Goal: Task Accomplishment & Management: Complete application form

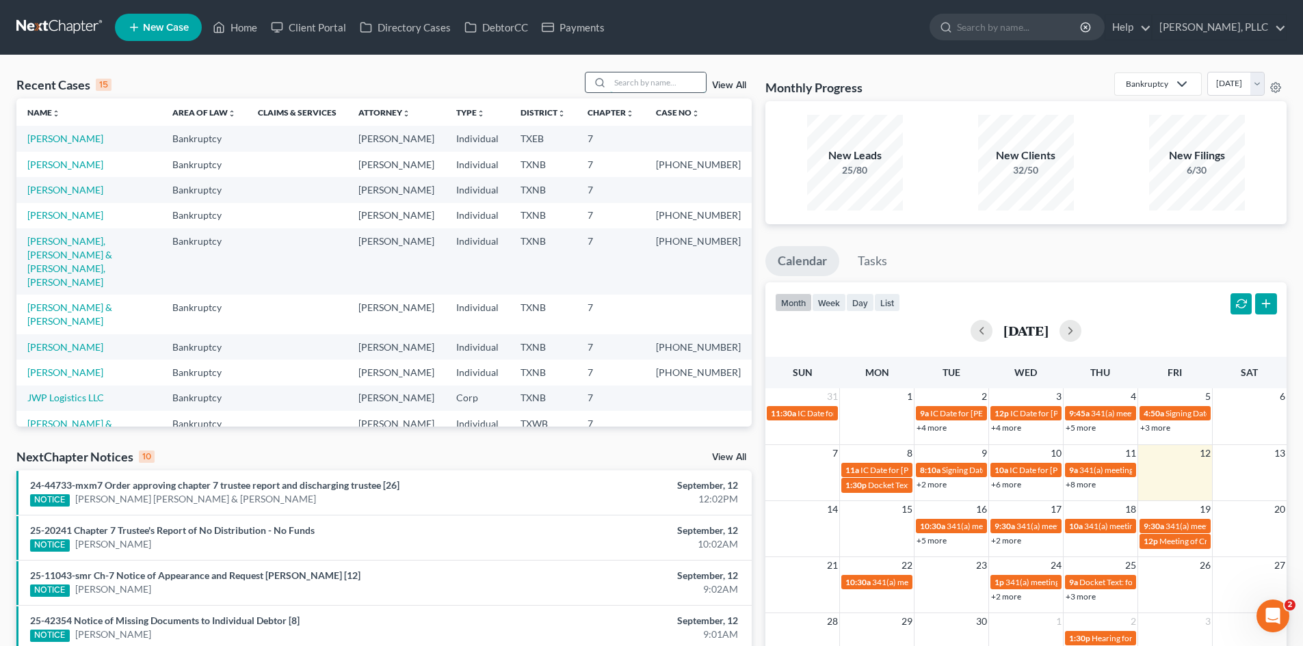
click at [659, 80] on input "search" at bounding box center [658, 82] width 96 height 20
type input "kertisa"
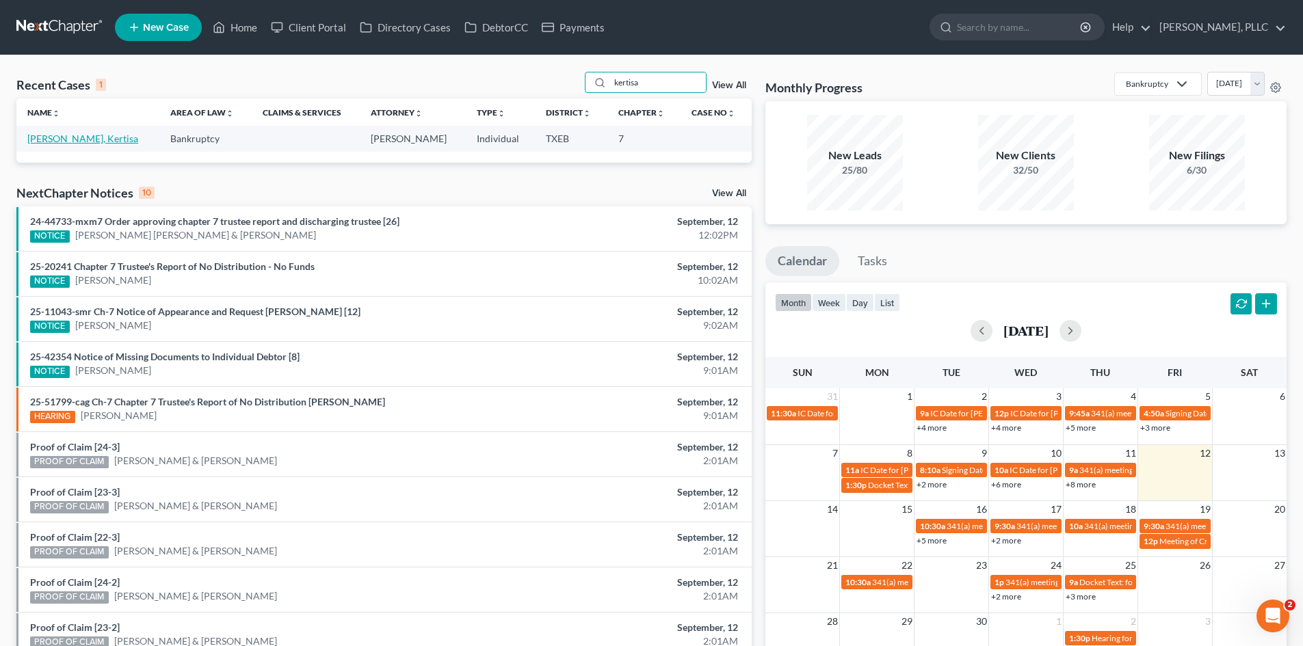
click at [55, 142] on link "[PERSON_NAME], Kertisa" at bounding box center [82, 139] width 111 height 12
select select "4"
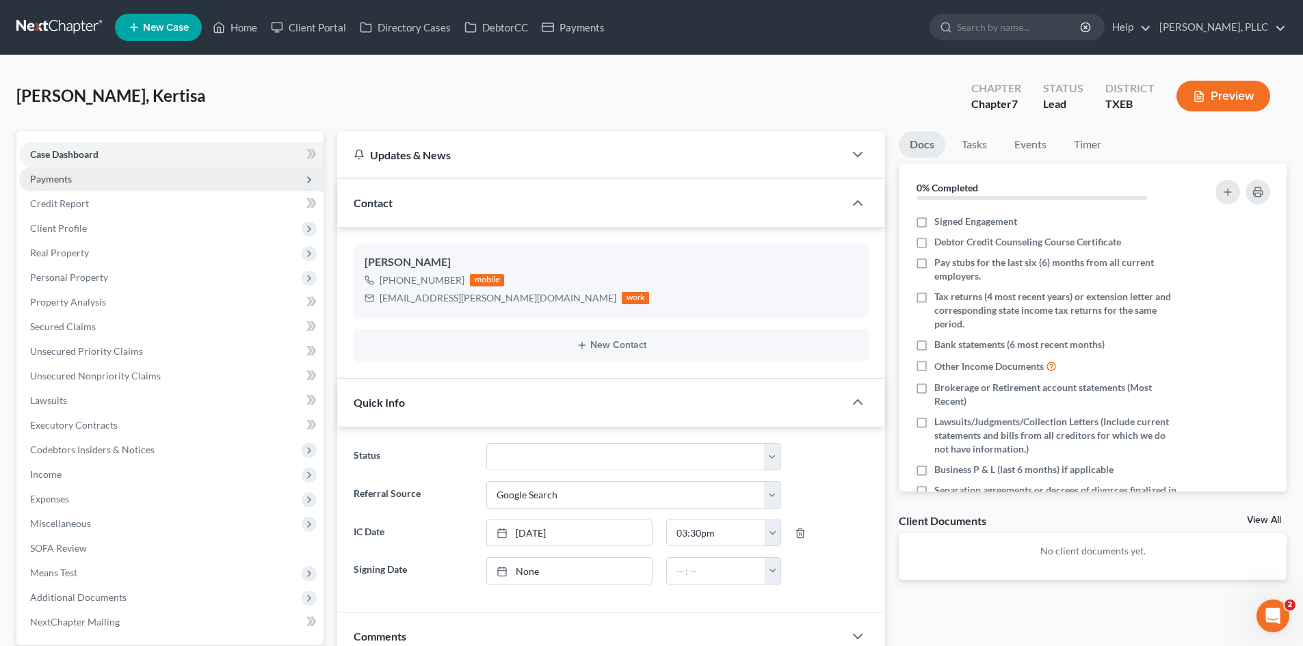
click at [96, 176] on span "Payments" at bounding box center [171, 179] width 304 height 25
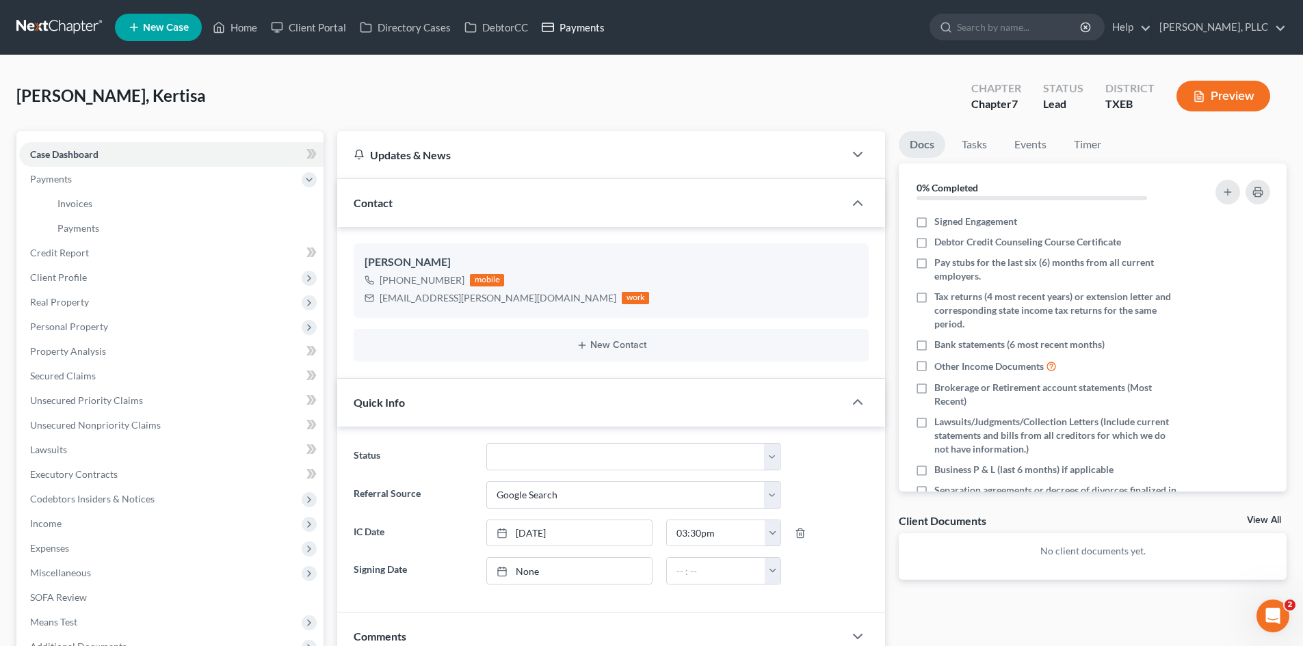
click at [574, 25] on link "Payments" at bounding box center [573, 27] width 77 height 25
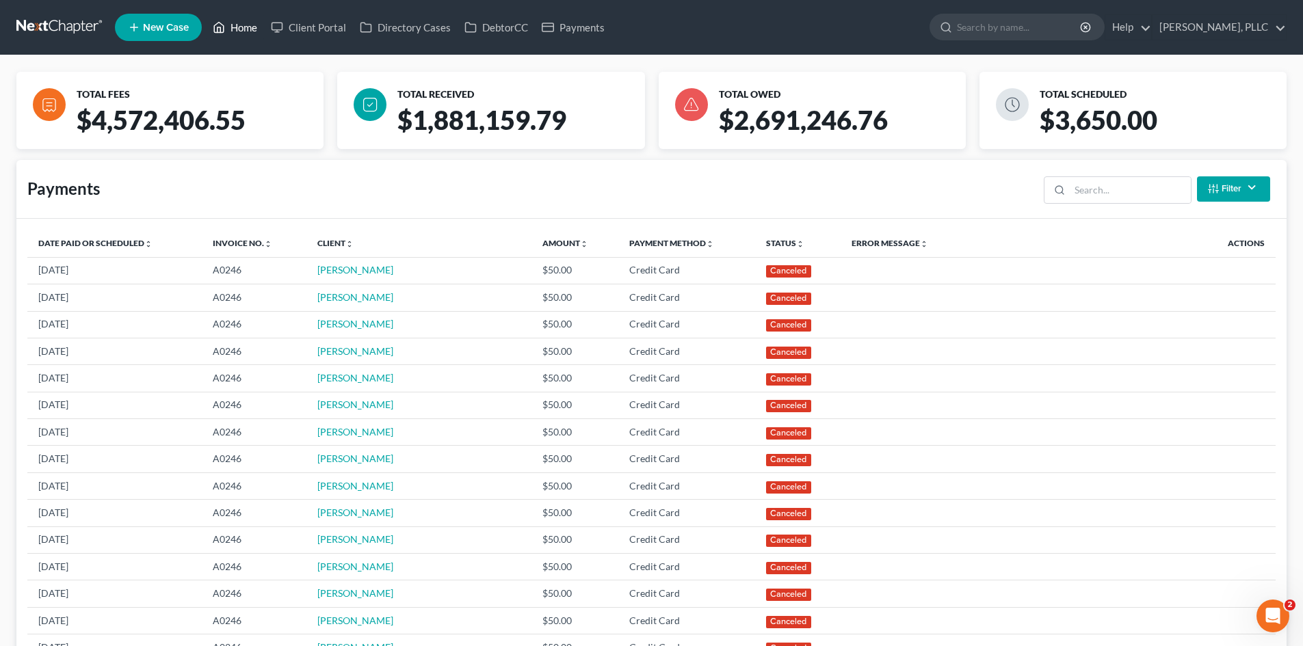
click at [251, 21] on link "Home" at bounding box center [235, 27] width 58 height 25
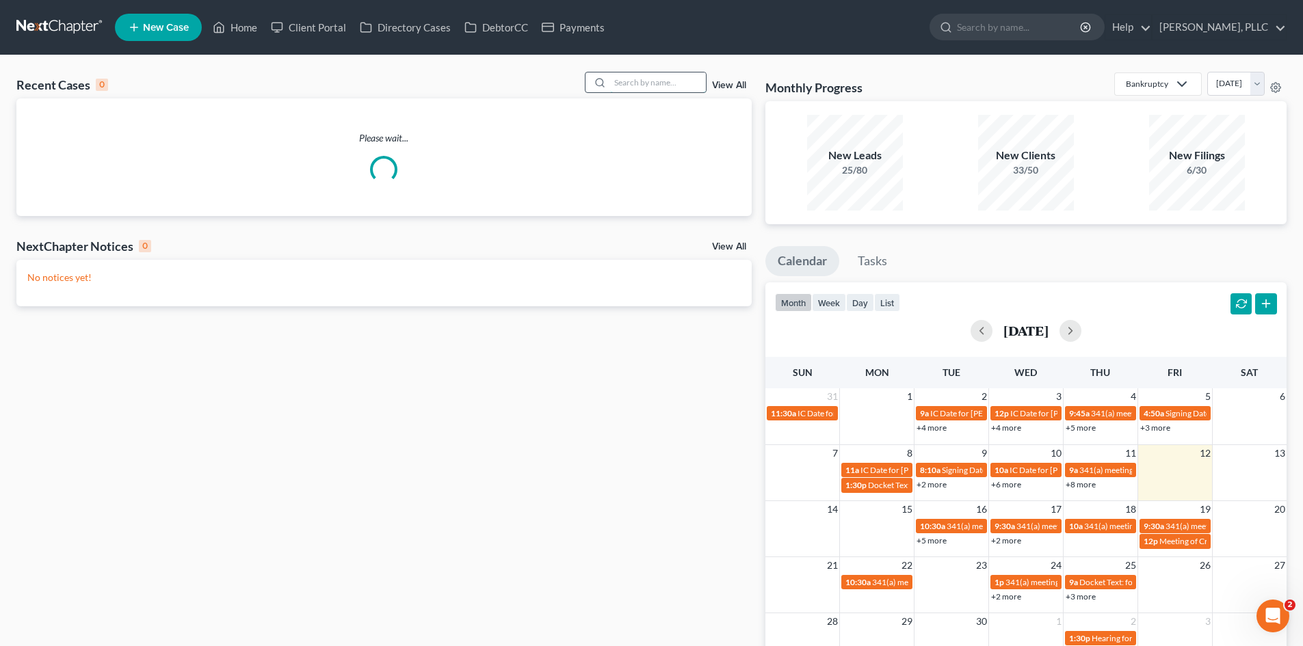
click at [629, 81] on input "search" at bounding box center [658, 82] width 96 height 20
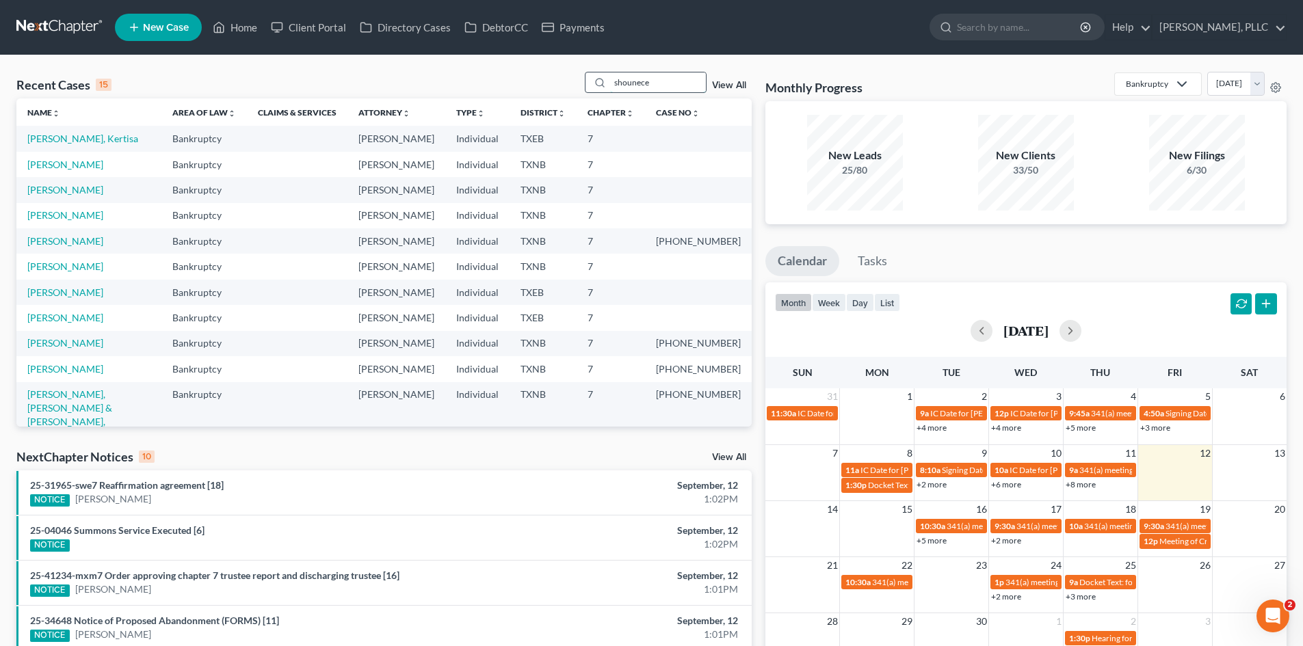
type input "shounece"
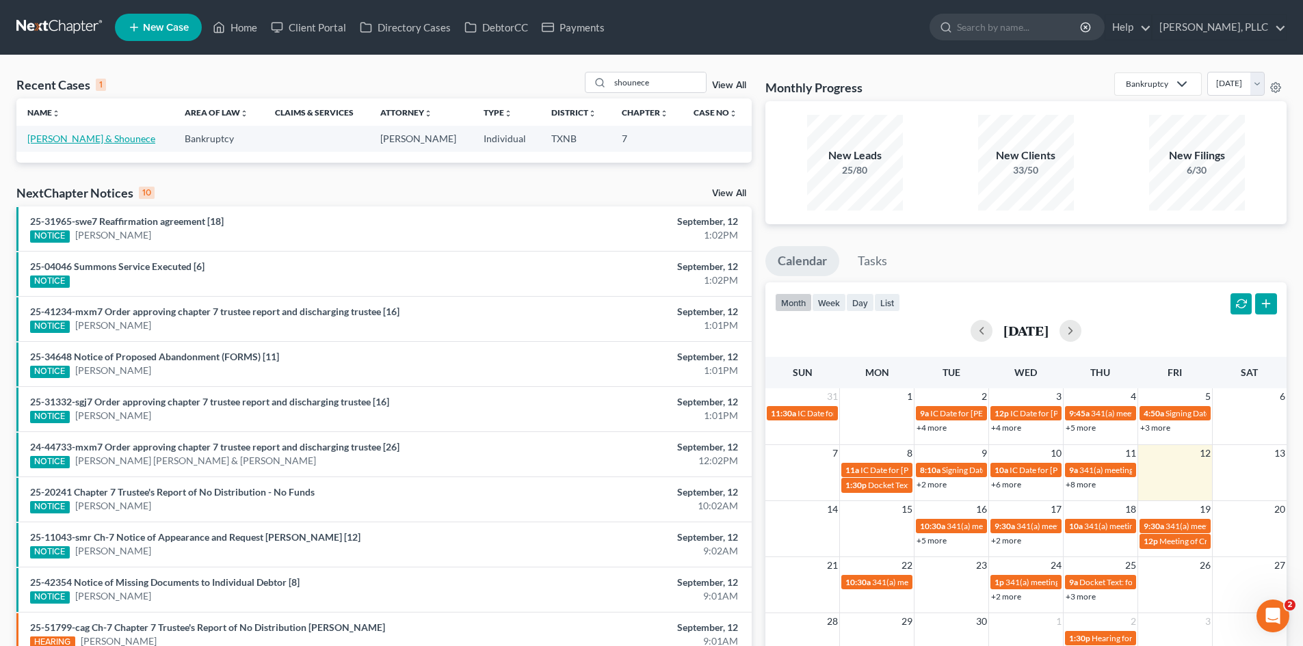
click at [64, 133] on link "[PERSON_NAME] & Shounece" at bounding box center [91, 139] width 128 height 12
select select "4"
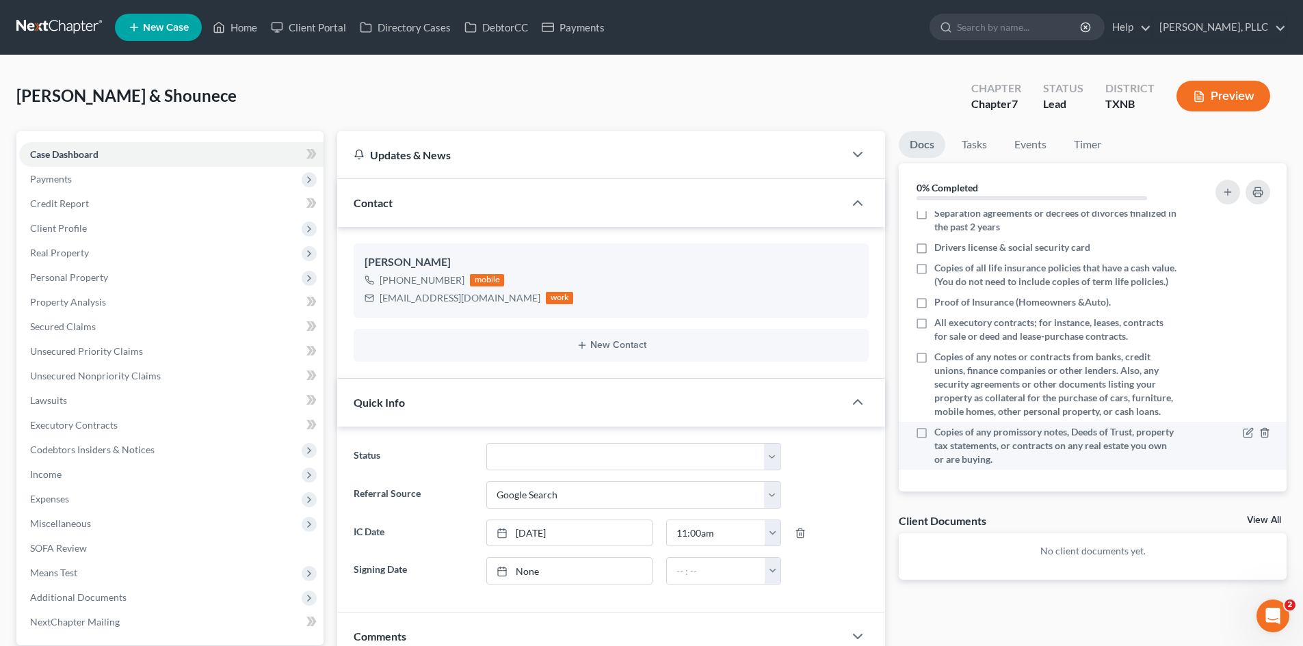
scroll to position [304, 0]
click at [1045, 601] on div "Docs Tasks Events Timer 0% Completed Nothing here yet! Signed Engagement Debtor…" at bounding box center [1092, 642] width 401 height 1022
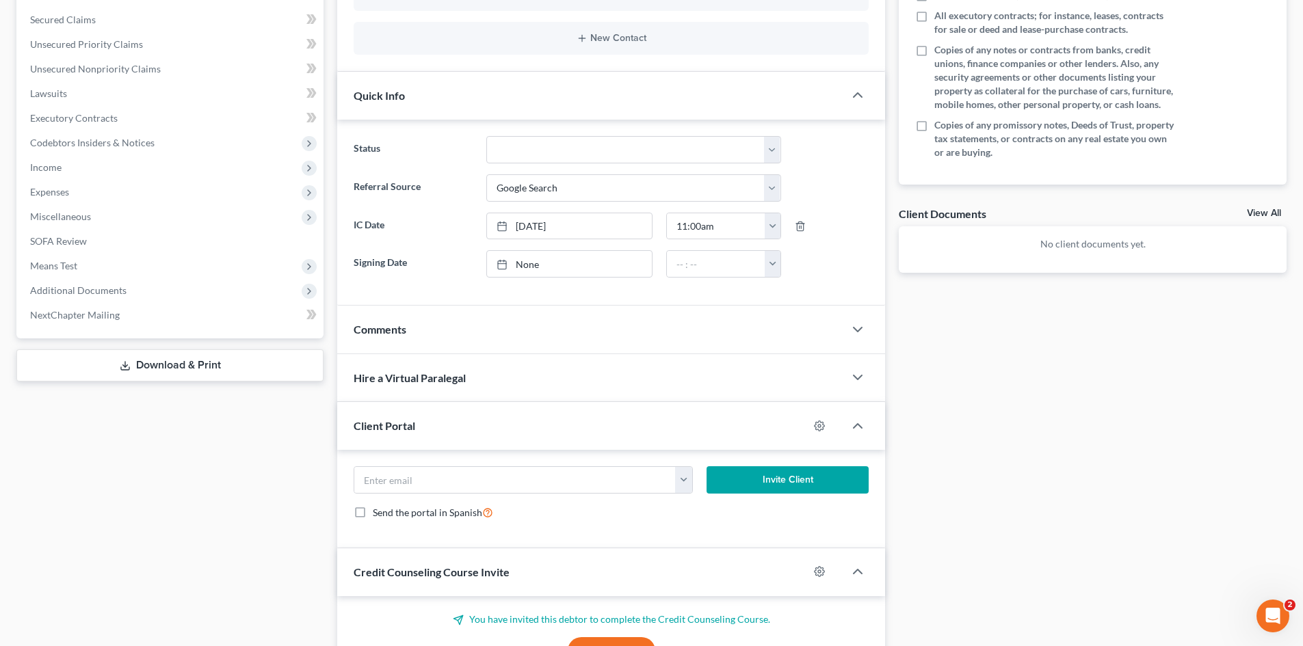
scroll to position [342, 0]
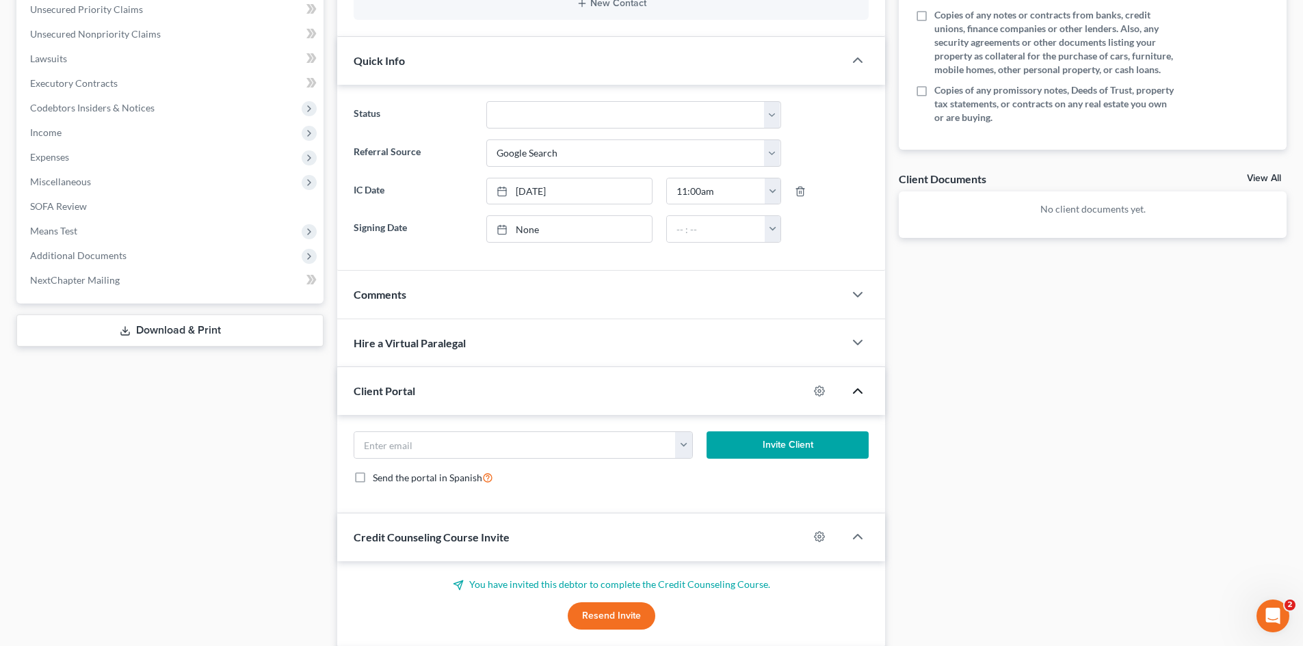
click at [856, 395] on icon "button" at bounding box center [857, 391] width 16 height 16
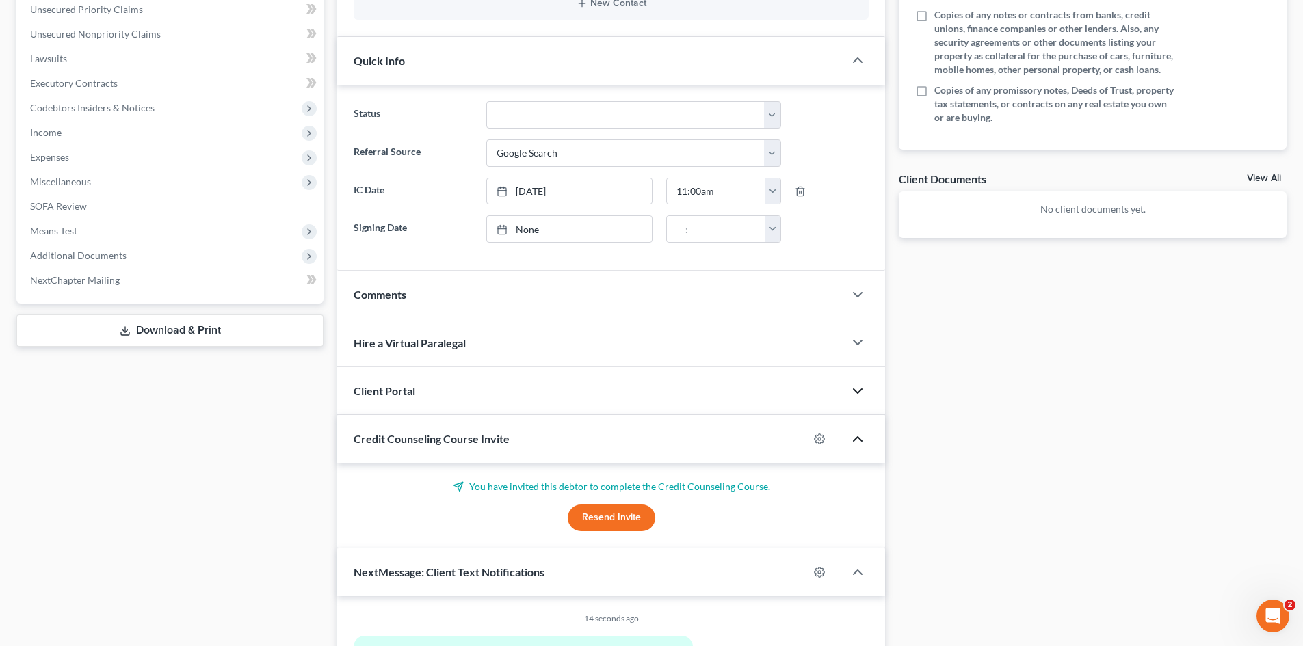
click at [861, 442] on icon "button" at bounding box center [857, 439] width 16 height 16
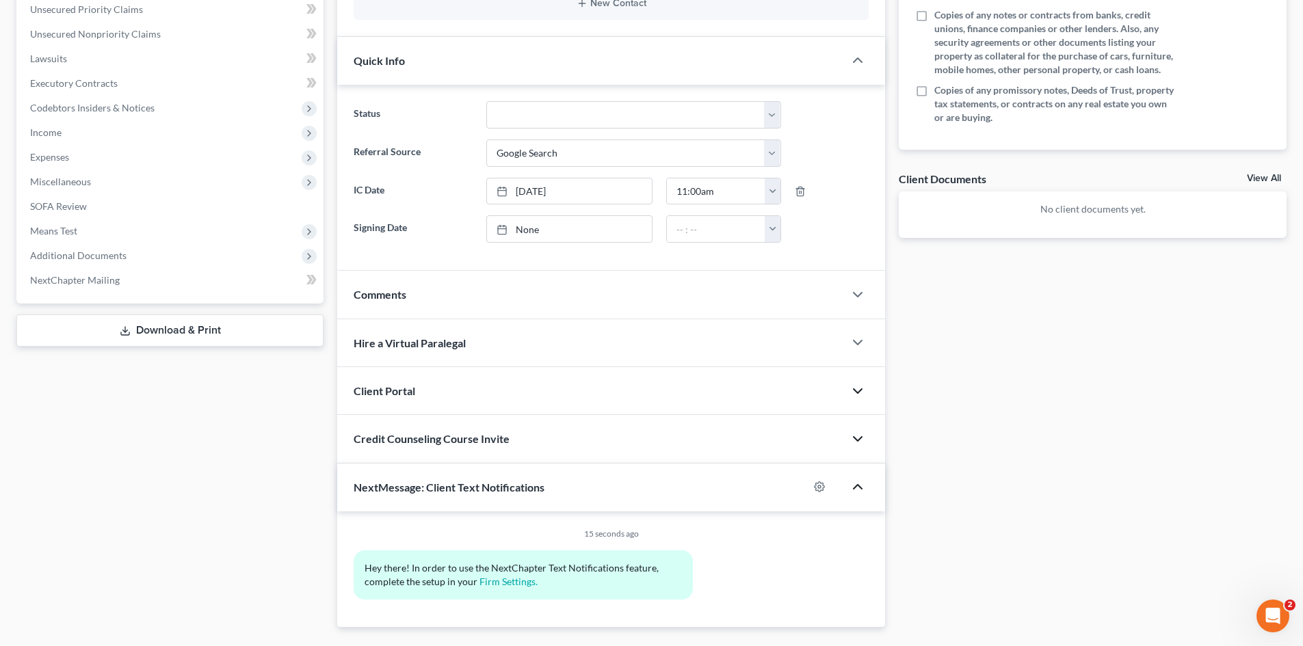
click at [861, 488] on polyline "button" at bounding box center [858, 487] width 8 height 4
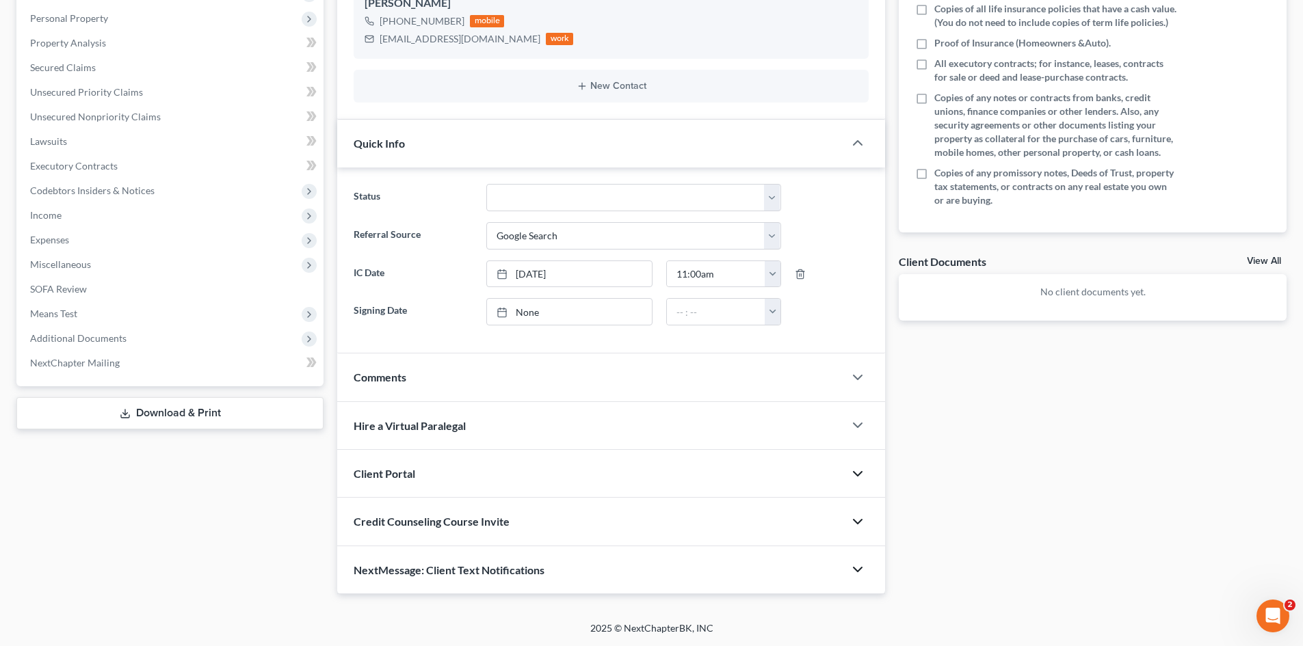
scroll to position [259, 0]
click at [860, 142] on icon "button" at bounding box center [857, 143] width 16 height 16
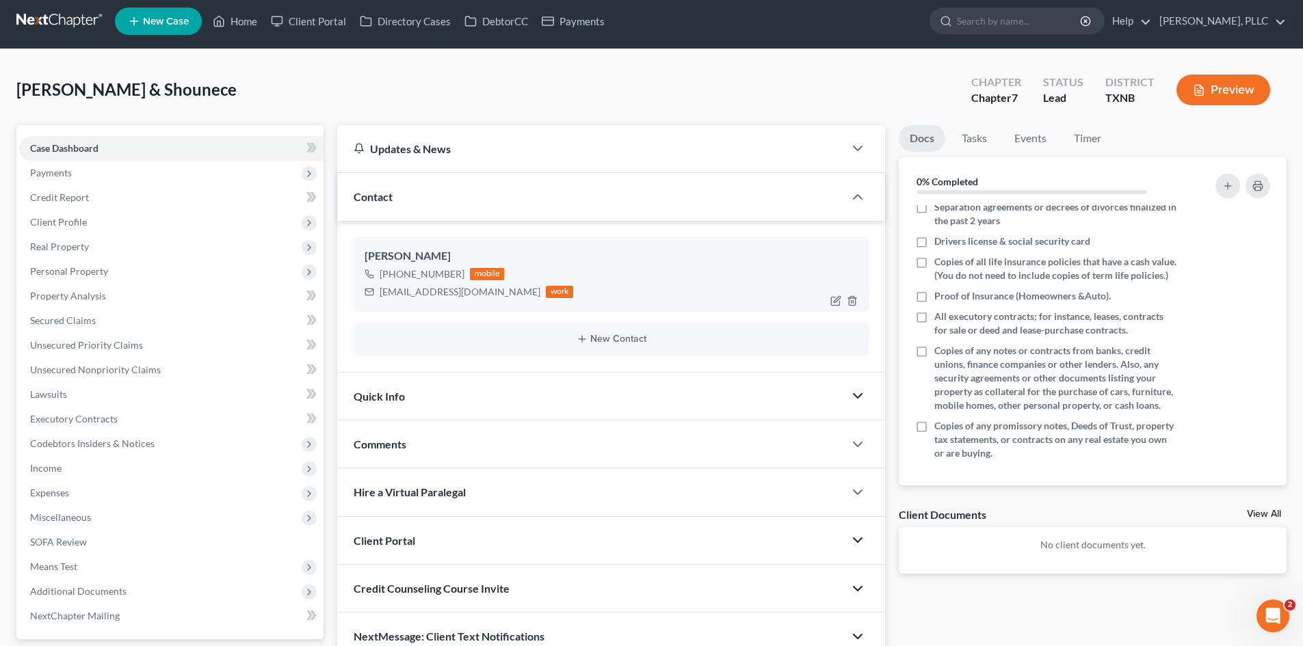
scroll to position [0, 0]
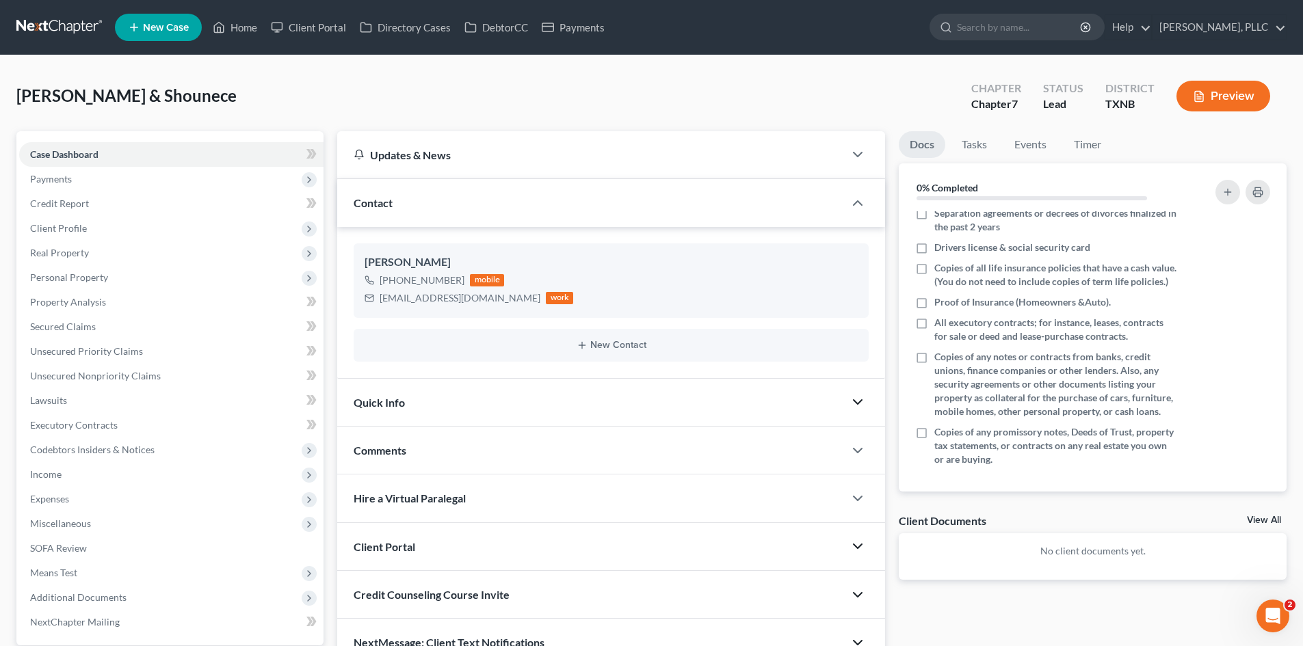
click at [581, 92] on div "[PERSON_NAME] & Shounece Upgraded Chapter Chapter 7 Status [GEOGRAPHIC_DATA] [G…" at bounding box center [651, 102] width 1270 height 60
click at [600, 95] on div "[PERSON_NAME] & Shounece Upgraded Chapter Chapter 7 Status [GEOGRAPHIC_DATA] [G…" at bounding box center [651, 102] width 1270 height 60
click at [856, 212] on div at bounding box center [864, 202] width 41 height 27
click at [856, 207] on icon "button" at bounding box center [857, 203] width 16 height 16
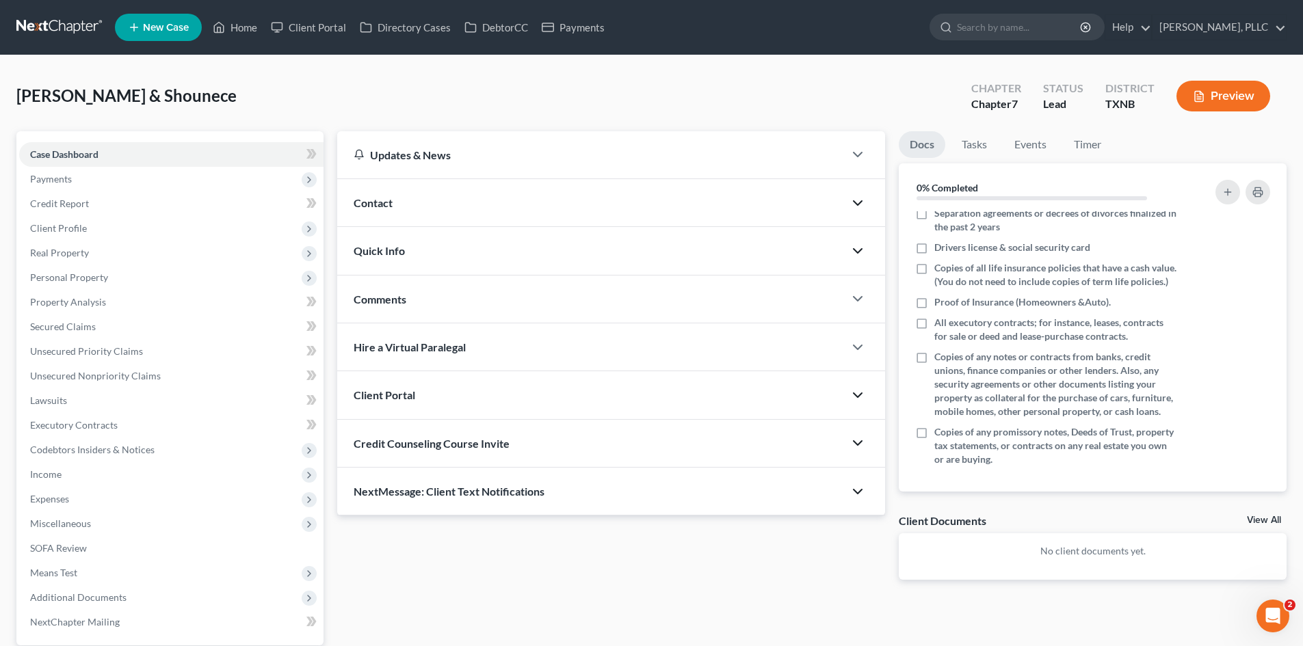
click at [860, 172] on div "Updates & News ×" at bounding box center [611, 155] width 548 height 48
click at [860, 163] on icon "button" at bounding box center [857, 154] width 16 height 16
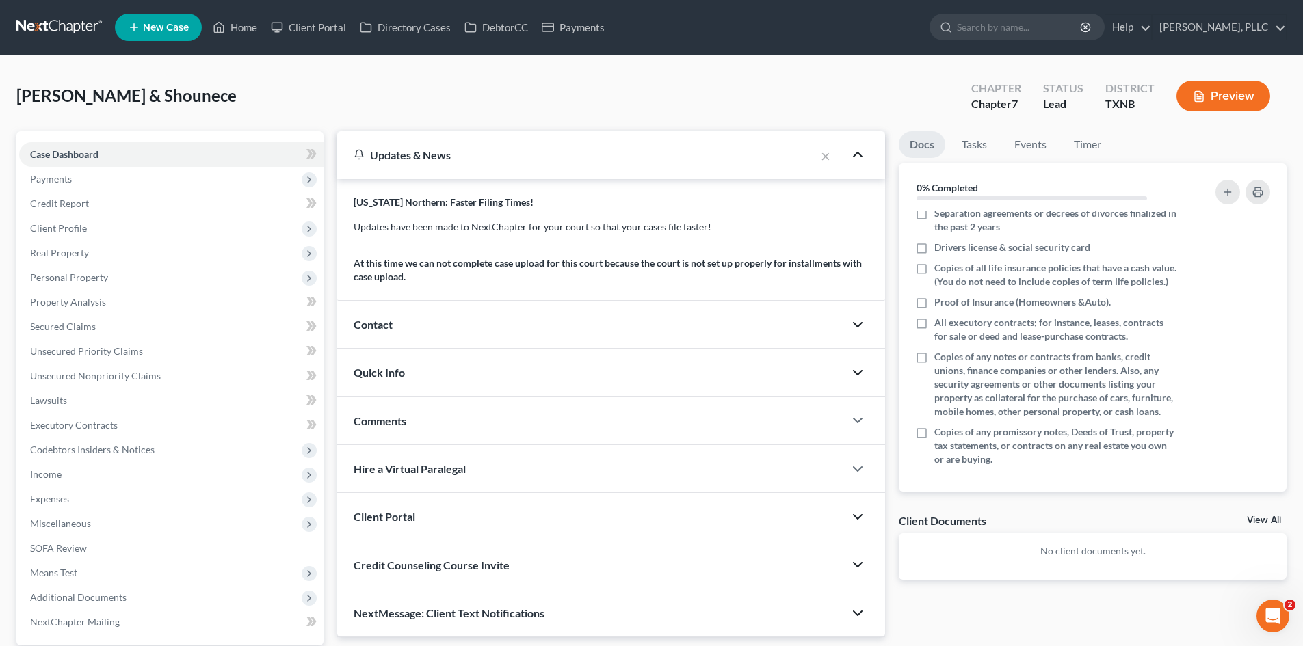
click at [860, 163] on icon "button" at bounding box center [857, 154] width 16 height 16
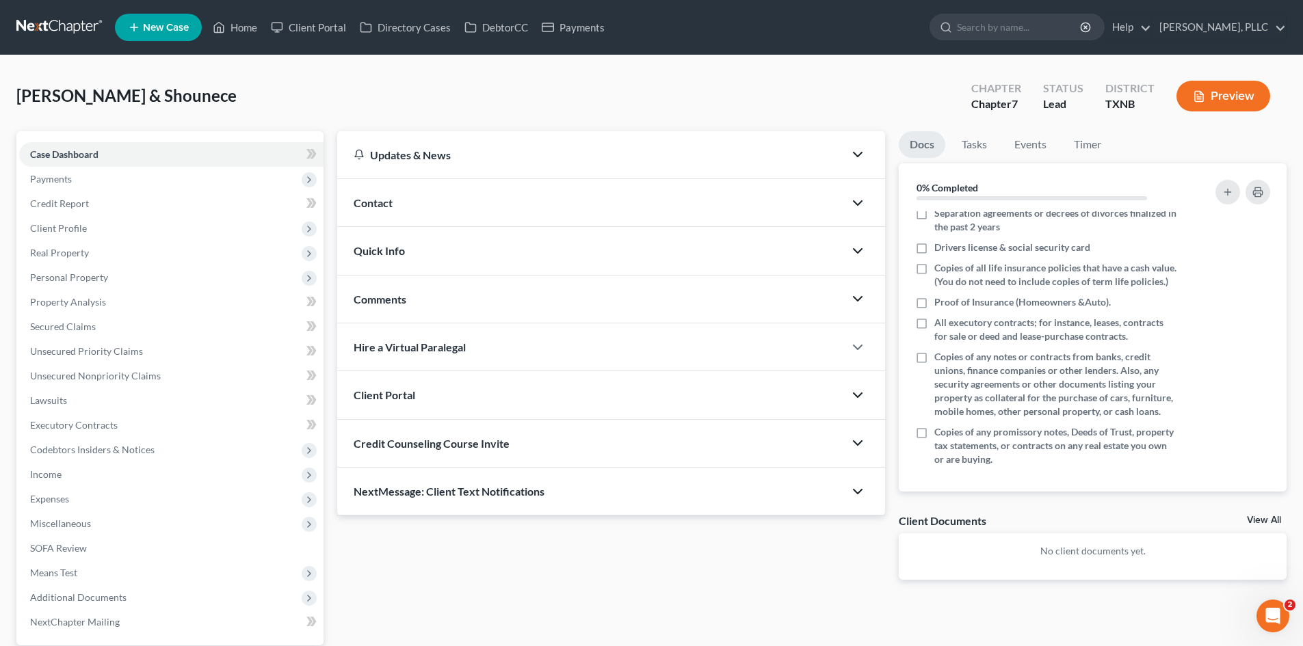
click at [858, 298] on icon "button" at bounding box center [857, 299] width 16 height 16
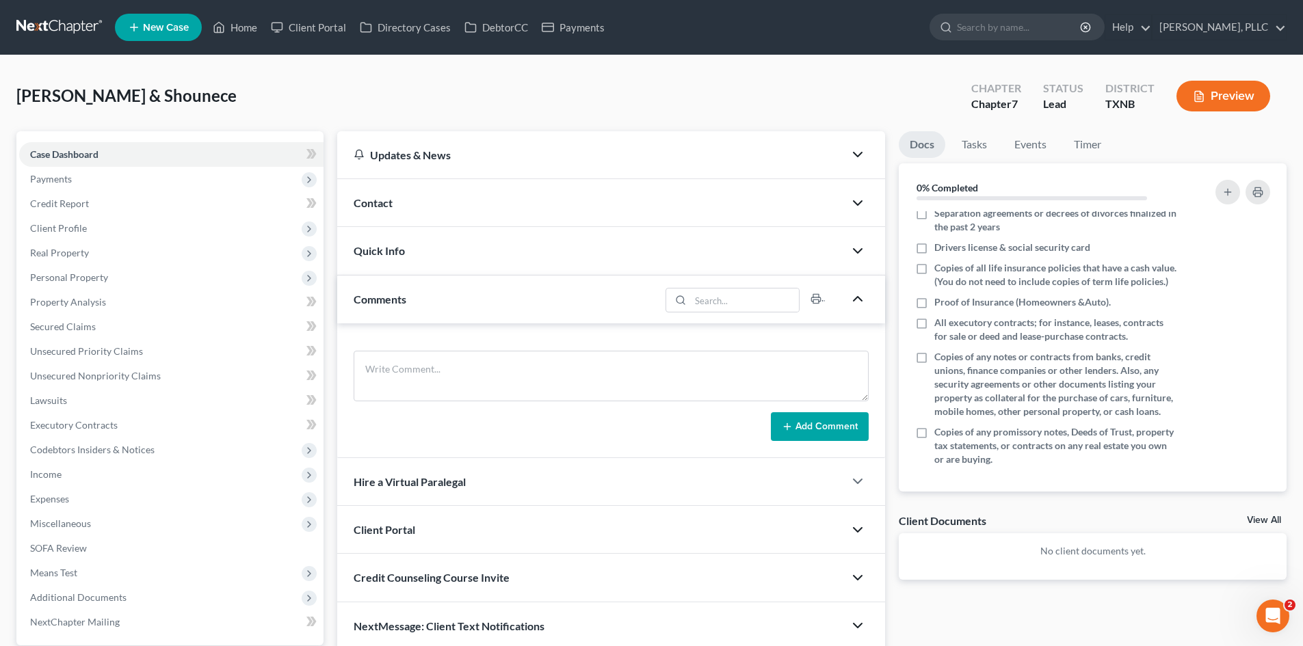
click at [864, 297] on icon "button" at bounding box center [857, 299] width 16 height 16
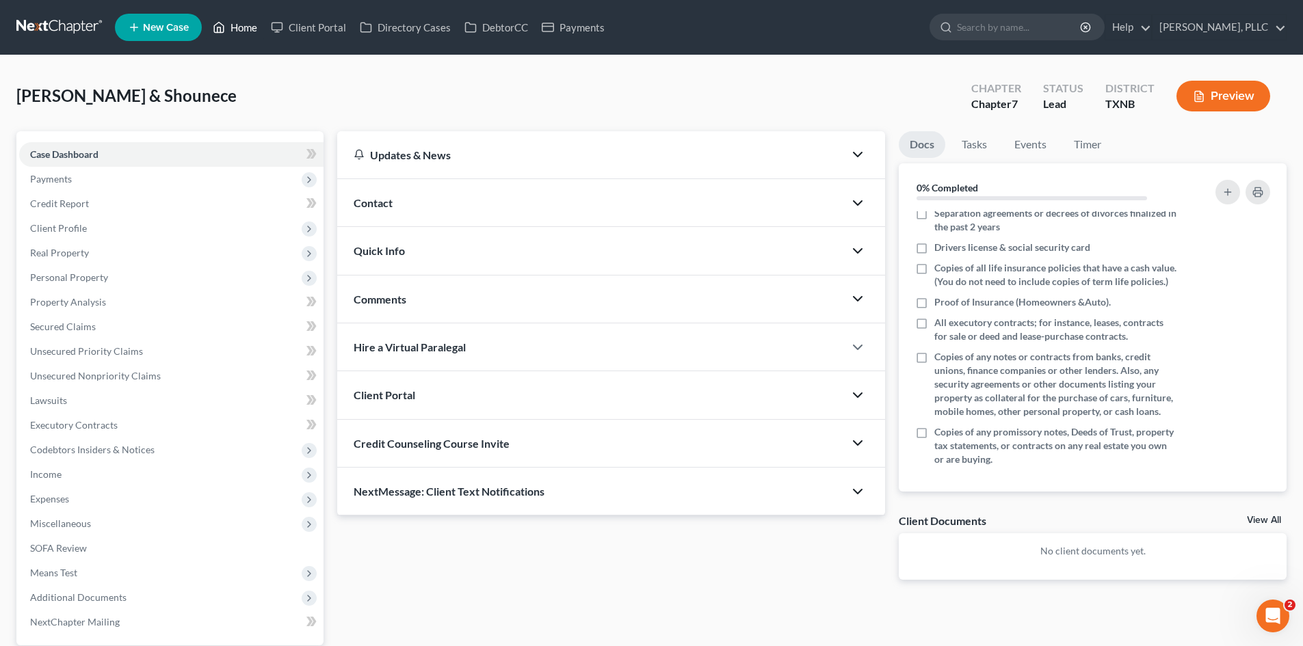
click at [241, 28] on link "Home" at bounding box center [235, 27] width 58 height 25
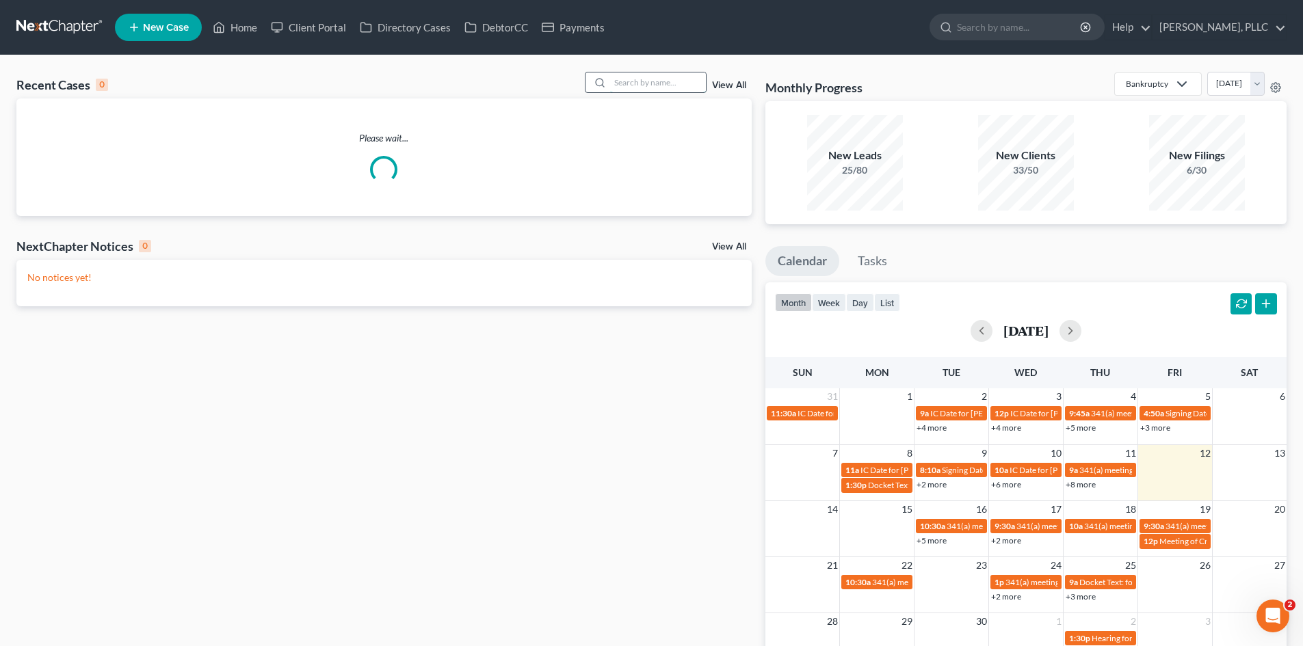
click at [640, 83] on input "search" at bounding box center [658, 82] width 96 height 20
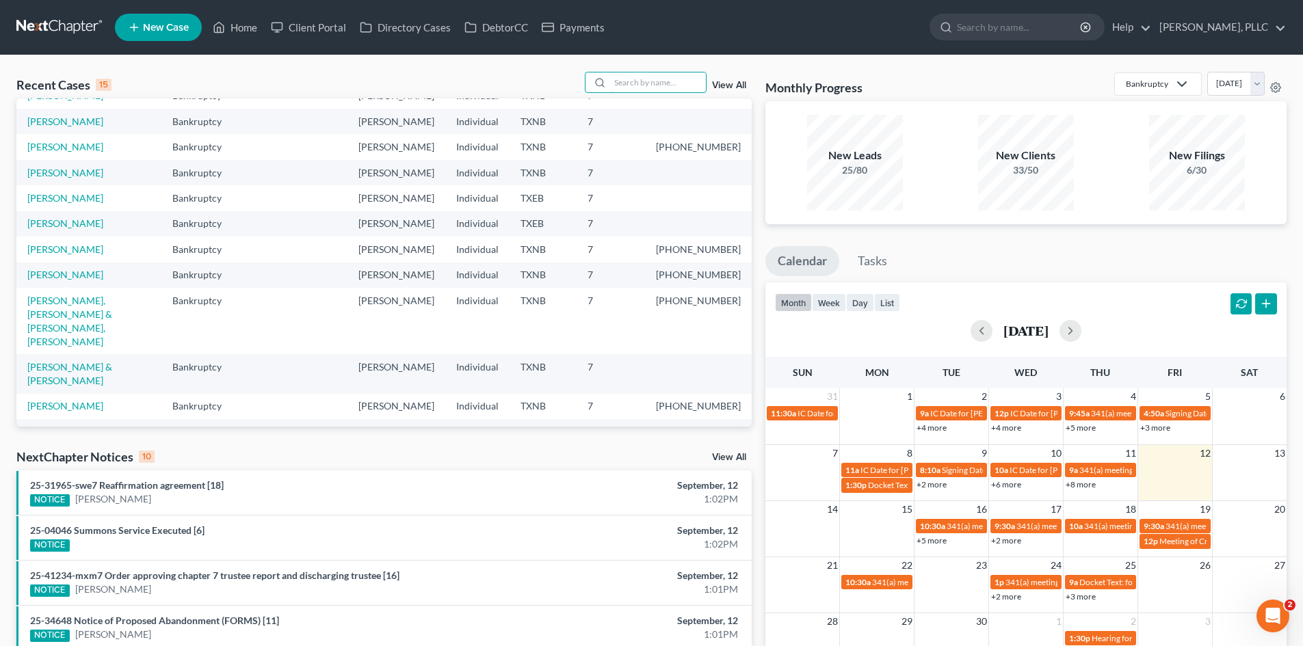
scroll to position [137, 0]
click at [877, 261] on link "Tasks" at bounding box center [872, 261] width 54 height 30
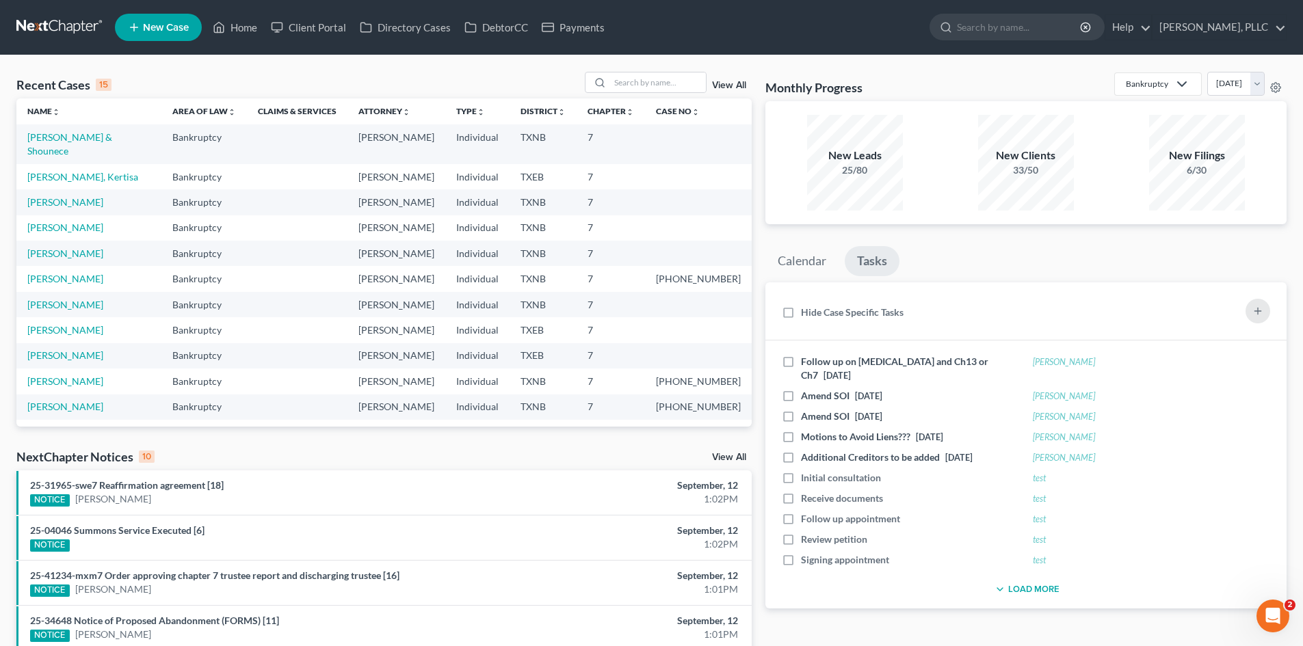
scroll to position [0, 0]
click at [982, 249] on ul "Calendar Tasks" at bounding box center [1025, 264] width 521 height 36
click at [576, 28] on link "Payments" at bounding box center [573, 27] width 77 height 25
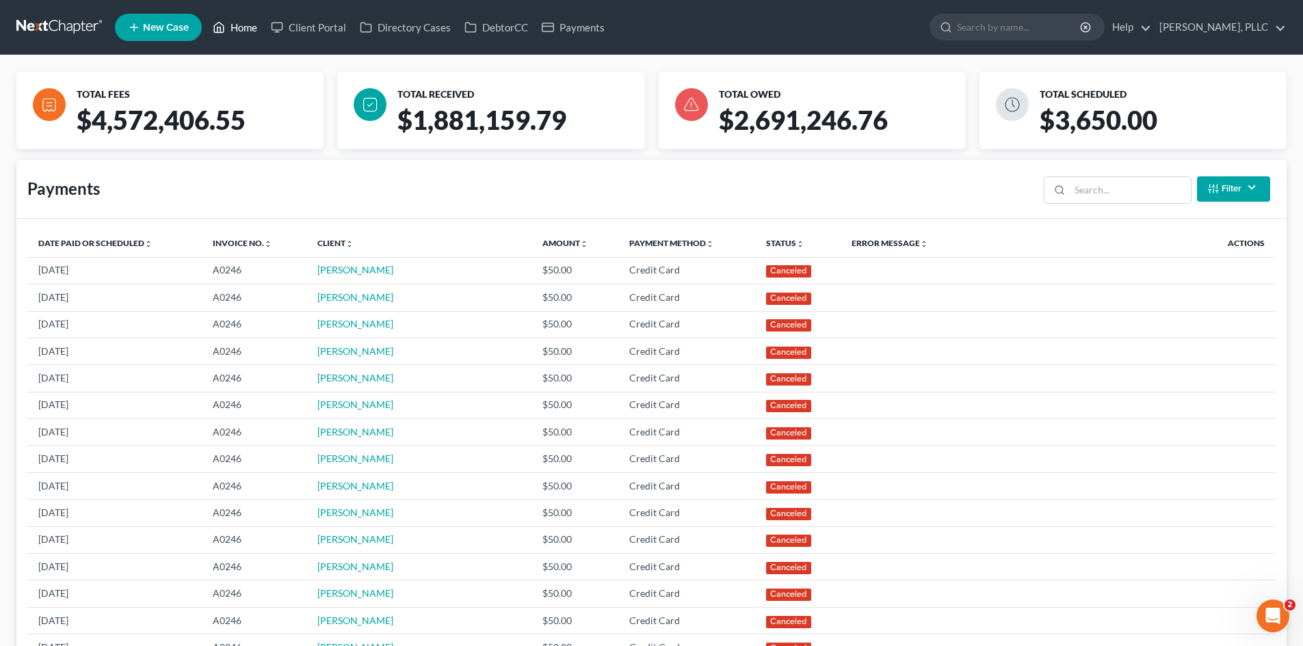
click at [243, 33] on link "Home" at bounding box center [235, 27] width 58 height 25
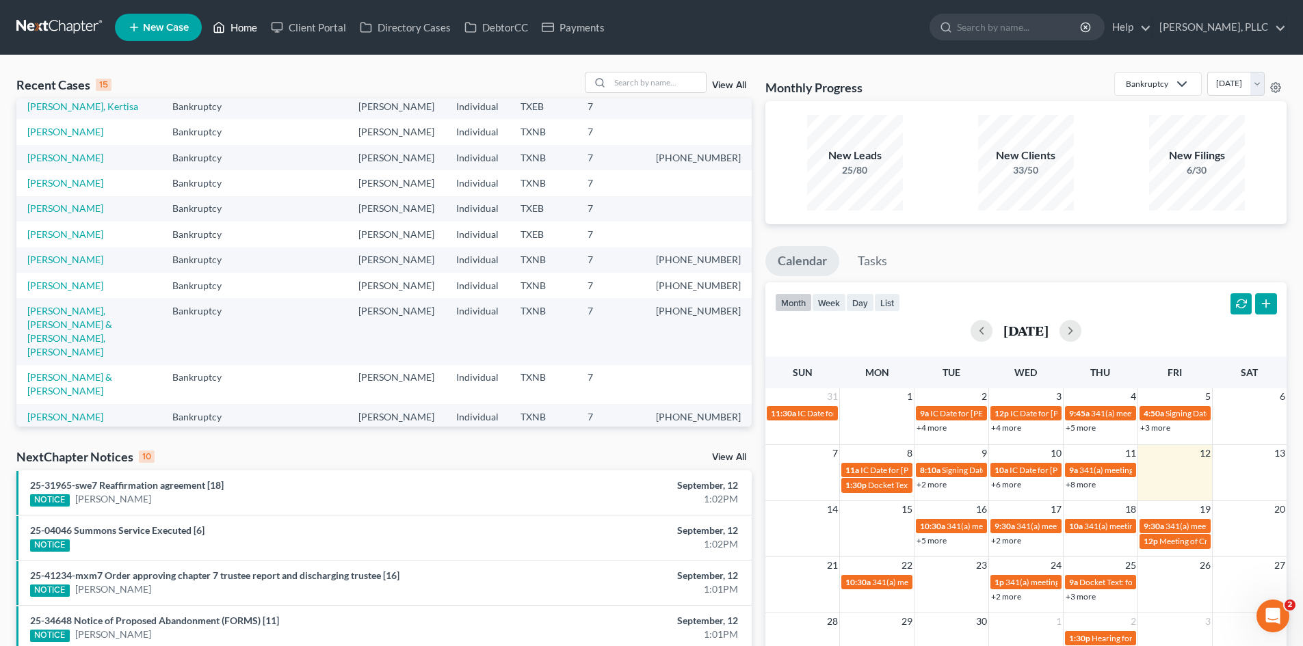
scroll to position [205, 0]
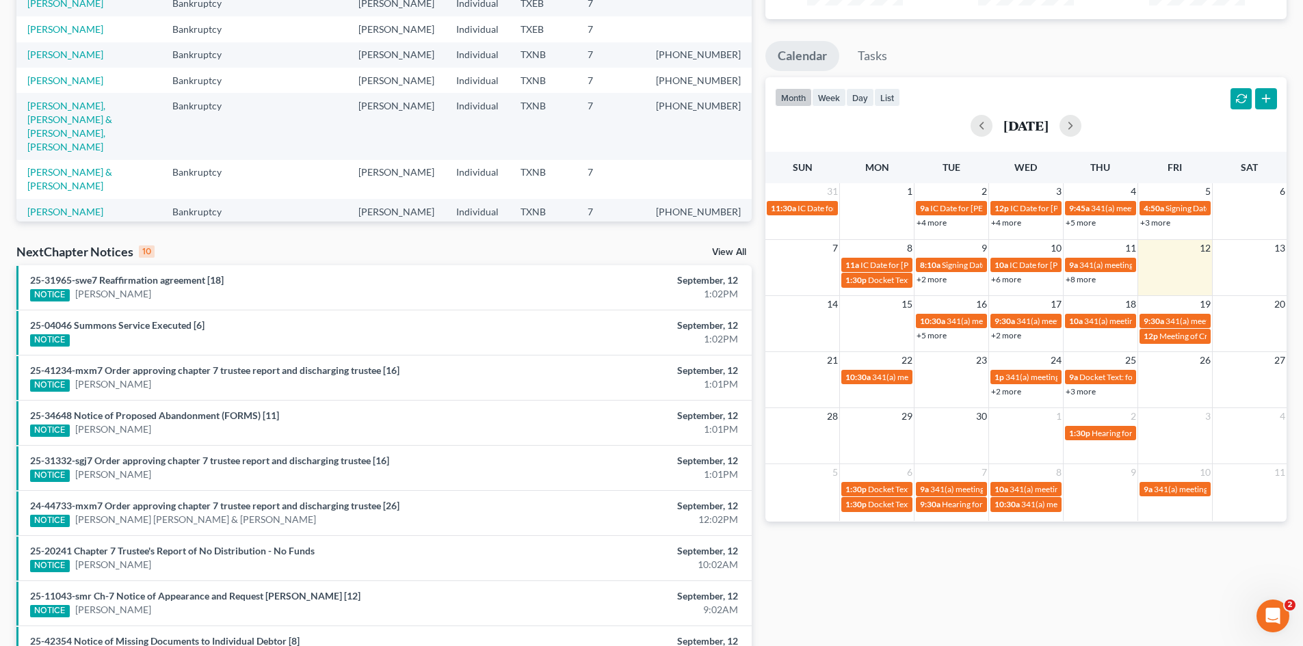
click at [545, 248] on div "NextChapter Notices 10 View All" at bounding box center [383, 254] width 735 height 22
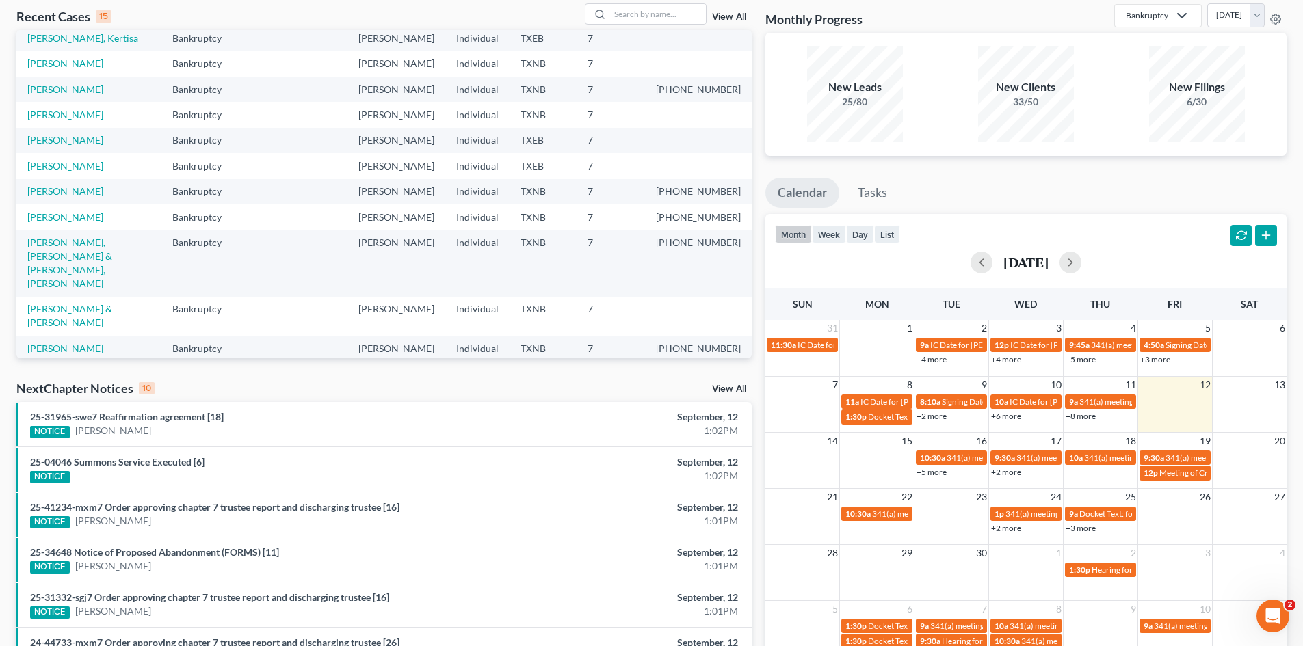
scroll to position [0, 0]
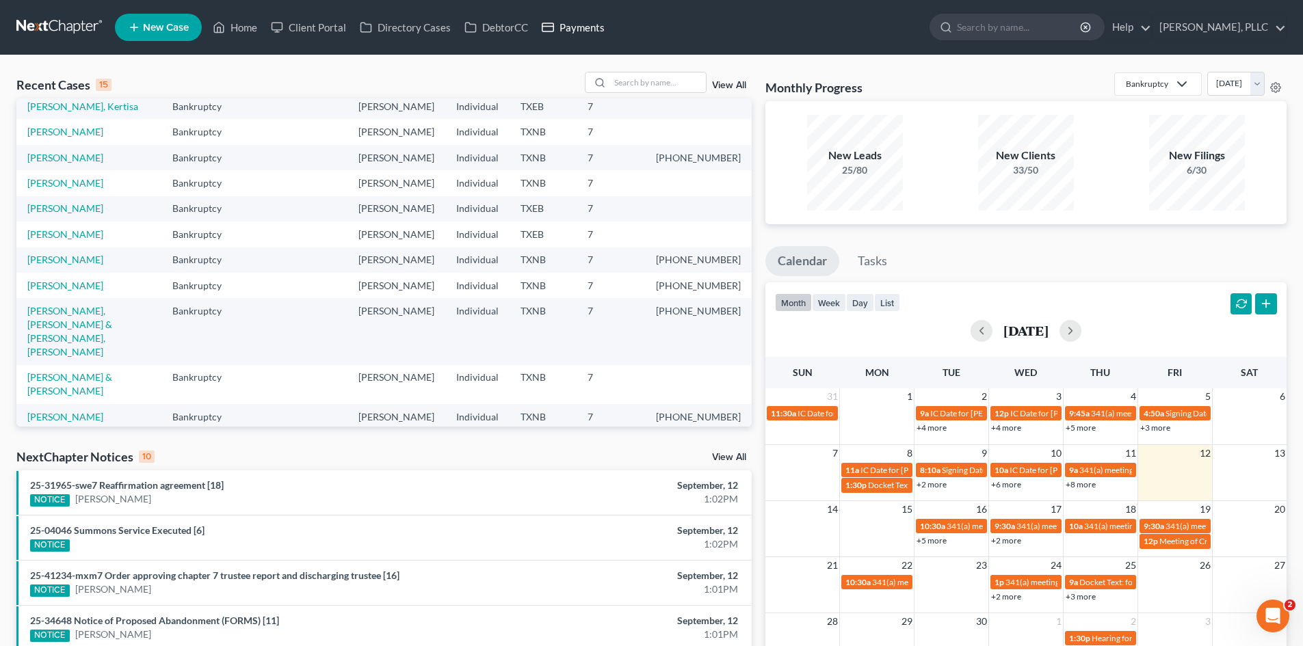
click at [563, 34] on link "Payments" at bounding box center [573, 27] width 77 height 25
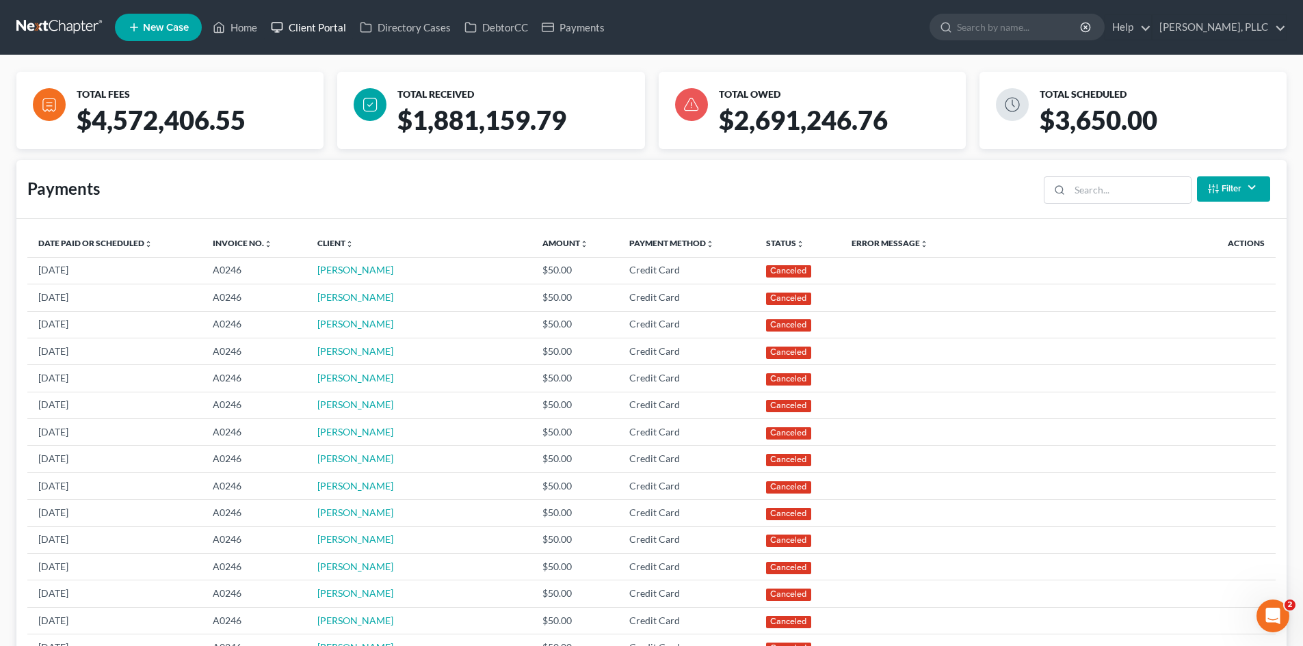
click at [287, 29] on link "Client Portal" at bounding box center [308, 27] width 89 height 25
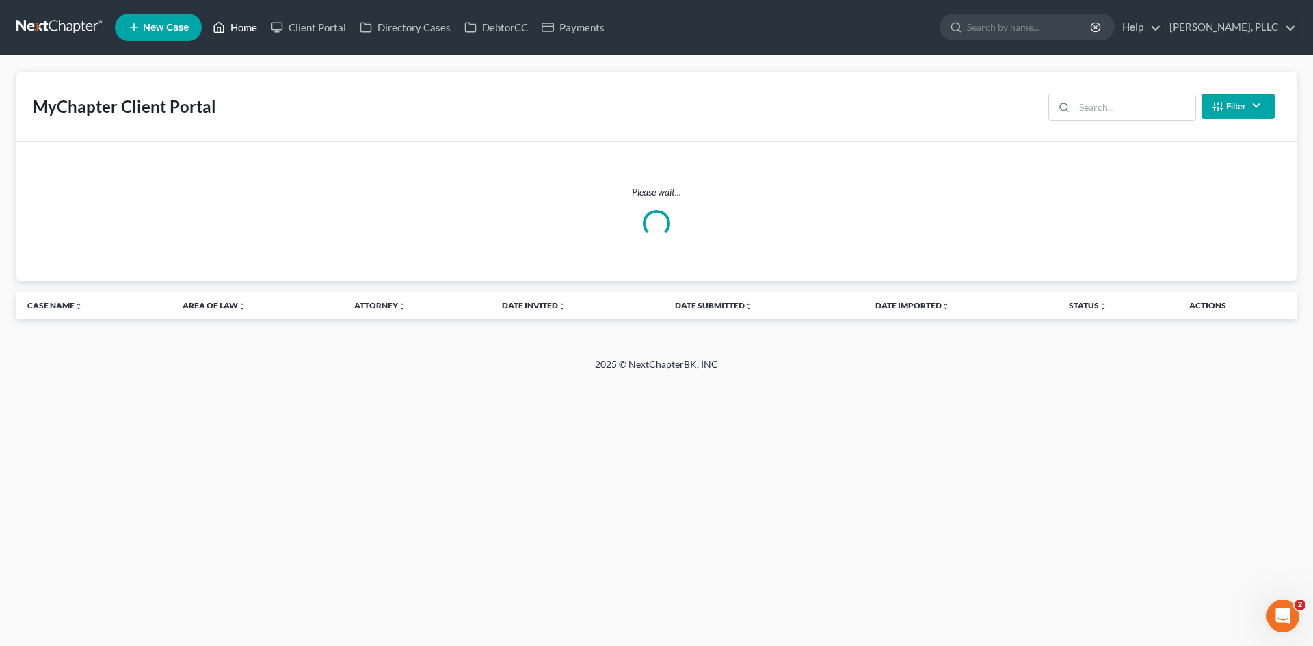
click at [254, 34] on link "Home" at bounding box center [235, 27] width 58 height 25
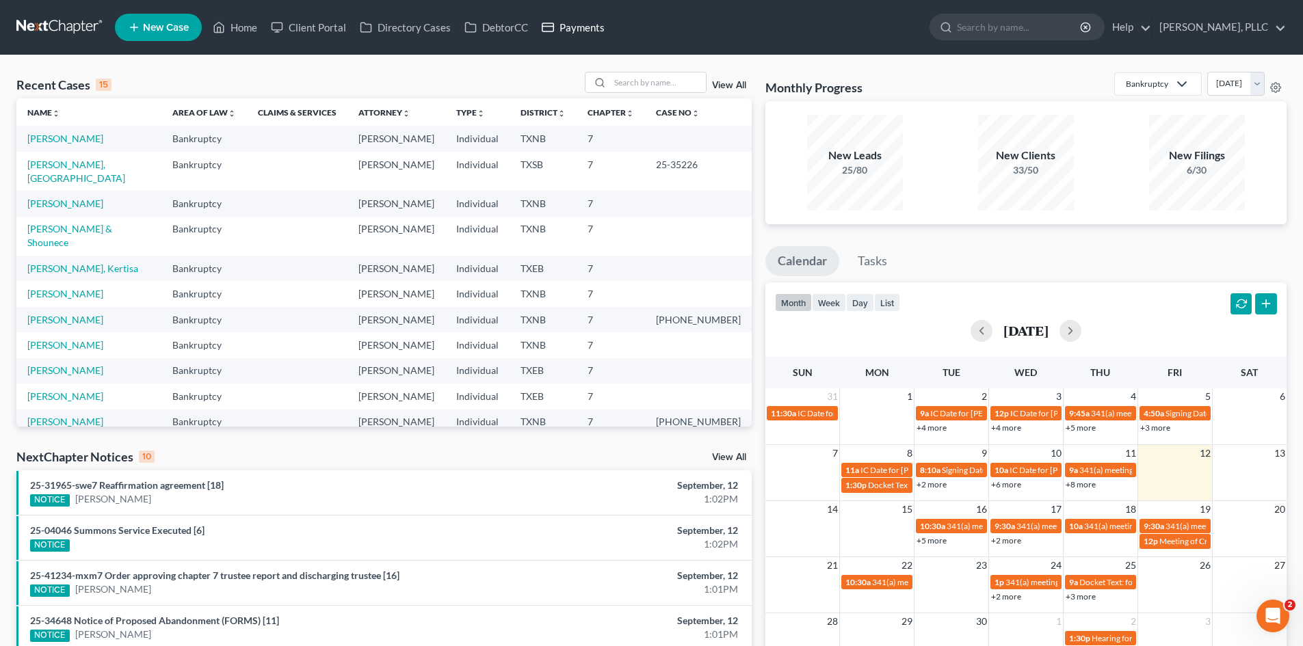
click at [574, 34] on link "Payments" at bounding box center [573, 27] width 77 height 25
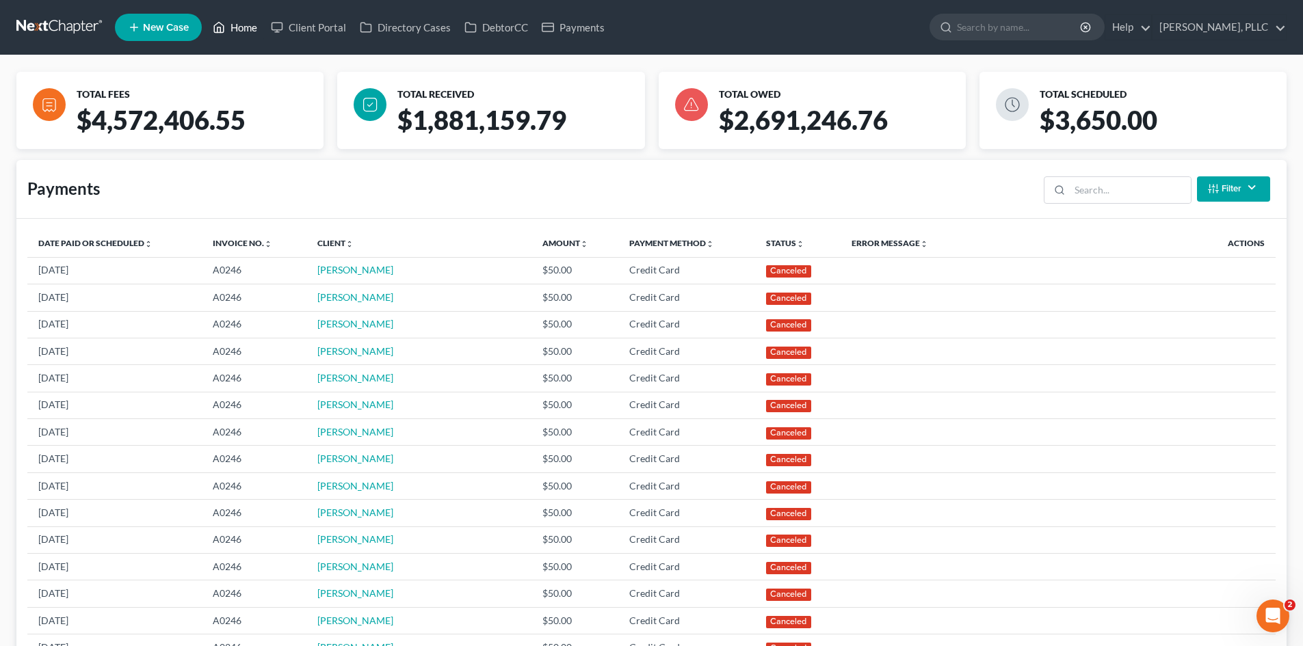
click at [236, 25] on link "Home" at bounding box center [235, 27] width 58 height 25
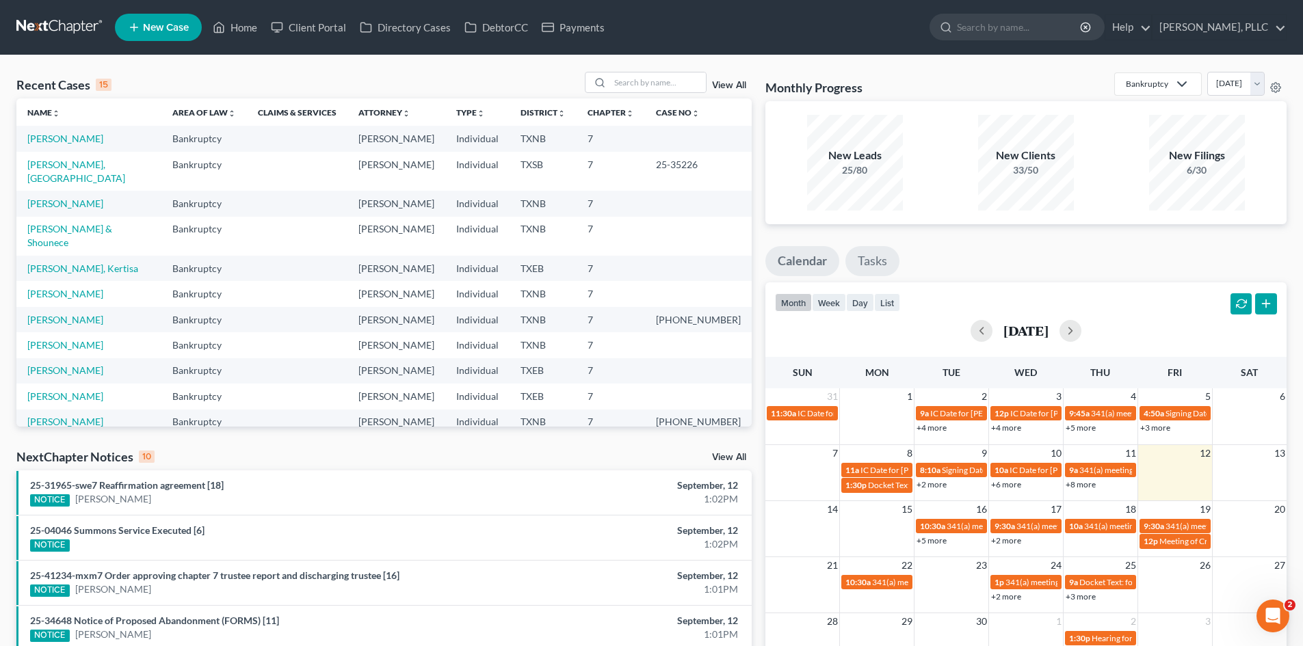
click at [864, 272] on link "Tasks" at bounding box center [872, 261] width 54 height 30
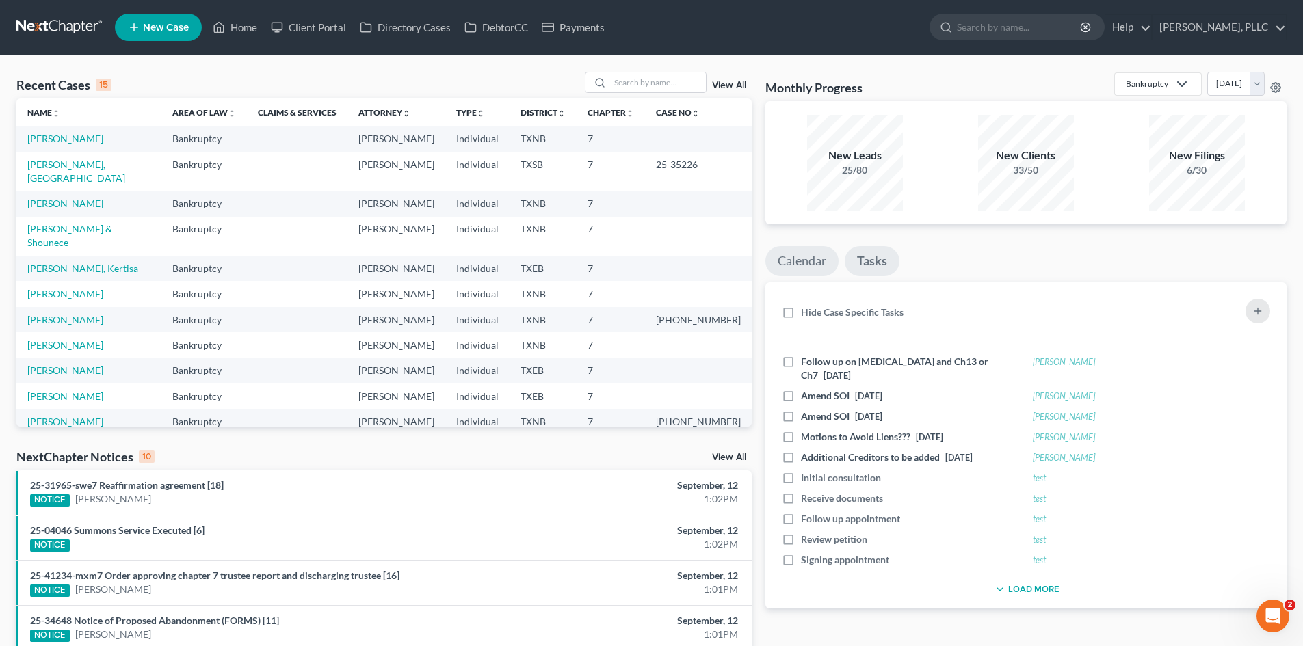
click at [808, 263] on link "Calendar" at bounding box center [801, 261] width 73 height 30
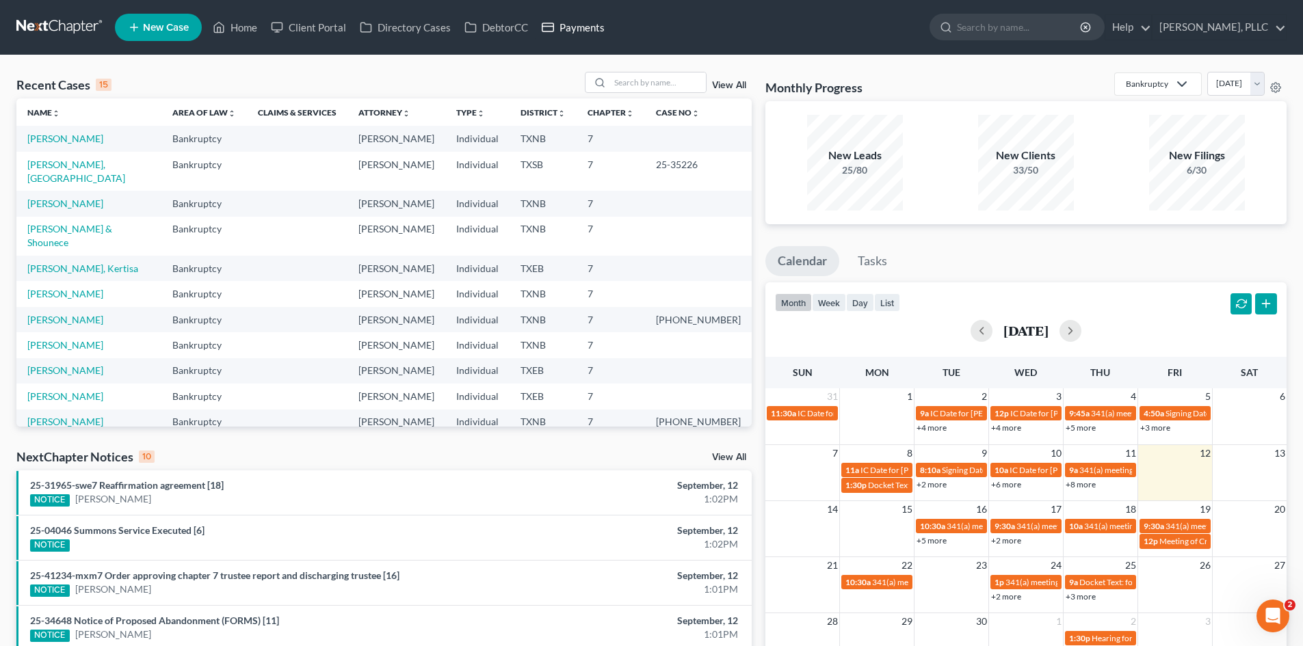
click at [583, 27] on link "Payments" at bounding box center [573, 27] width 77 height 25
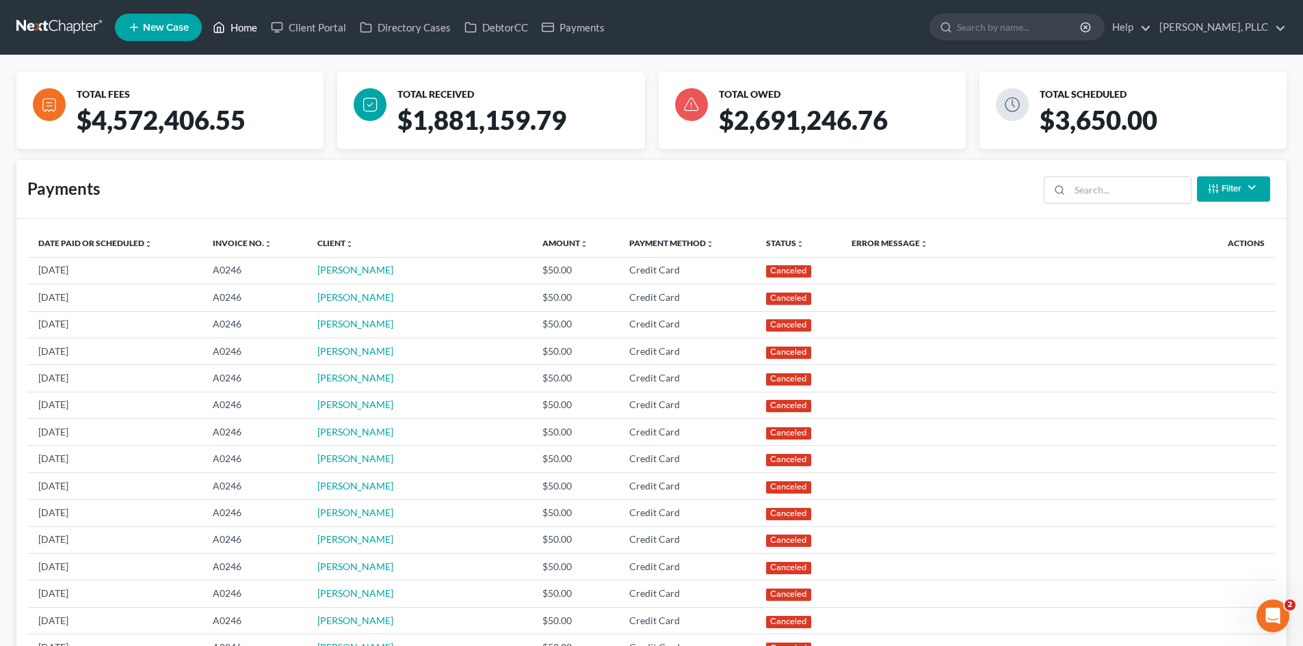
click at [236, 27] on link "Home" at bounding box center [235, 27] width 58 height 25
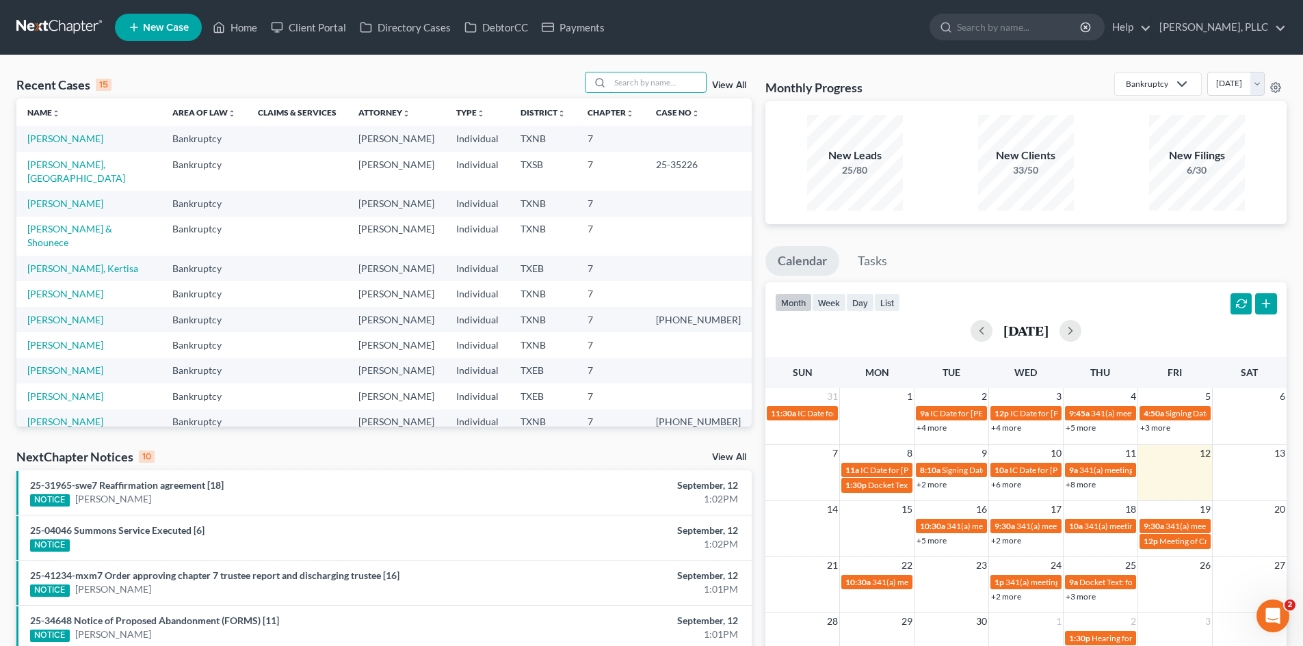
drag, startPoint x: 648, startPoint y: 85, endPoint x: 617, endPoint y: 68, distance: 35.5
click at [643, 86] on input "search" at bounding box center [658, 82] width 96 height 20
type input "[PERSON_NAME]"
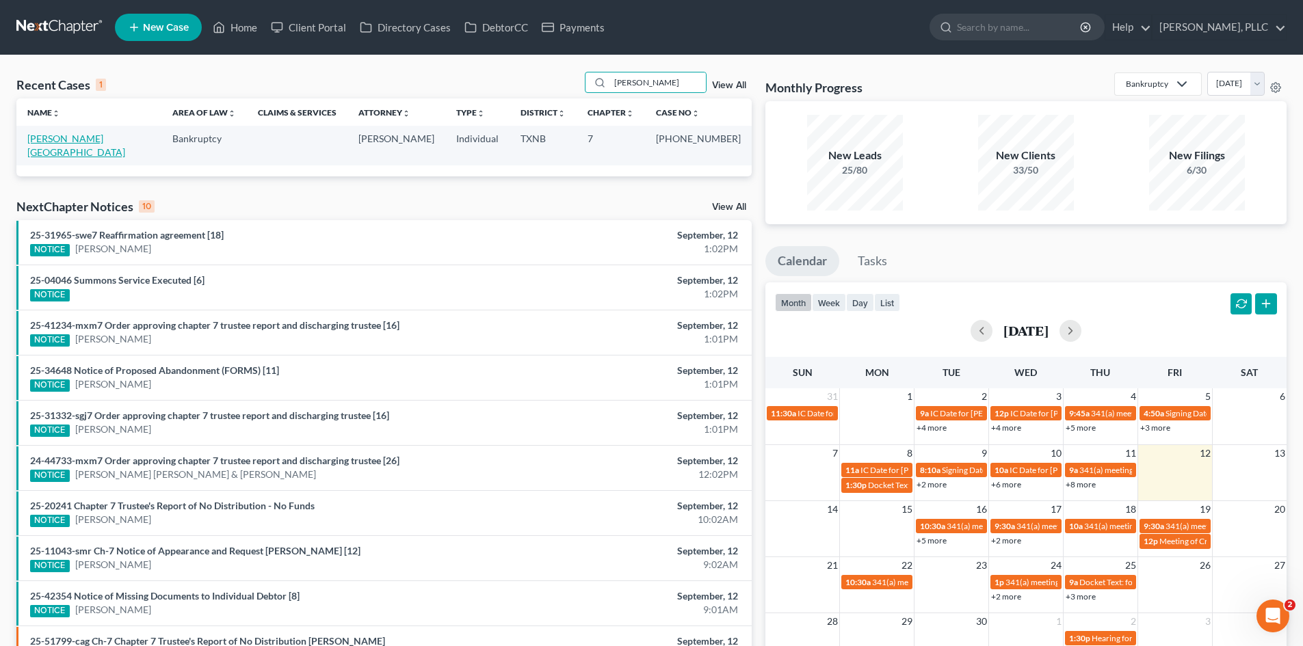
click at [57, 136] on link "[PERSON_NAME][GEOGRAPHIC_DATA]" at bounding box center [76, 145] width 98 height 25
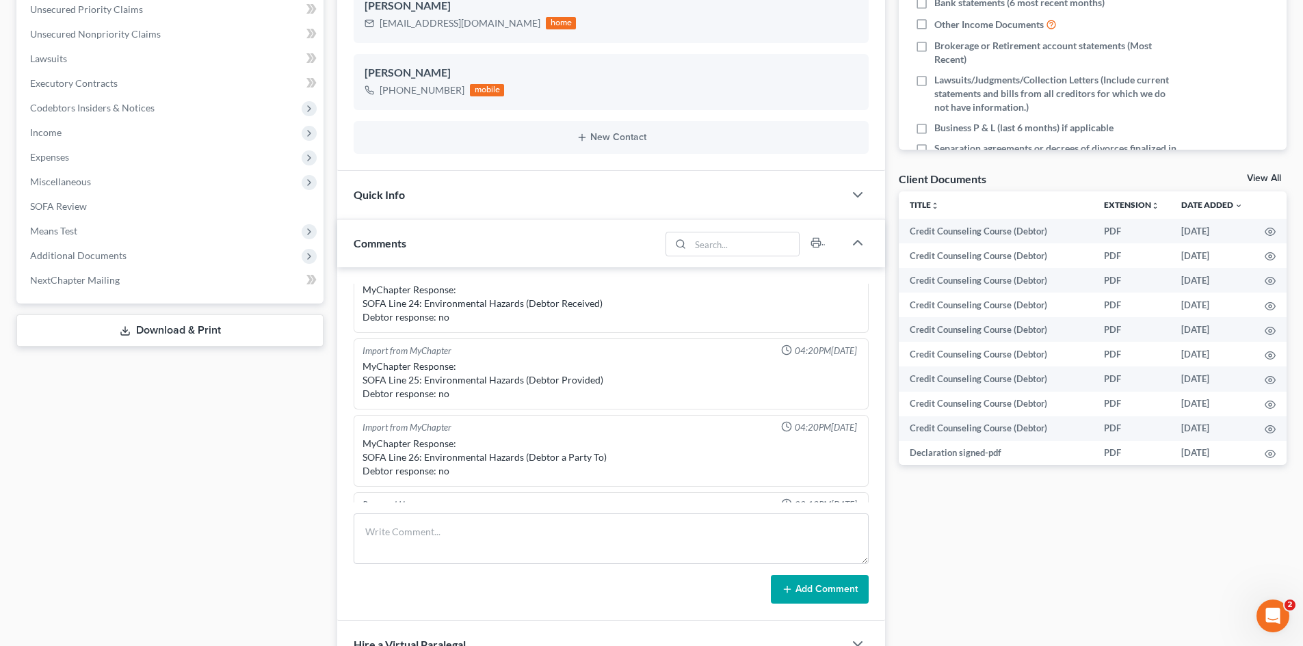
scroll to position [767, 0]
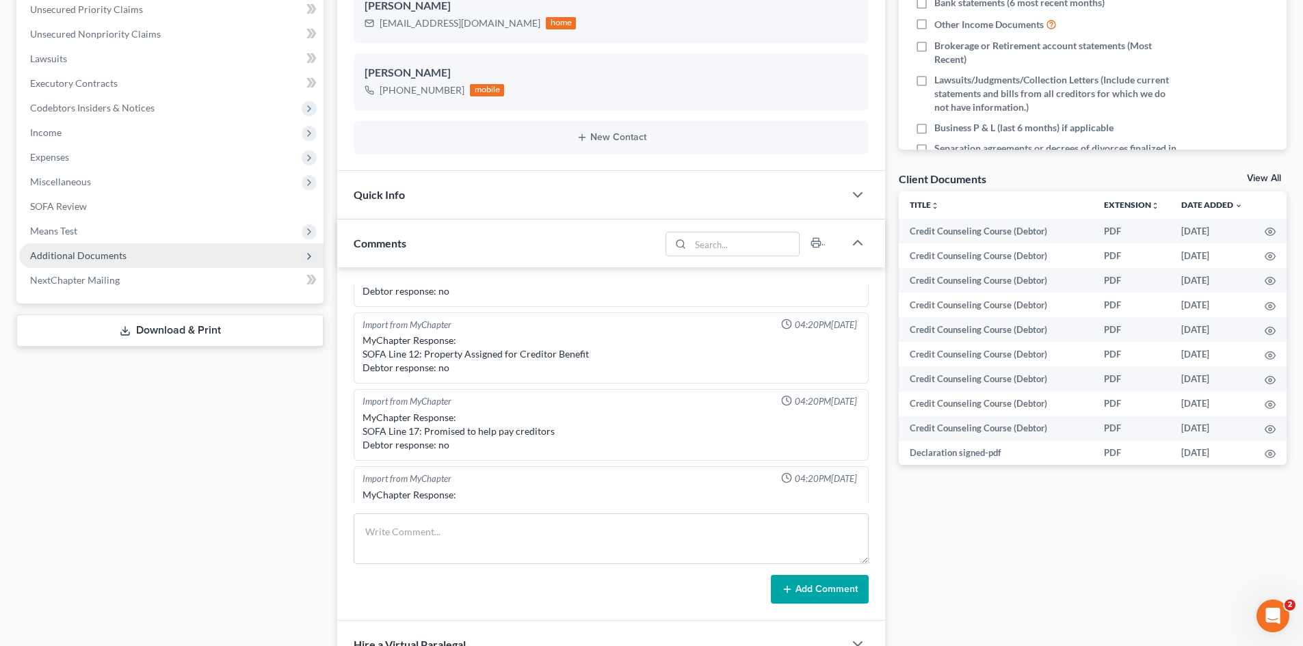
drag, startPoint x: 94, startPoint y: 254, endPoint x: 108, endPoint y: 254, distance: 14.4
click at [94, 254] on span "Additional Documents" at bounding box center [78, 256] width 96 height 12
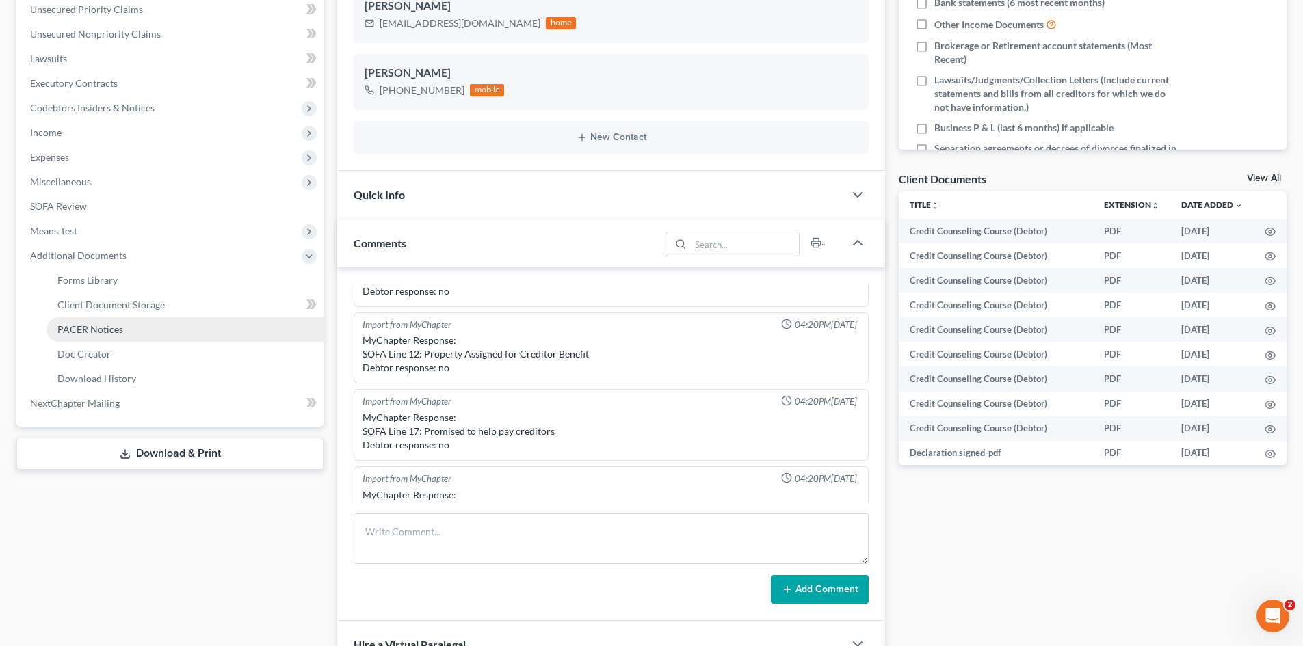
click at [121, 319] on link "PACER Notices" at bounding box center [185, 329] width 277 height 25
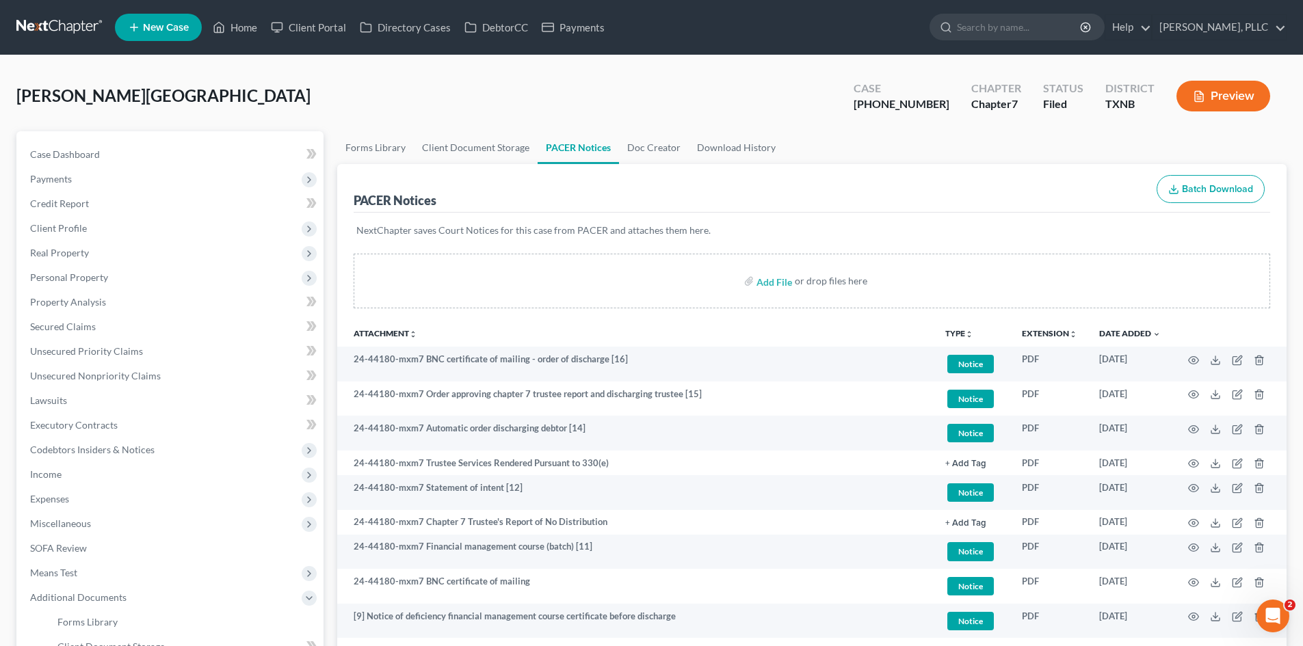
click at [156, 26] on span "New Case" at bounding box center [166, 28] width 46 height 10
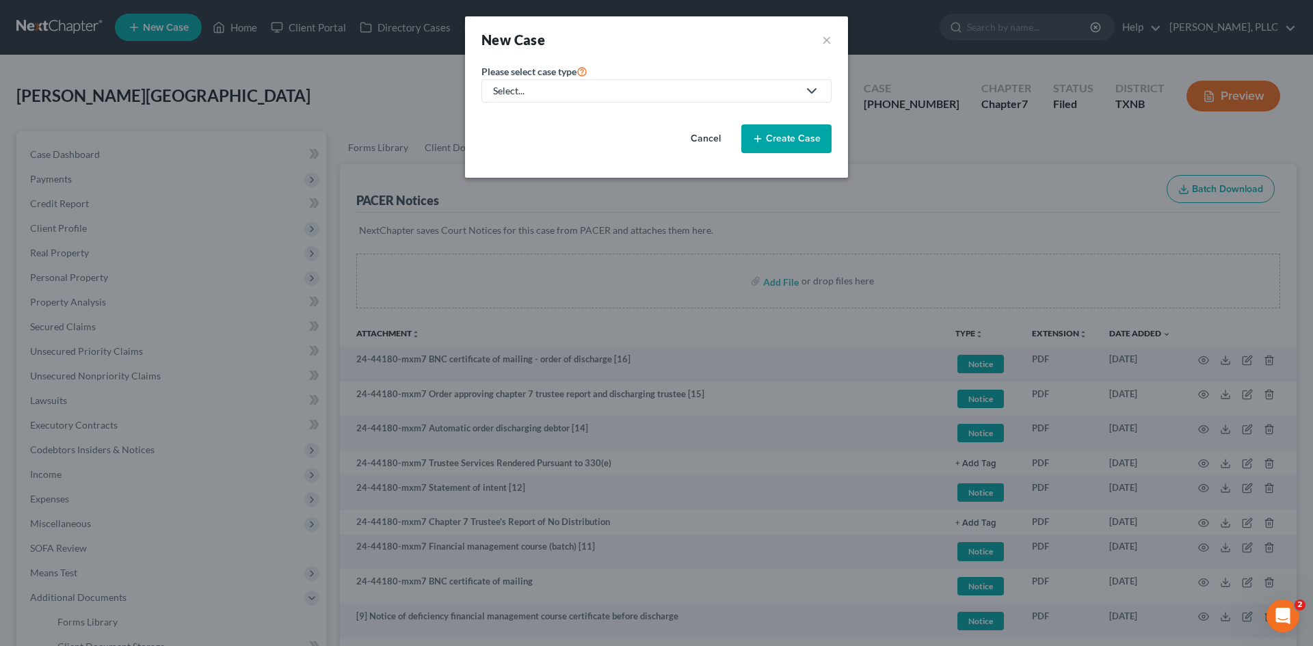
click at [559, 94] on div "Select..." at bounding box center [645, 91] width 305 height 14
click at [555, 110] on link "Bankruptcy" at bounding box center [549, 118] width 137 height 21
select select "78"
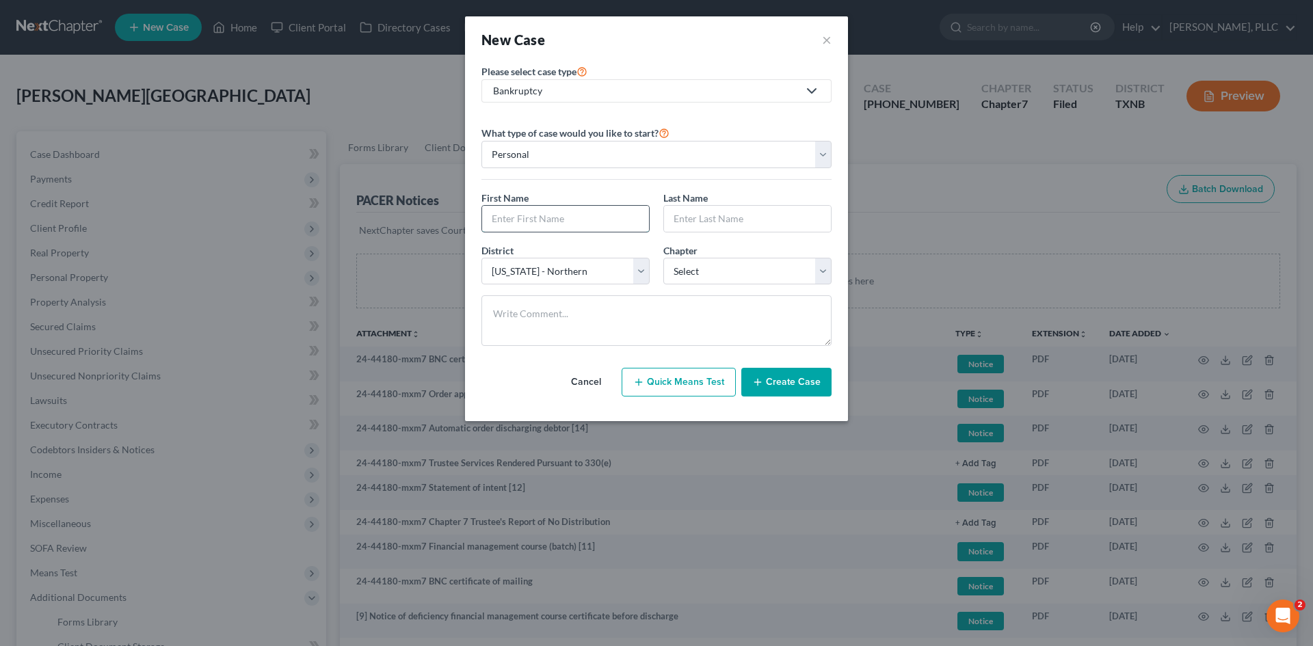
click at [555, 225] on input "text" at bounding box center [565, 219] width 167 height 26
type input "Page"
click at [693, 268] on select "Select 7 11 12 13" at bounding box center [747, 271] width 168 height 27
select select "0"
click at [663, 258] on select "Select 7 11 12 13" at bounding box center [747, 271] width 168 height 27
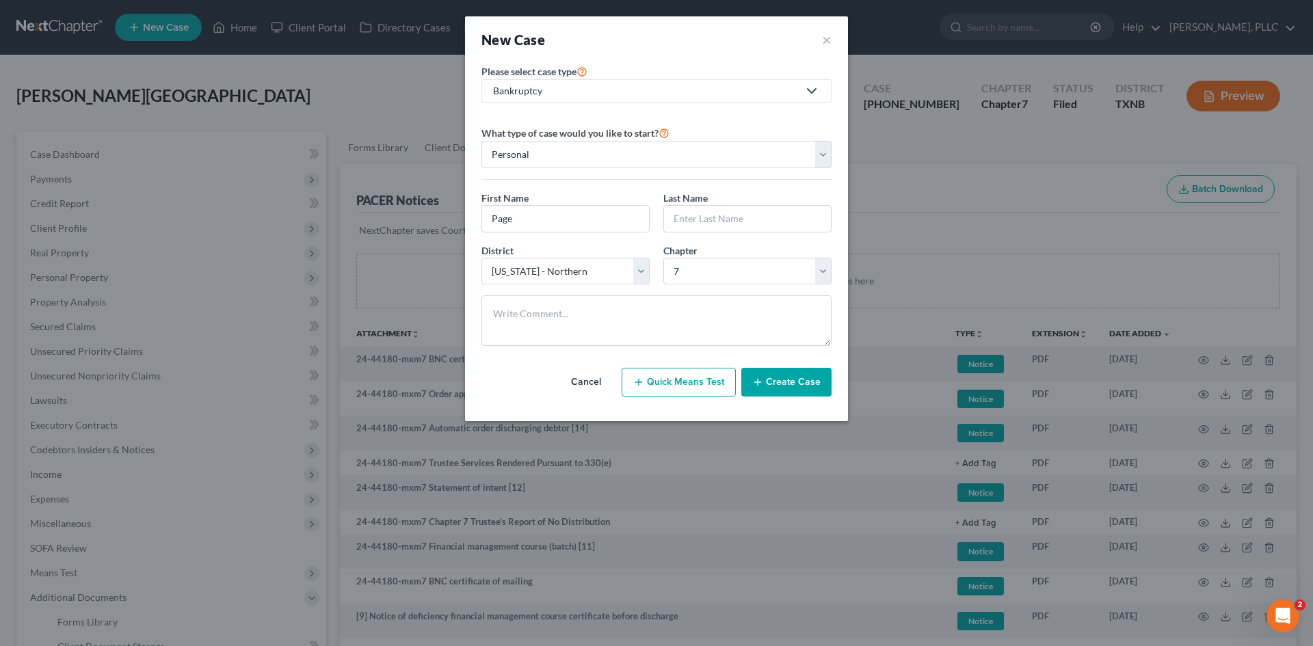
click at [791, 388] on button "Create Case" at bounding box center [786, 382] width 90 height 29
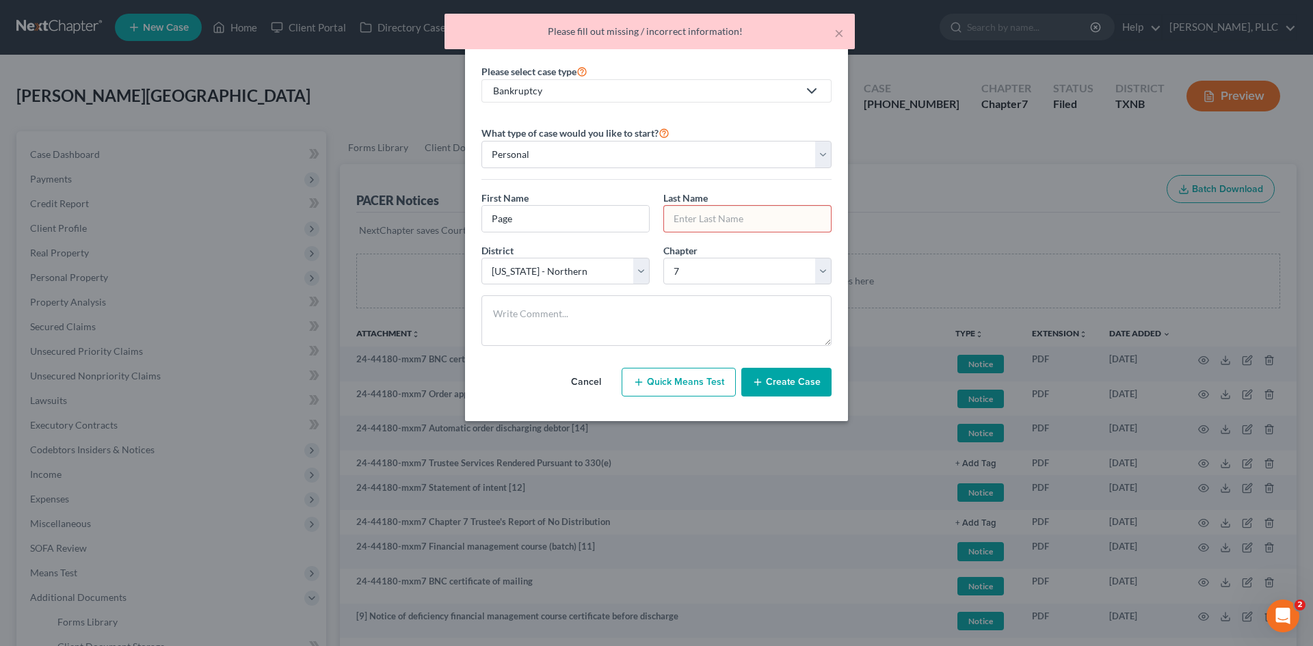
click at [701, 224] on input "text" at bounding box center [747, 219] width 167 height 26
type input "p"
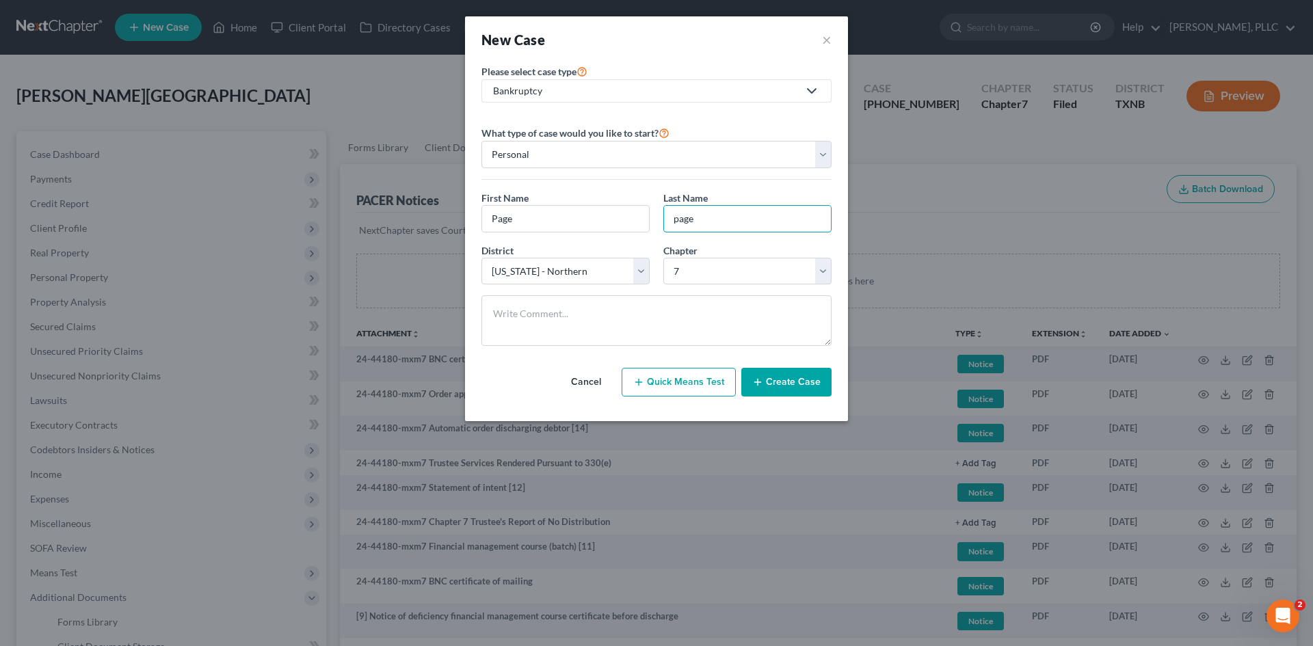
type input "page"
click at [774, 382] on button "Create Case" at bounding box center [786, 382] width 90 height 29
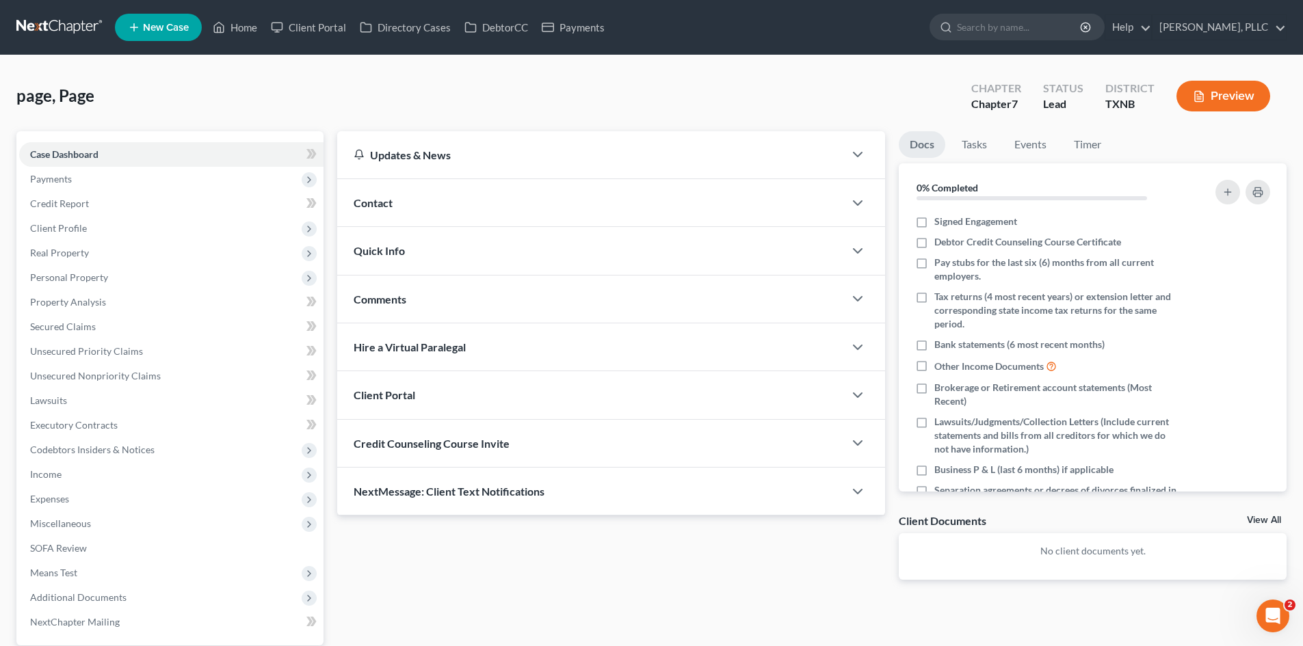
click at [494, 191] on div "Contact" at bounding box center [590, 202] width 507 height 47
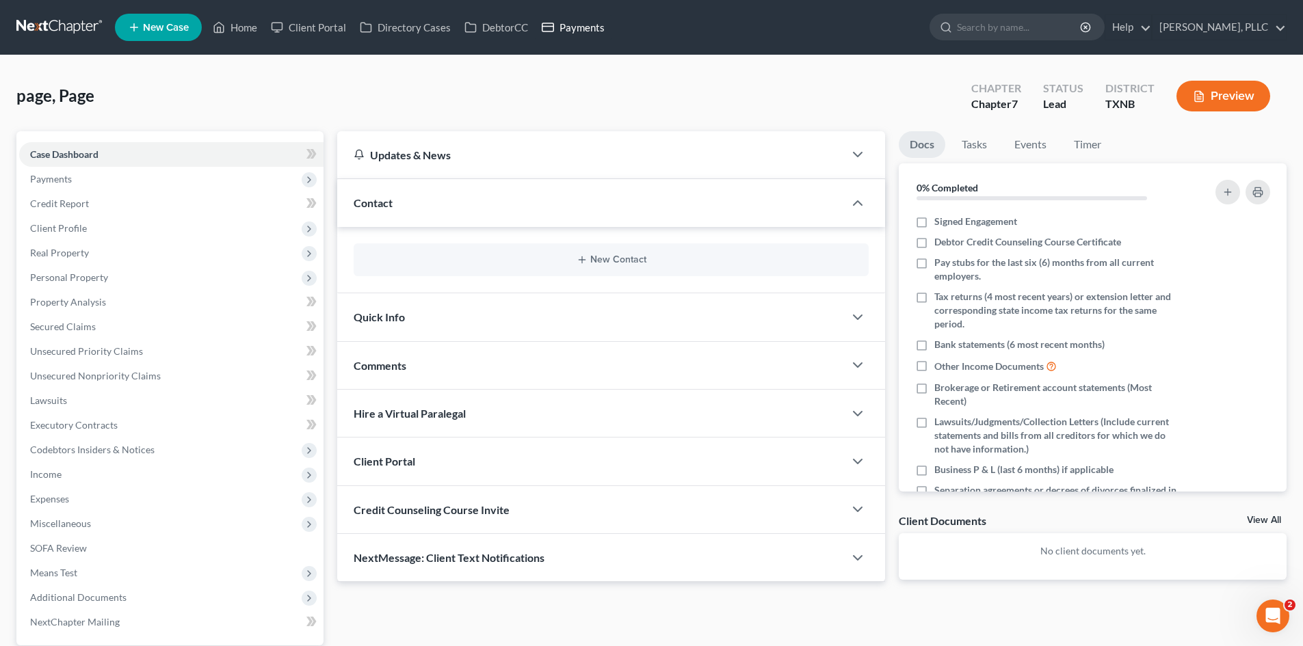
drag, startPoint x: 538, startPoint y: 25, endPoint x: 613, endPoint y: 33, distance: 75.7
click at [538, 25] on link "Payments" at bounding box center [573, 27] width 77 height 25
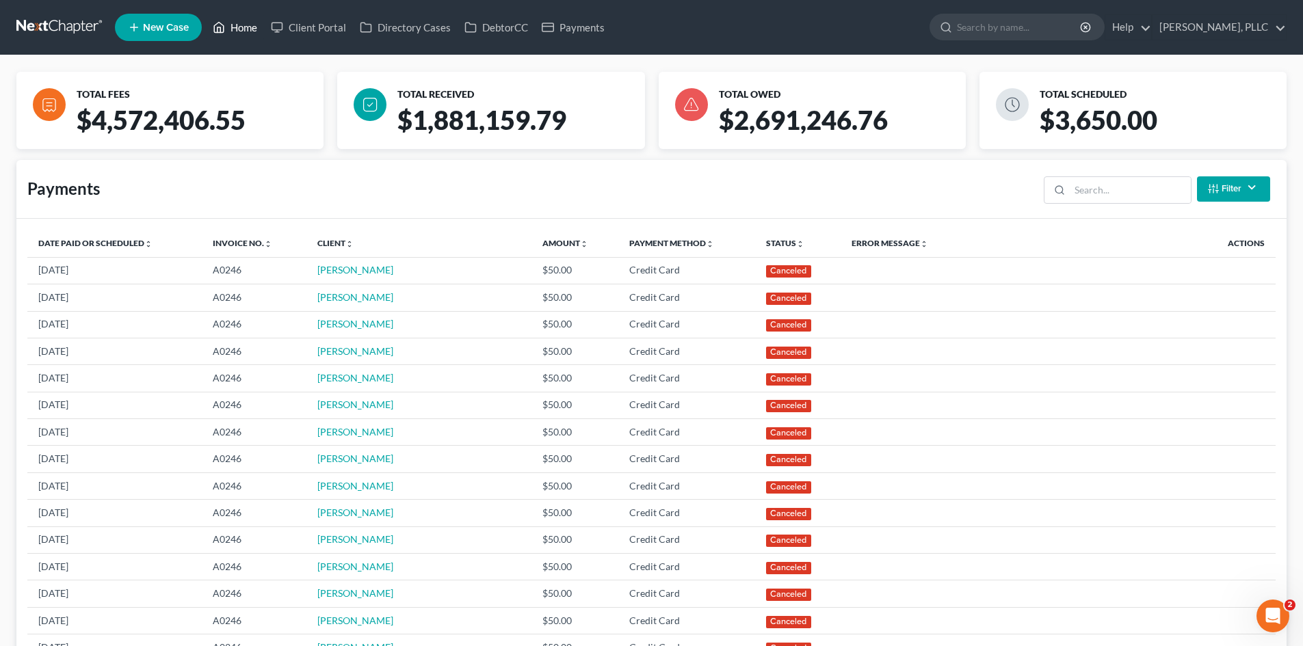
click at [239, 31] on link "Home" at bounding box center [235, 27] width 58 height 25
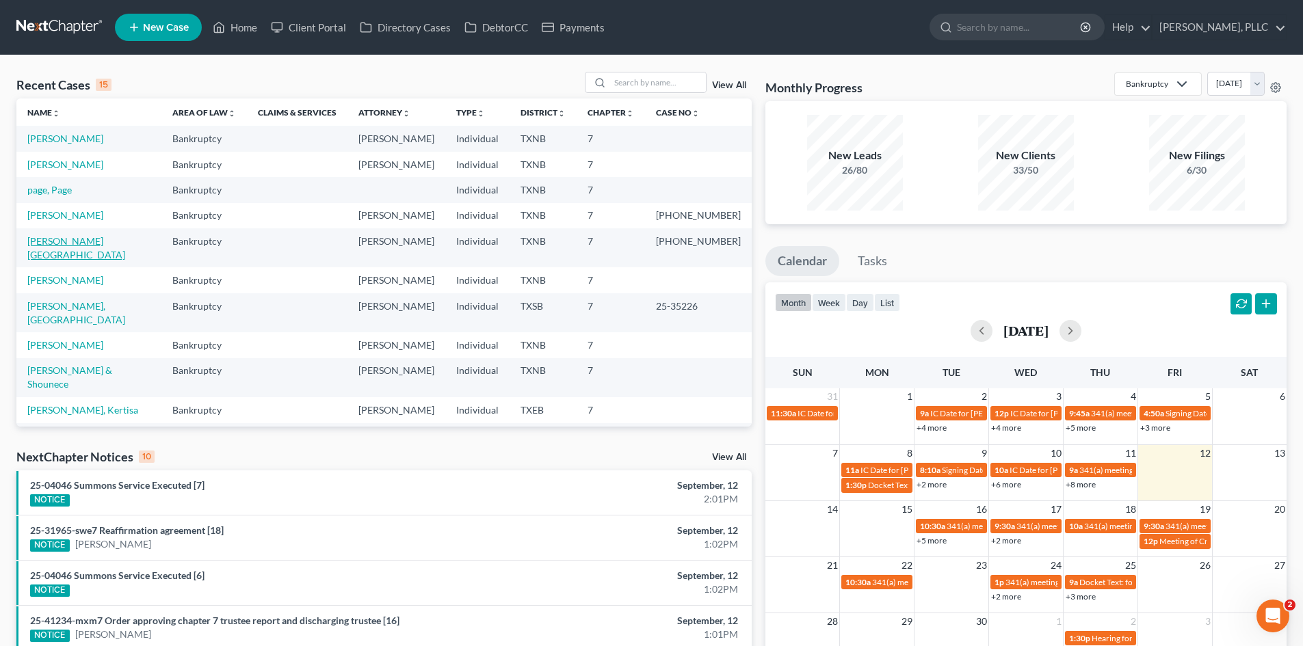
click at [64, 238] on link "[PERSON_NAME][GEOGRAPHIC_DATA]" at bounding box center [76, 247] width 98 height 25
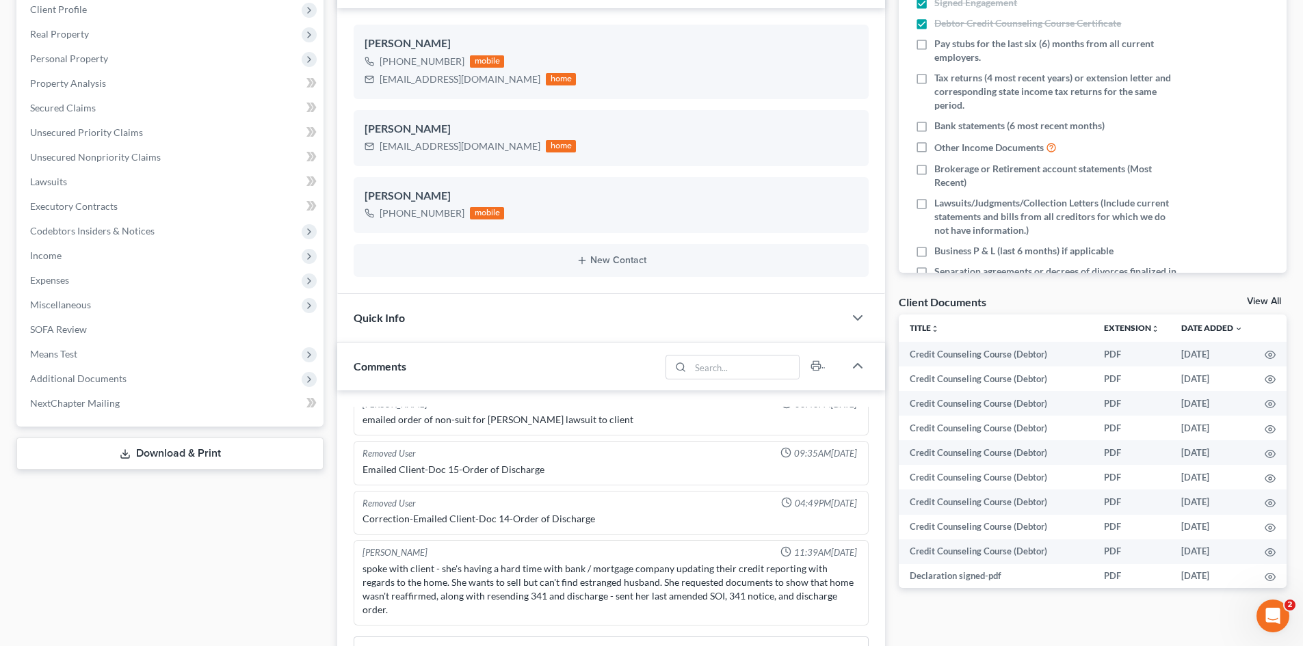
scroll to position [342, 0]
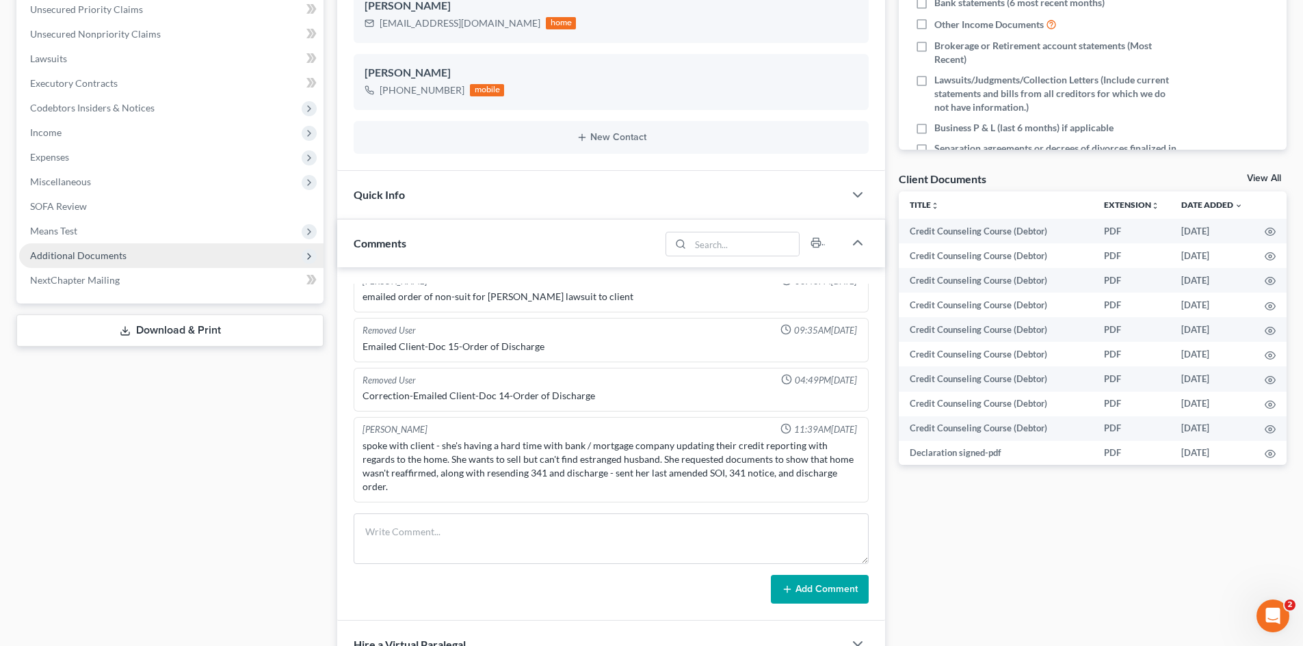
click at [114, 263] on span "Additional Documents" at bounding box center [171, 255] width 304 height 25
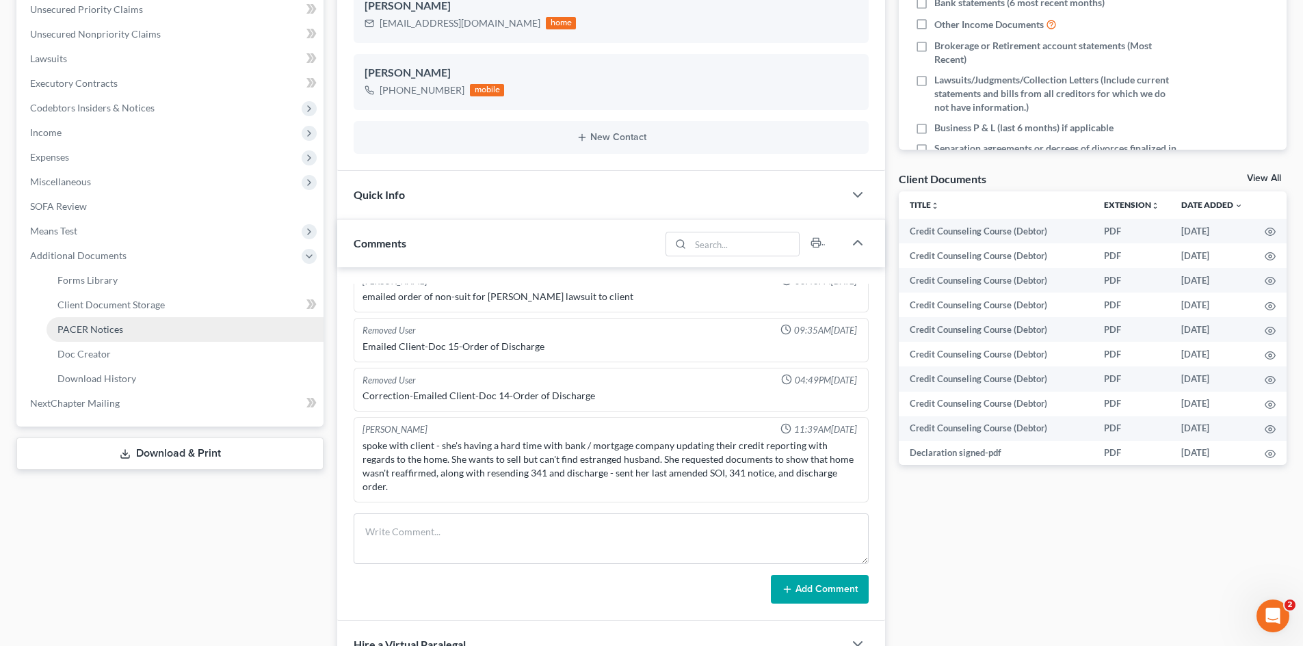
click at [119, 332] on span "PACER Notices" at bounding box center [90, 329] width 66 height 12
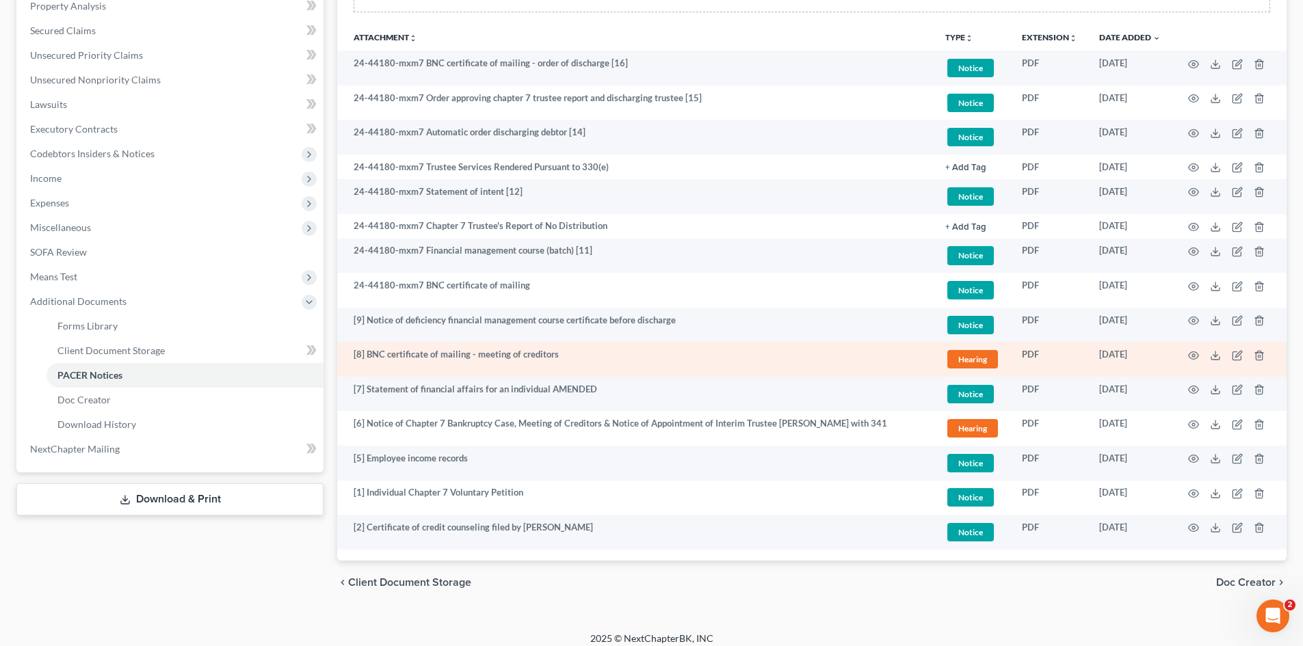
scroll to position [306, 0]
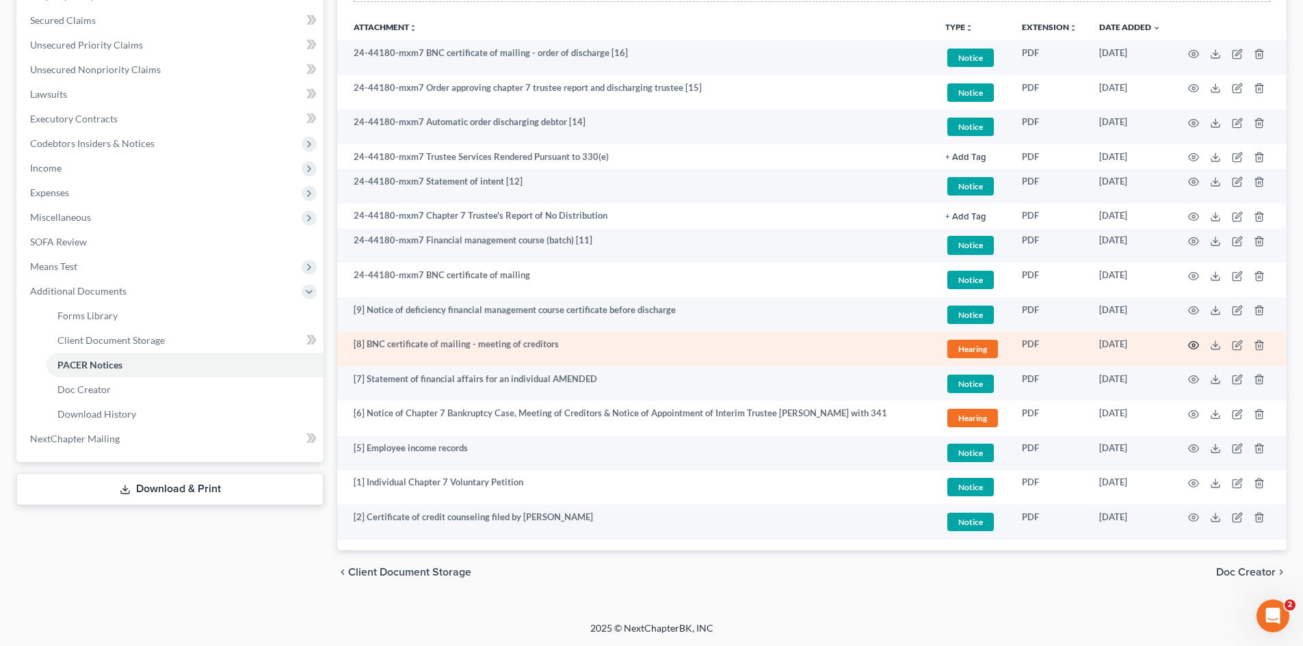
click at [1192, 346] on circle "button" at bounding box center [1193, 345] width 3 height 3
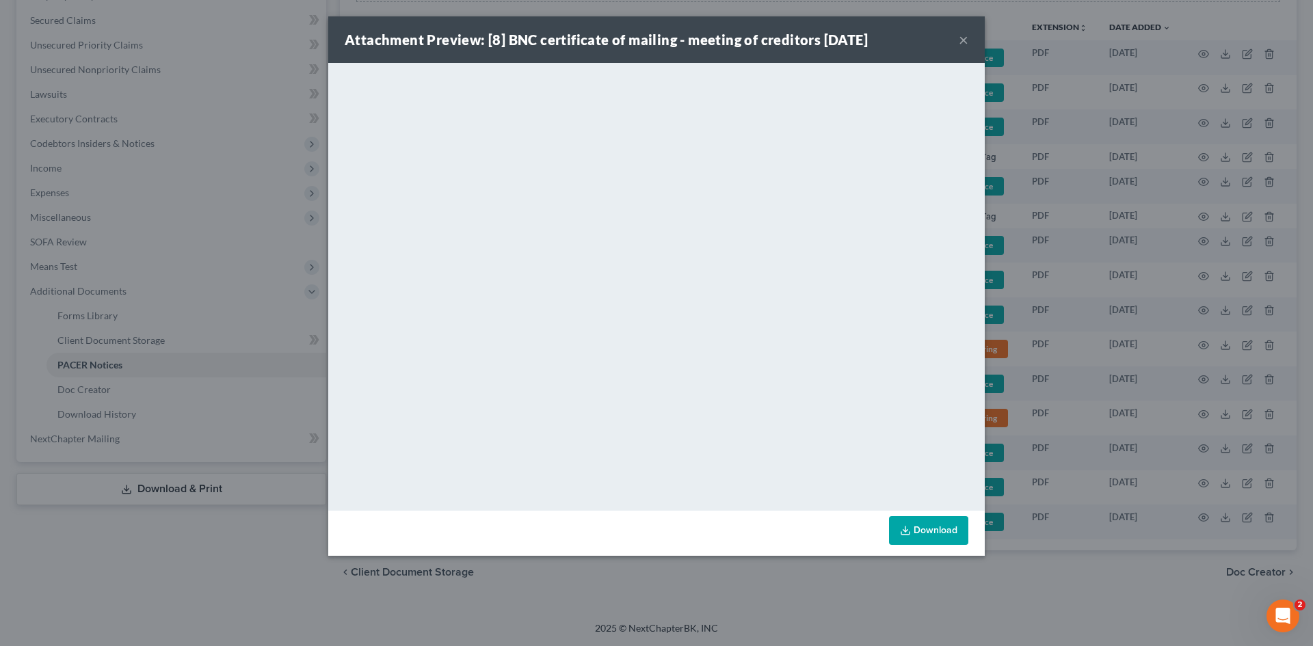
click at [963, 40] on button "×" at bounding box center [964, 39] width 10 height 16
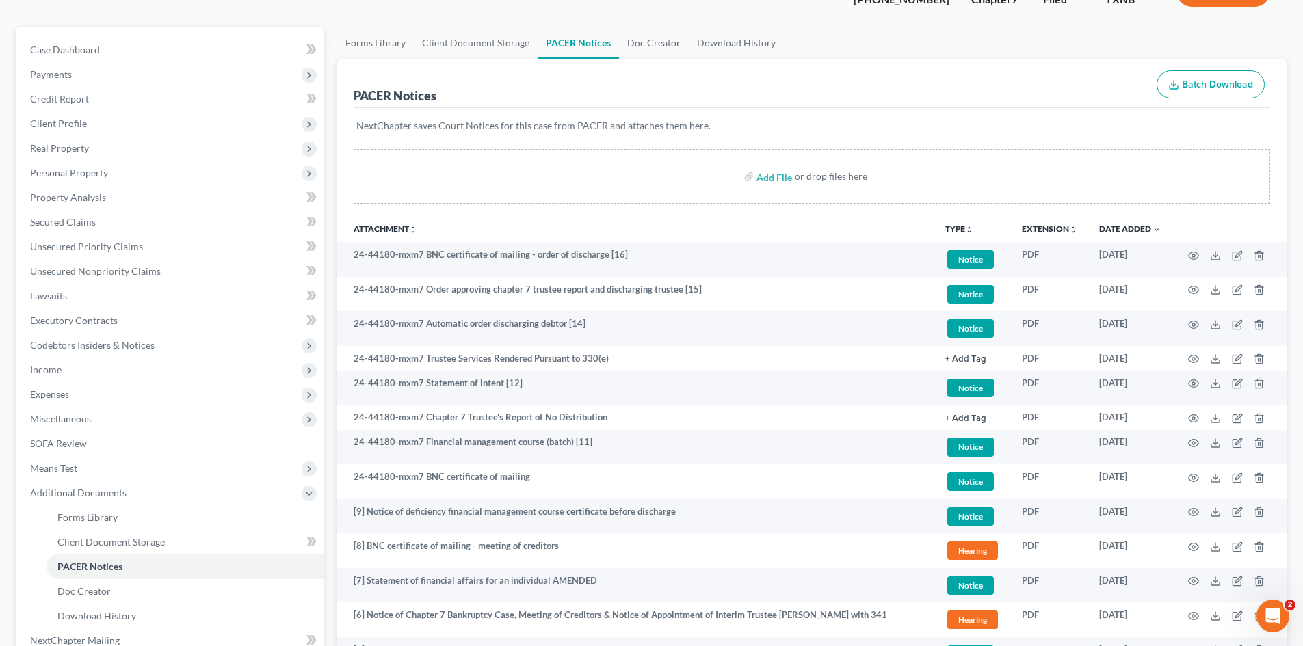
scroll to position [0, 0]
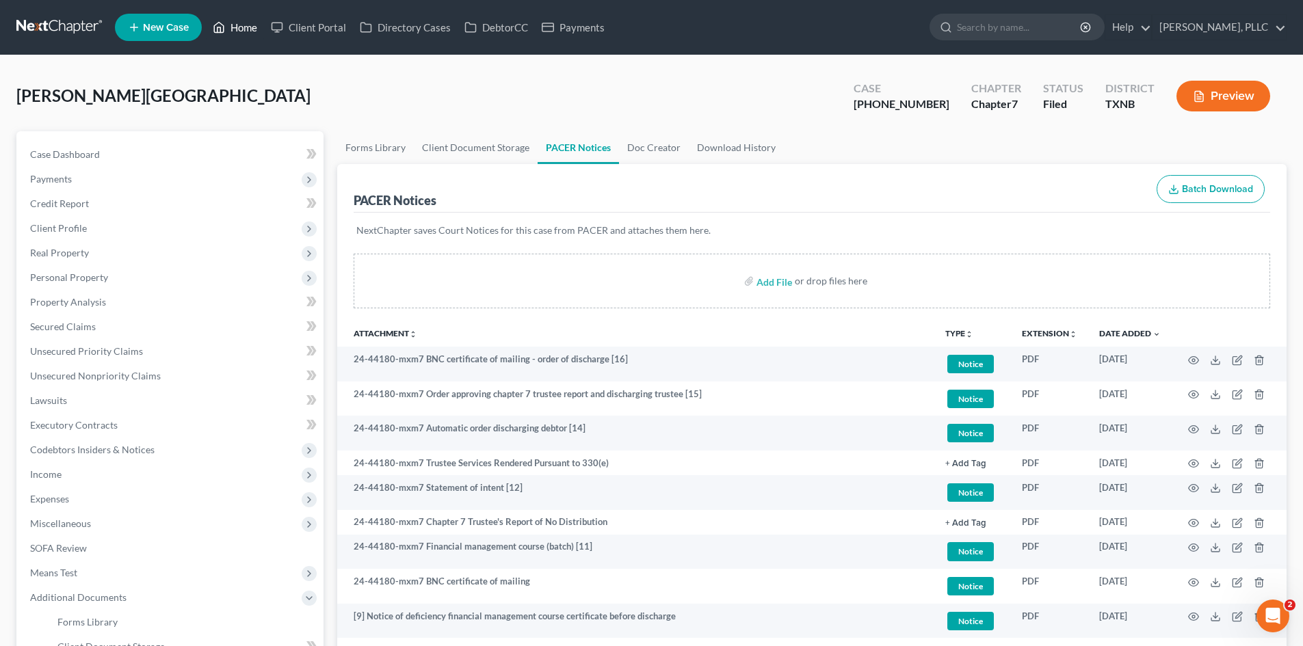
click at [240, 31] on link "Home" at bounding box center [235, 27] width 58 height 25
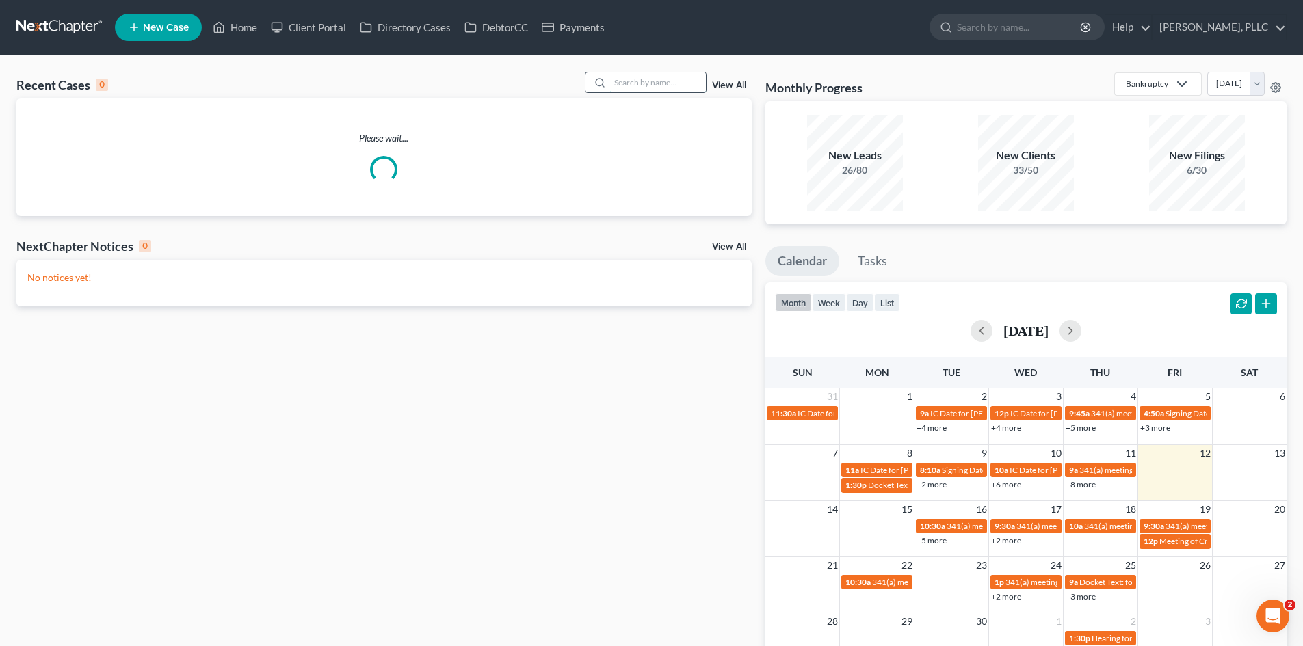
click at [650, 88] on input "search" at bounding box center [658, 82] width 96 height 20
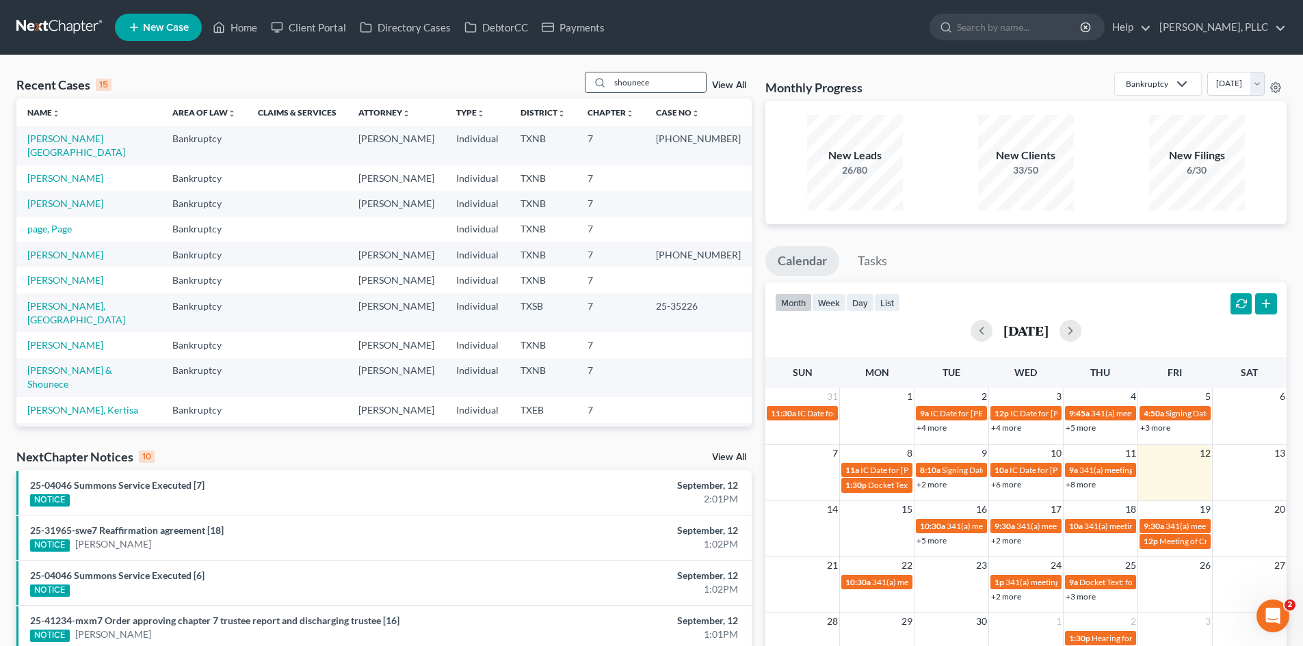
type input "shounece"
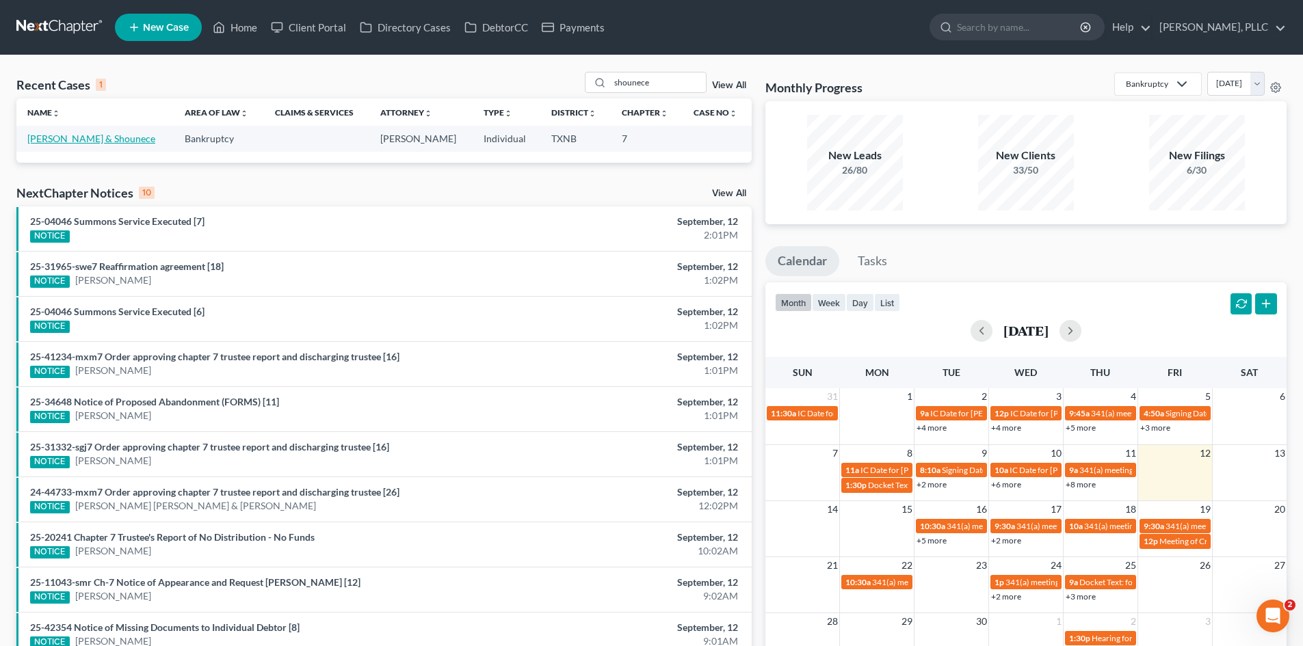
click at [107, 144] on link "[PERSON_NAME] & Shounece" at bounding box center [91, 139] width 128 height 12
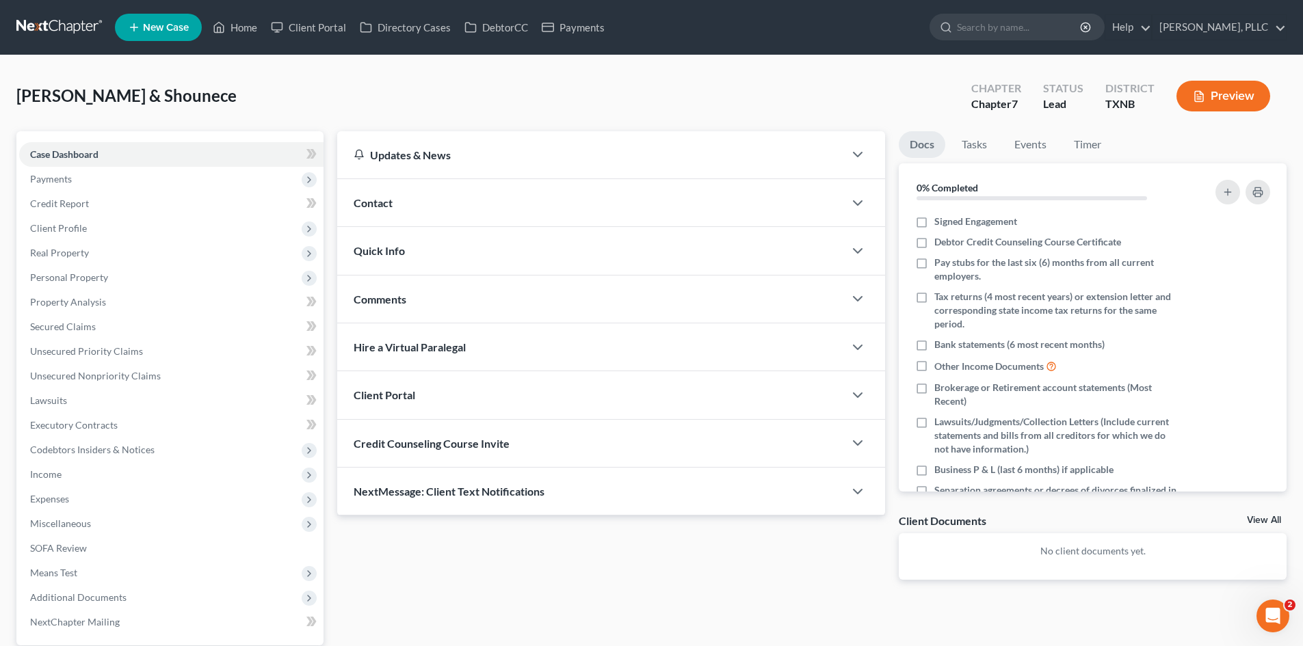
click at [893, 98] on div "[PERSON_NAME] & Shounece Upgraded Chapter Chapter 7 Status [GEOGRAPHIC_DATA] [G…" at bounding box center [651, 102] width 1270 height 60
drag, startPoint x: 594, startPoint y: 25, endPoint x: 641, endPoint y: 226, distance: 206.5
click at [593, 25] on link "Payments" at bounding box center [573, 27] width 77 height 25
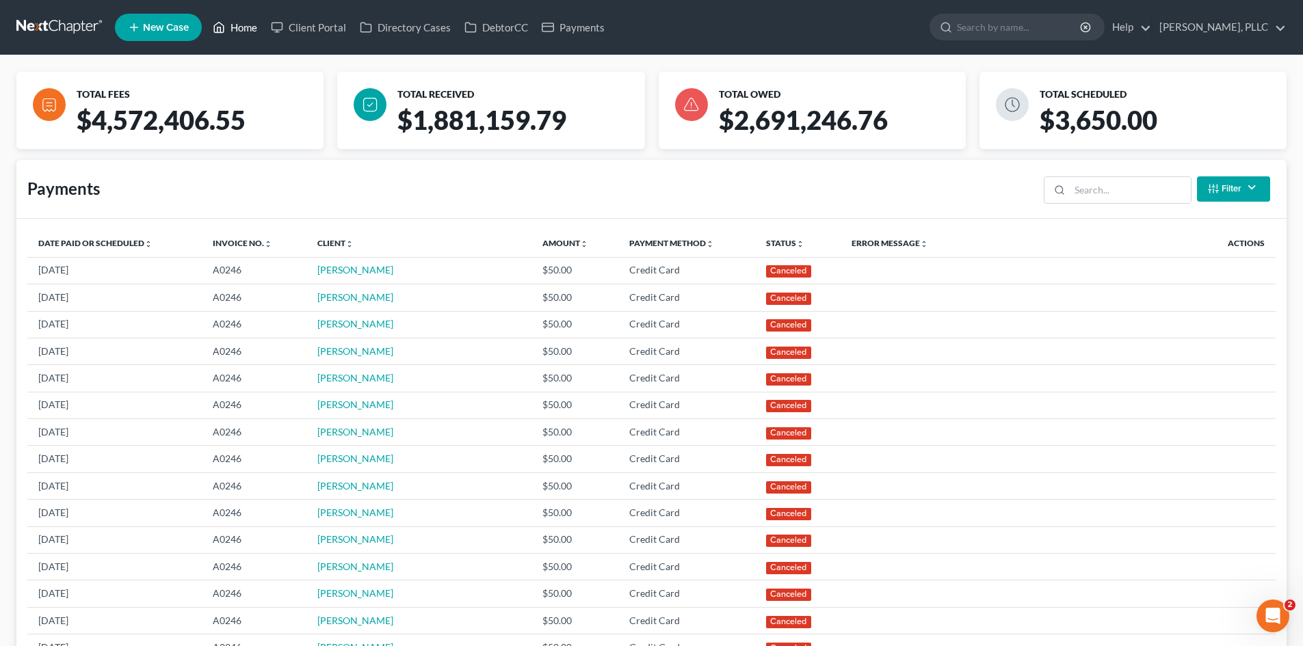
click at [237, 33] on link "Home" at bounding box center [235, 27] width 58 height 25
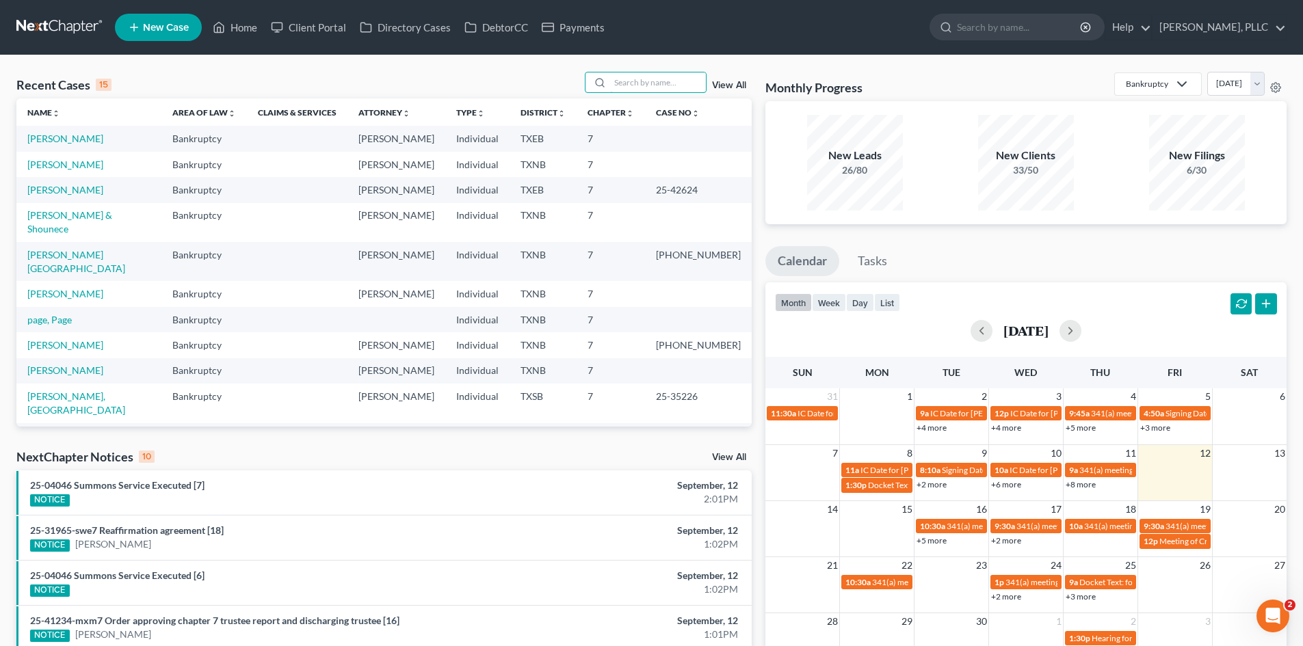
drag, startPoint x: 633, startPoint y: 79, endPoint x: 747, endPoint y: 107, distance: 117.4
click at [635, 80] on input "search" at bounding box center [658, 82] width 96 height 20
type input "[PERSON_NAME]"
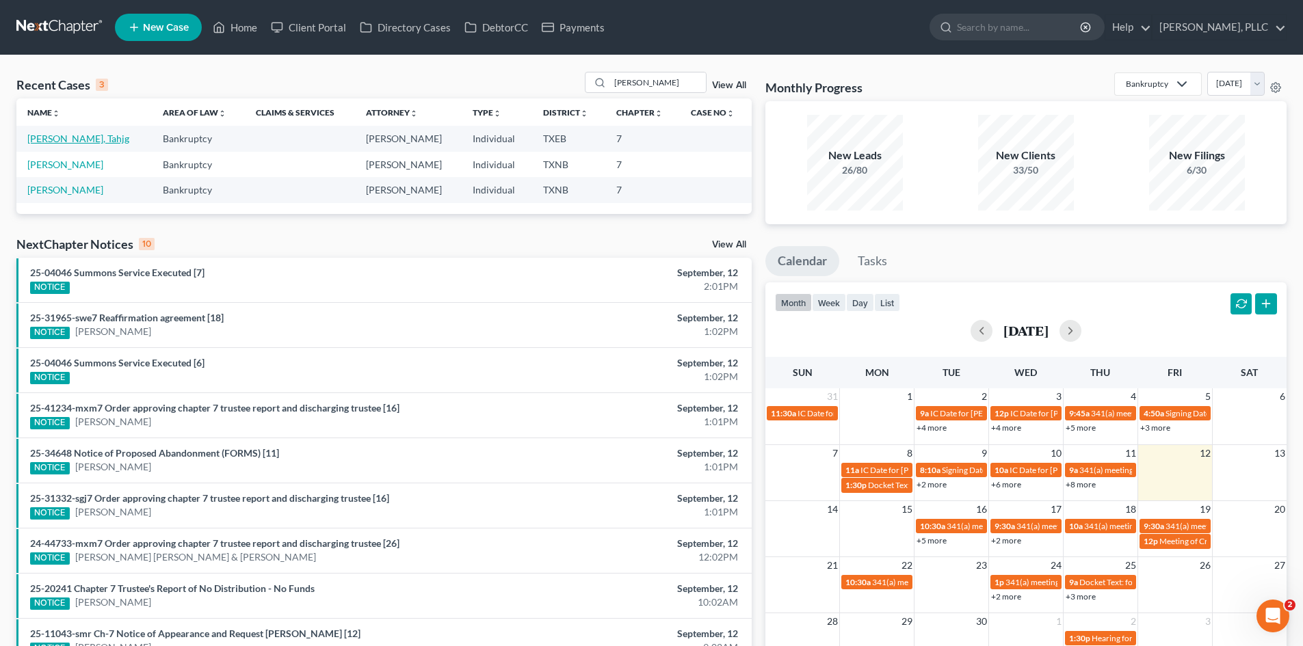
click at [38, 136] on link "[PERSON_NAME], Tahjg" at bounding box center [78, 139] width 102 height 12
select select "4"
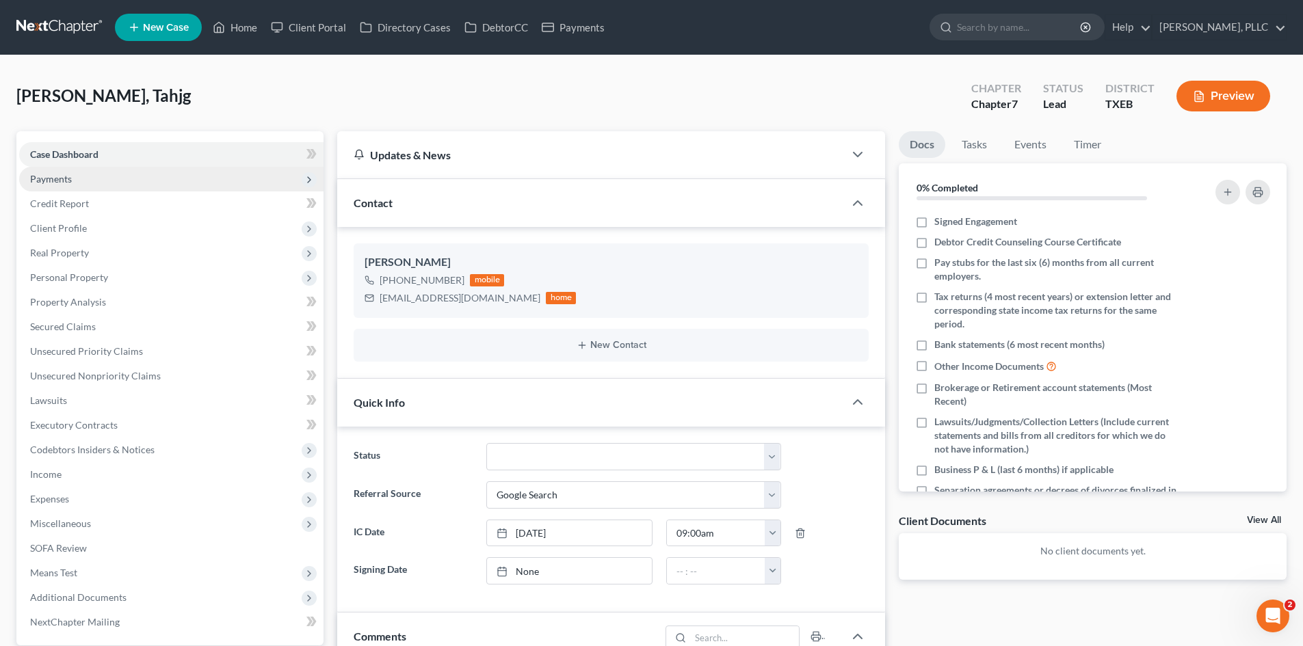
click at [140, 174] on span "Payments" at bounding box center [171, 179] width 304 height 25
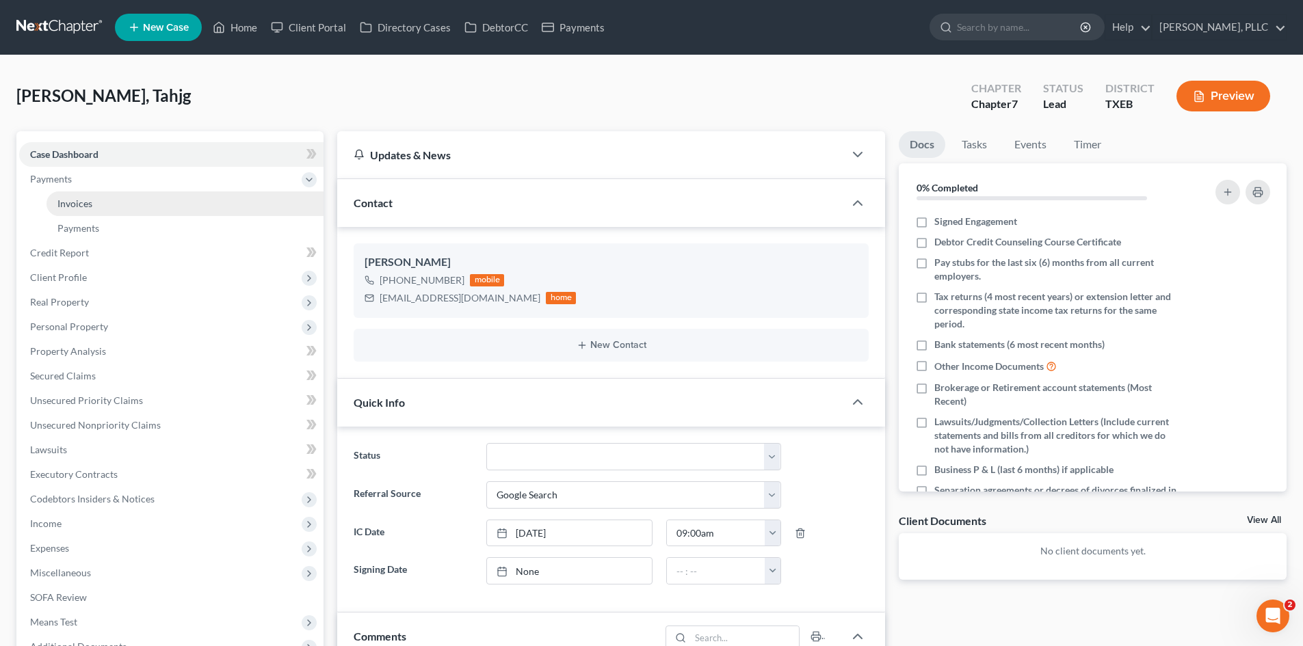
click at [139, 205] on link "Invoices" at bounding box center [185, 203] width 277 height 25
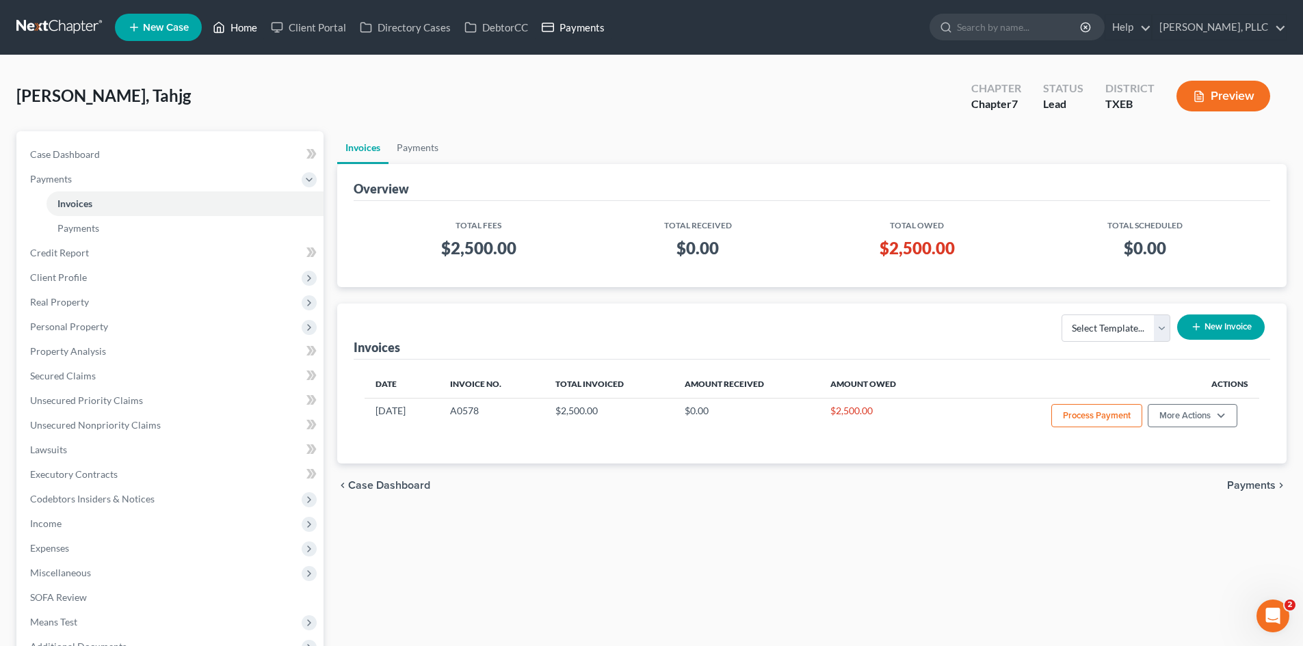
drag, startPoint x: 234, startPoint y: 27, endPoint x: 605, endPoint y: 15, distance: 370.9
click at [234, 27] on link "Home" at bounding box center [235, 27] width 58 height 25
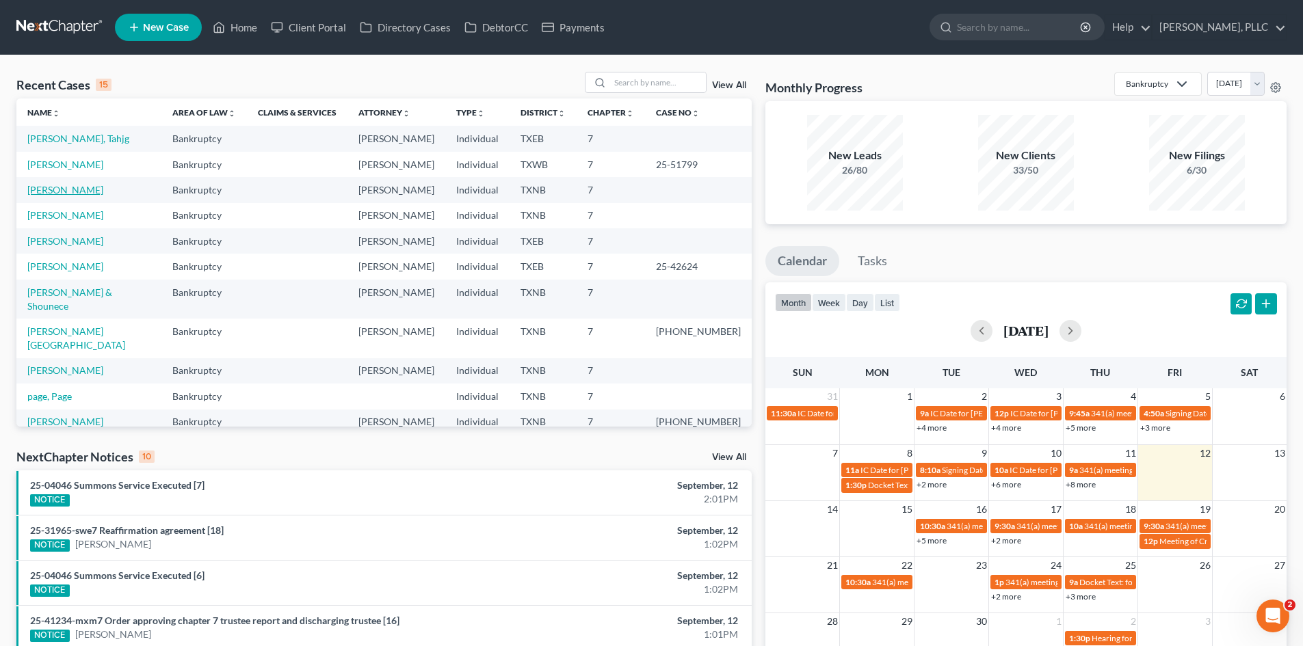
click at [46, 189] on link "[PERSON_NAME]" at bounding box center [65, 190] width 76 height 12
select select "6"
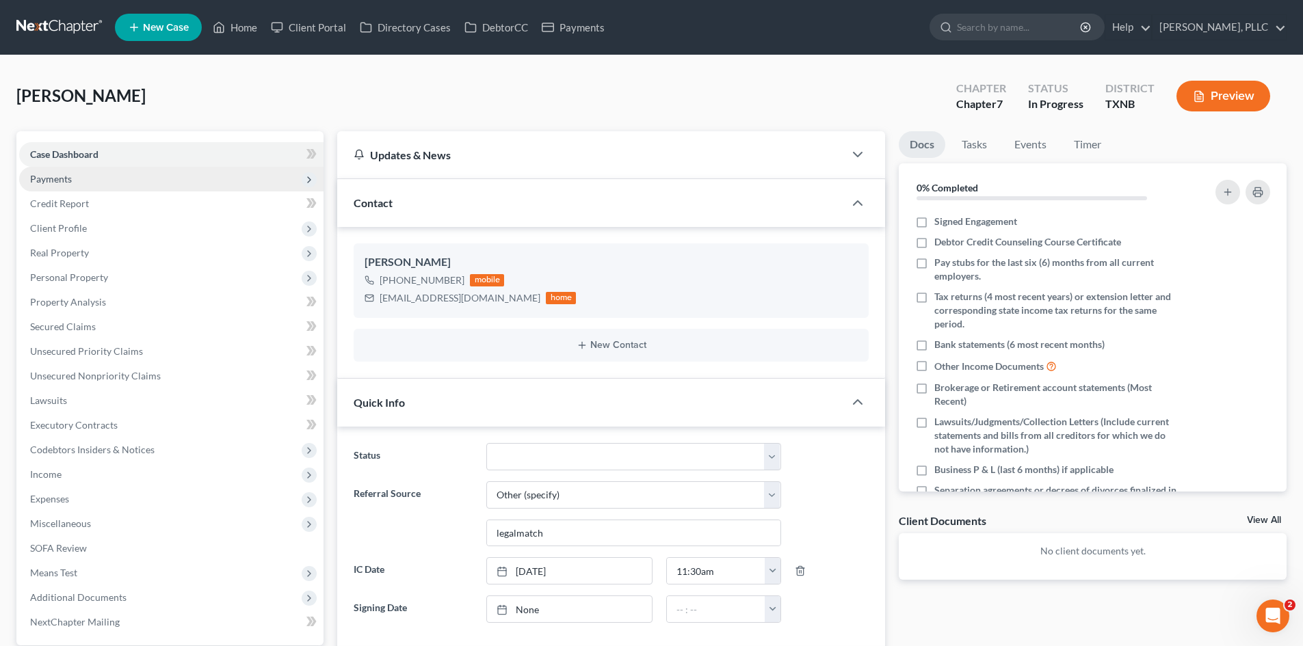
click at [89, 179] on span "Payments" at bounding box center [171, 179] width 304 height 25
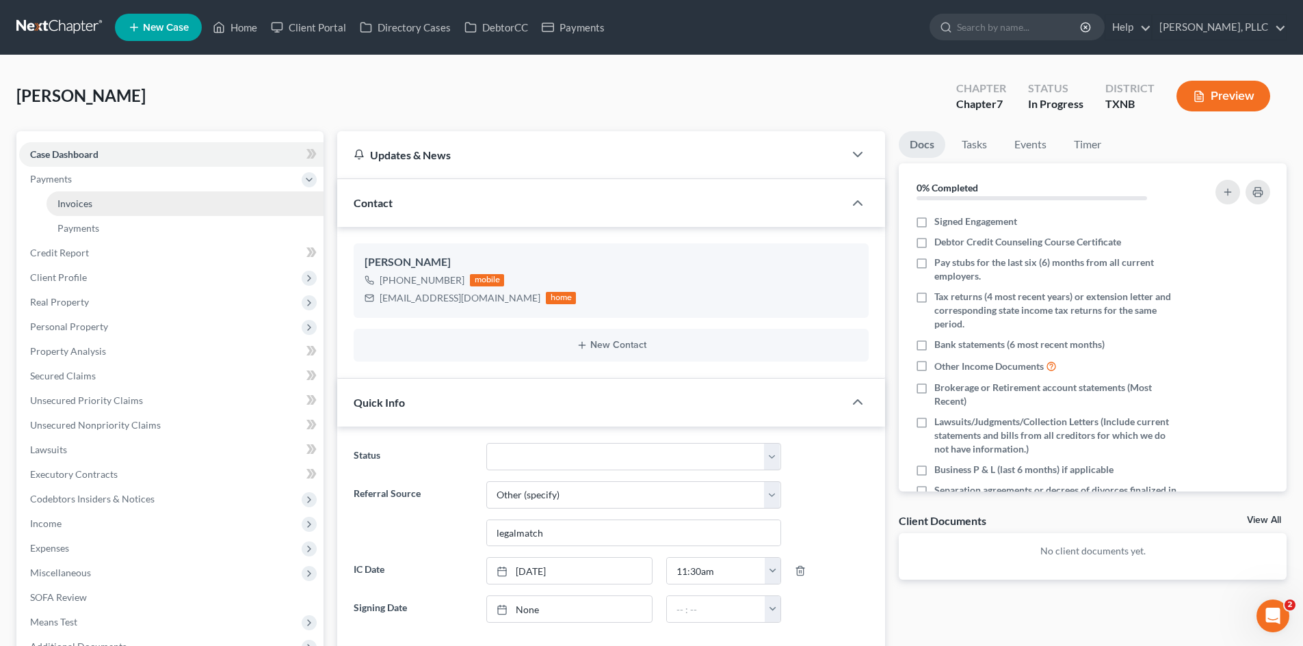
click at [96, 197] on link "Invoices" at bounding box center [185, 203] width 277 height 25
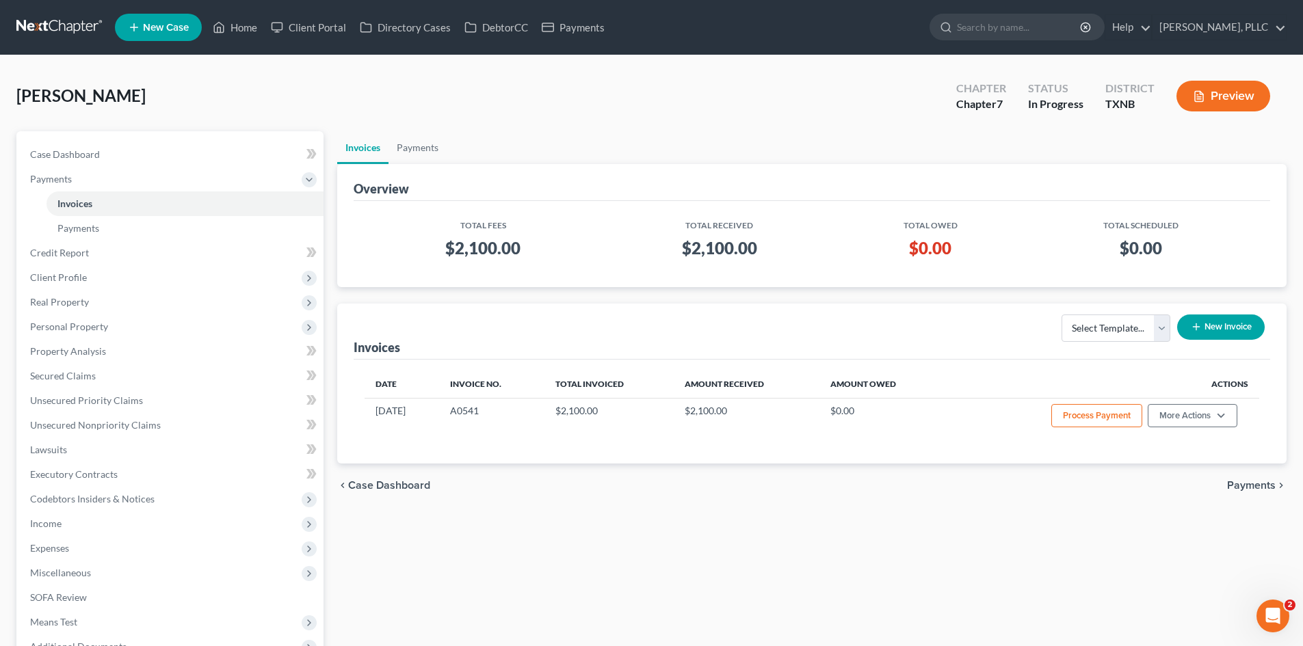
click at [536, 131] on ul "Invoices Payments" at bounding box center [811, 147] width 949 height 33
click at [253, 21] on link "Home" at bounding box center [235, 27] width 58 height 25
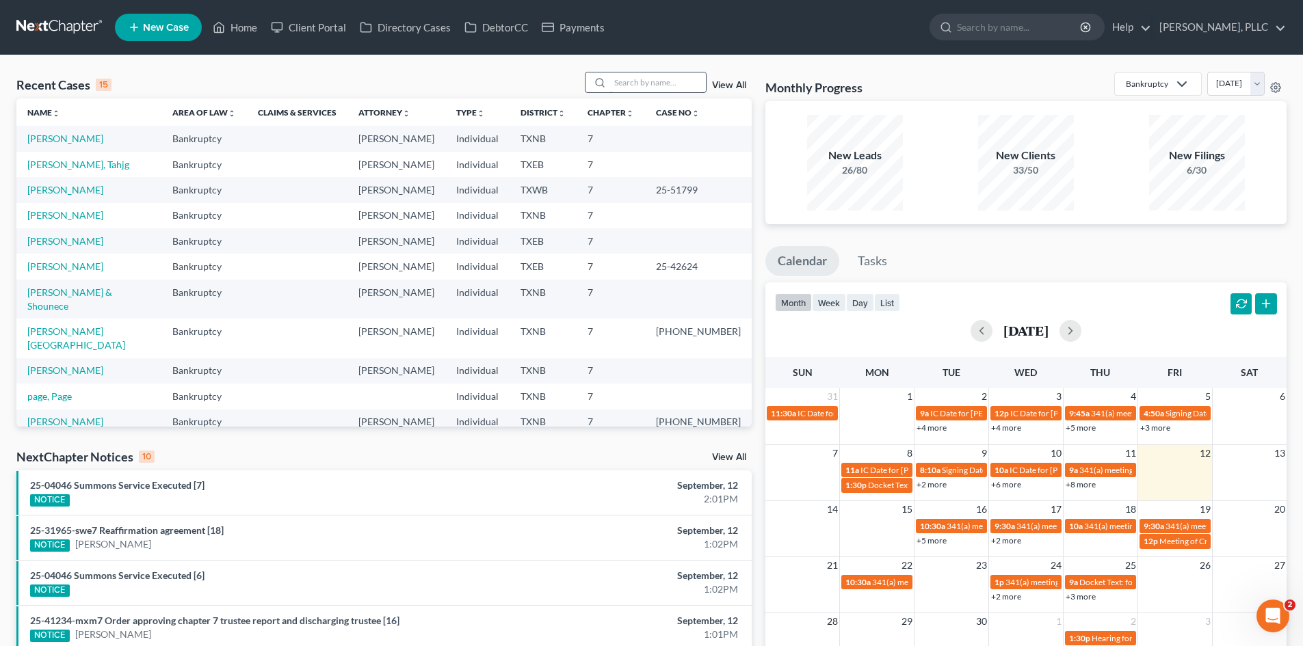
click at [668, 85] on input "search" at bounding box center [658, 82] width 96 height 20
type input "white"
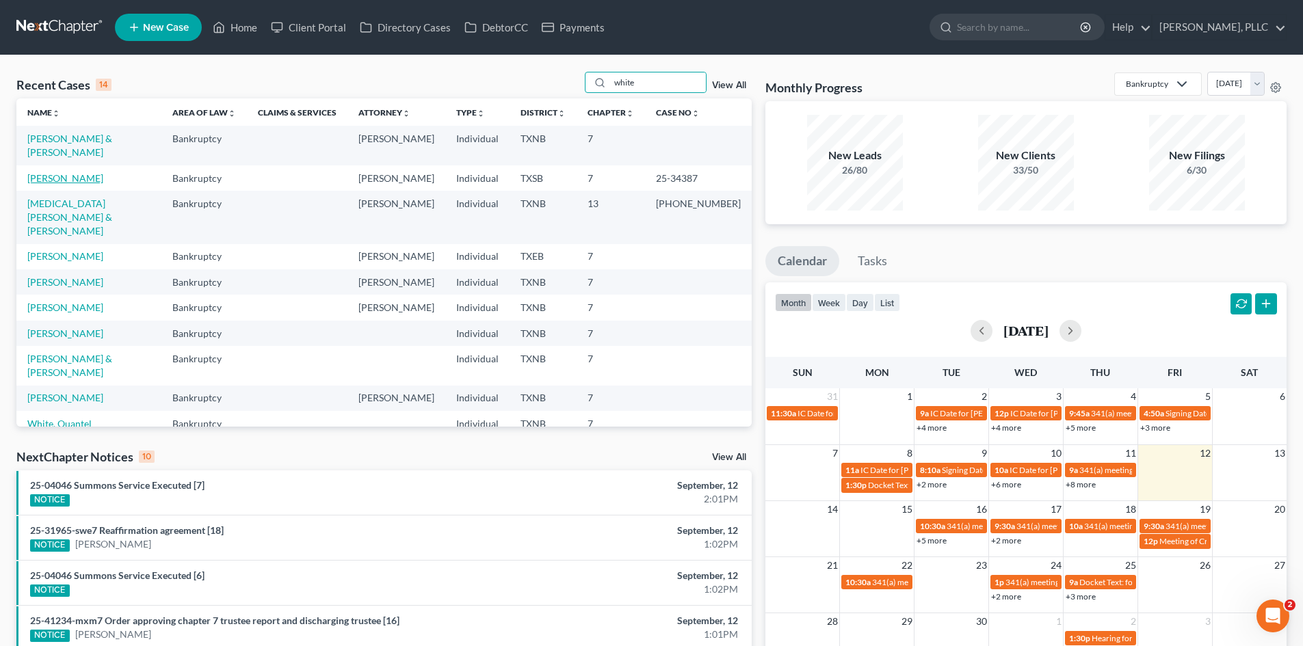
click at [55, 172] on link "[PERSON_NAME]" at bounding box center [65, 178] width 76 height 12
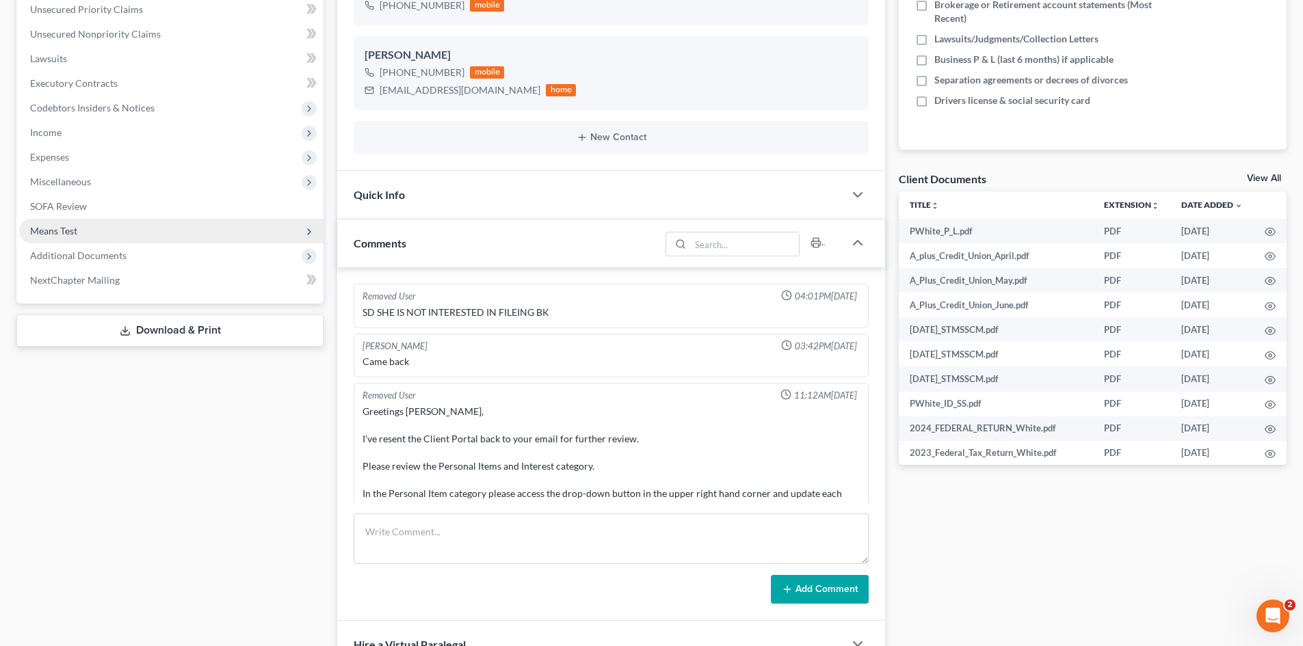
scroll to position [2445, 0]
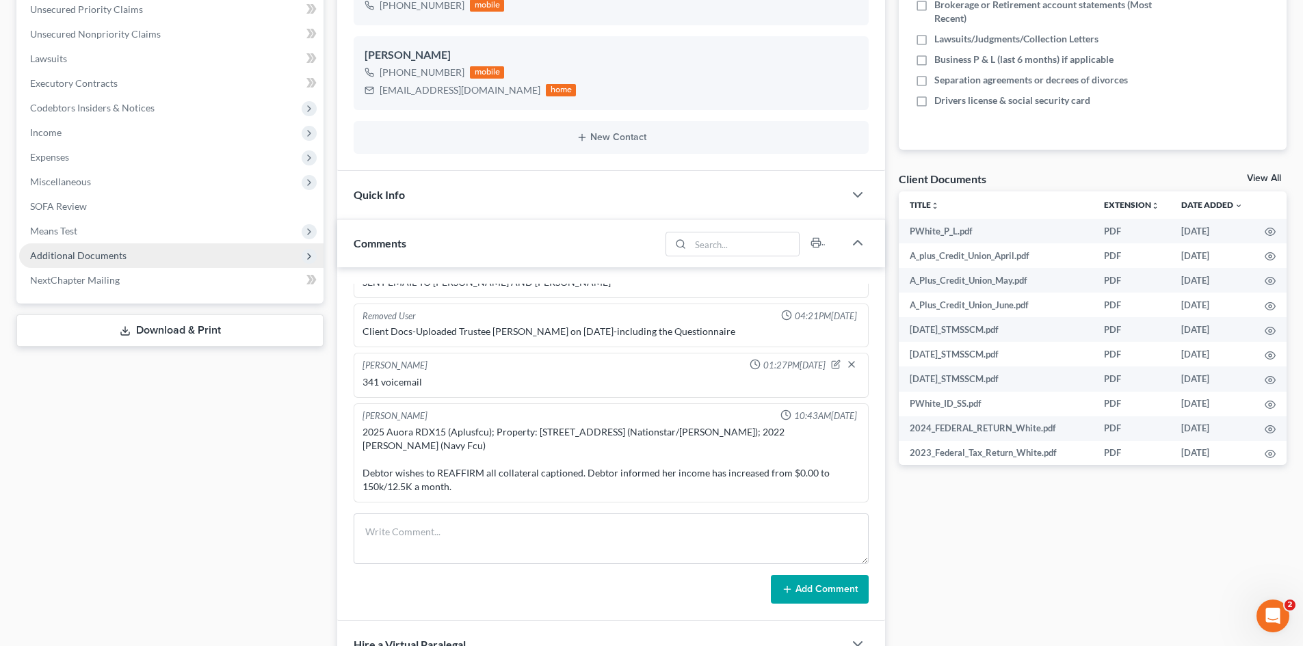
click at [98, 261] on span "Additional Documents" at bounding box center [171, 255] width 304 height 25
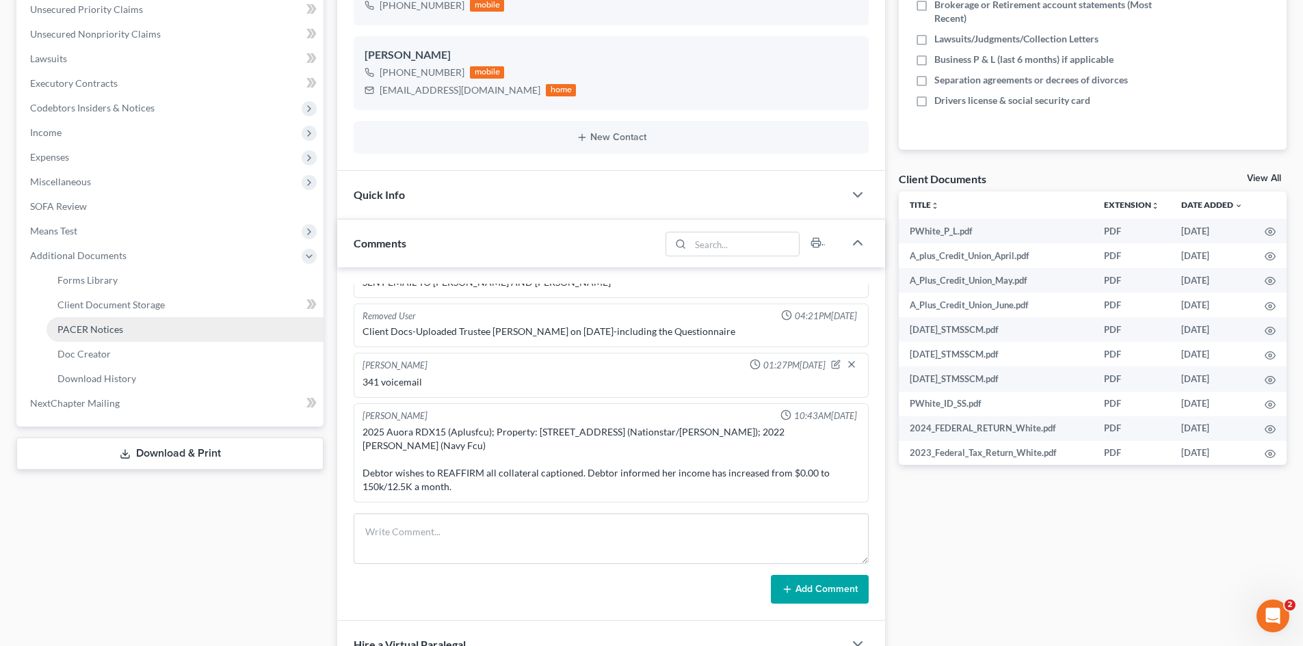
click at [109, 321] on link "PACER Notices" at bounding box center [185, 329] width 277 height 25
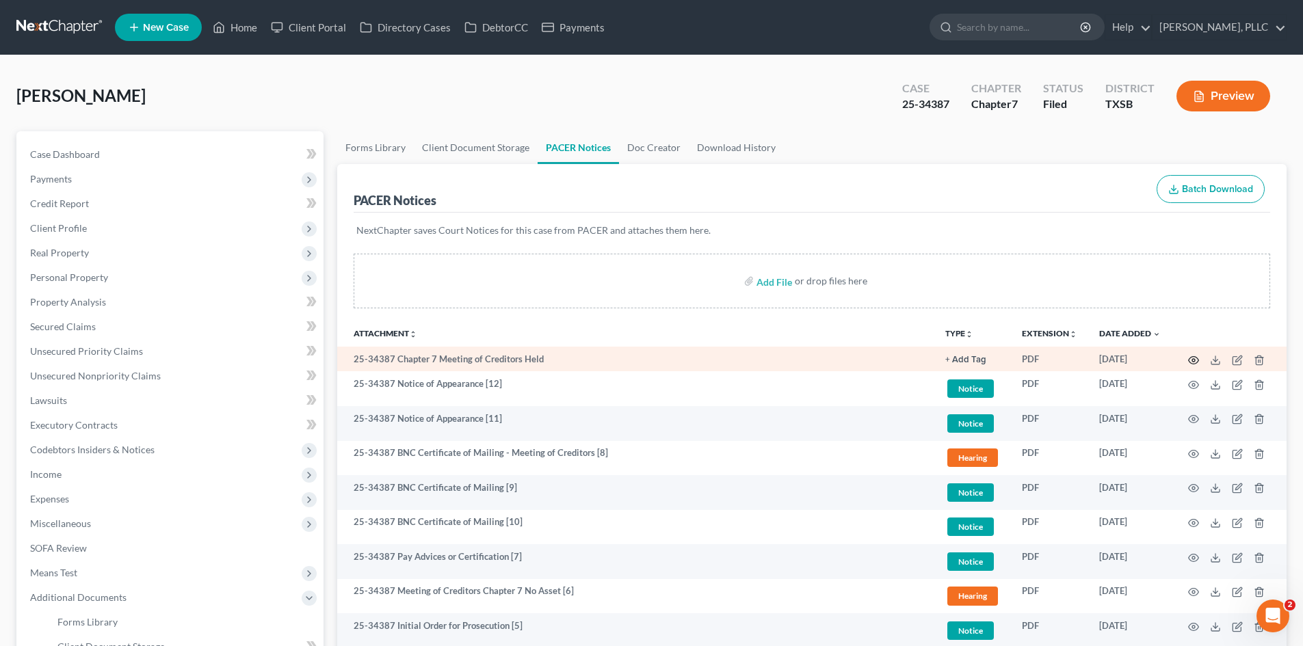
click at [1193, 360] on icon "button" at bounding box center [1193, 360] width 11 height 11
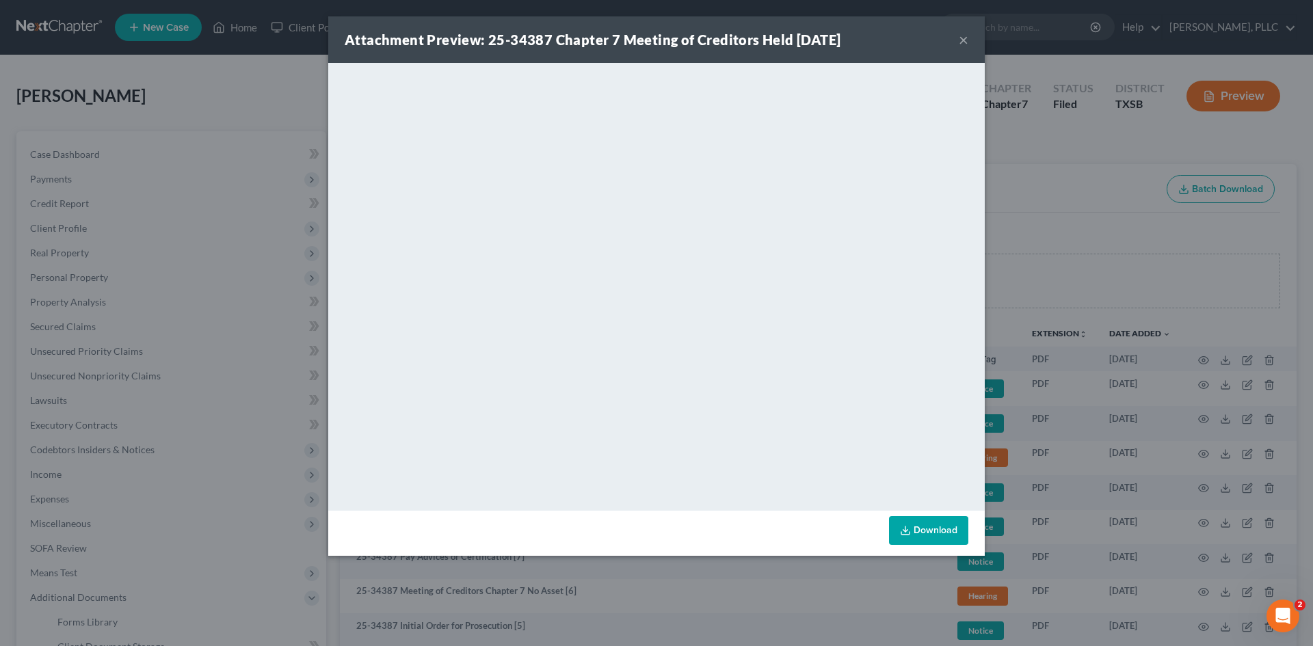
click at [964, 39] on button "×" at bounding box center [964, 39] width 10 height 16
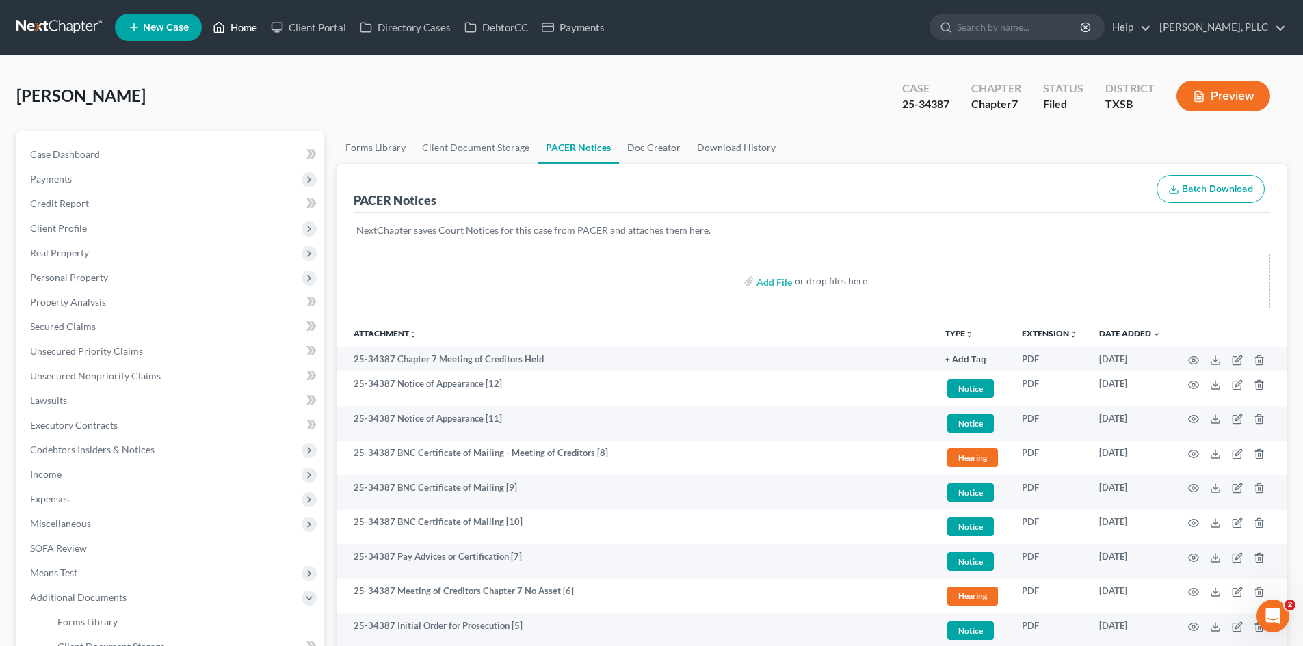
click at [224, 23] on icon at bounding box center [219, 27] width 12 height 16
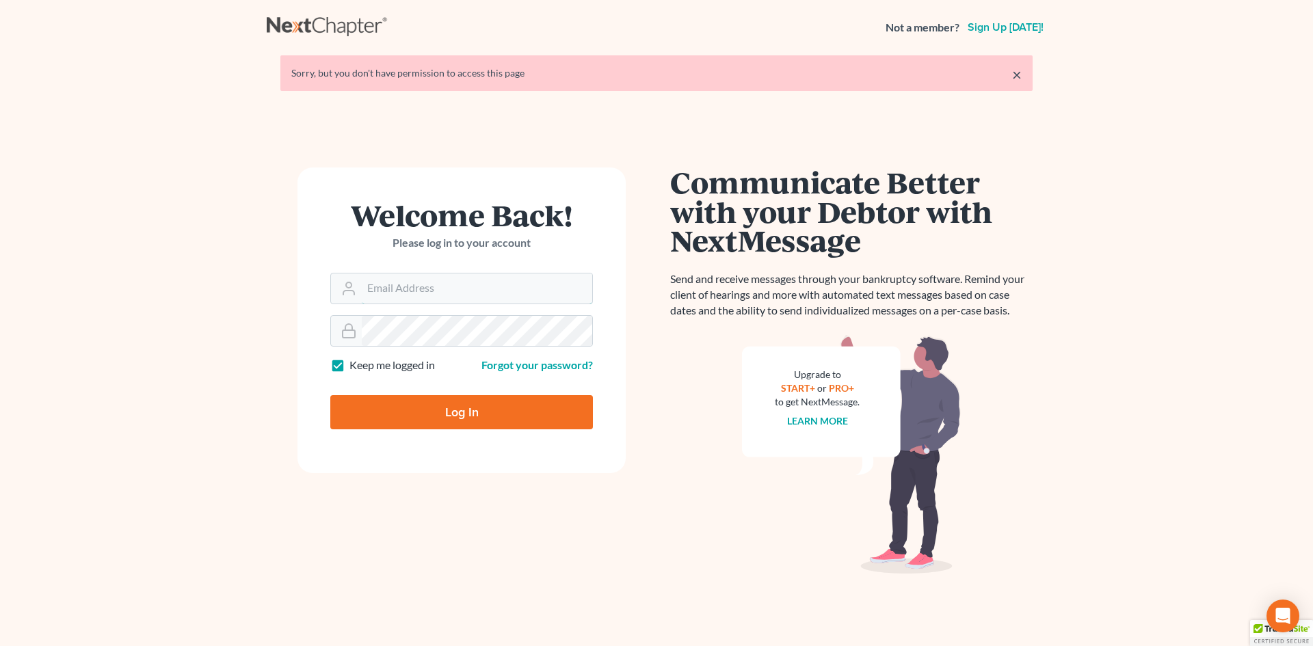
type input "[EMAIL_ADDRESS][DOMAIN_NAME]"
click at [471, 420] on input "Log In" at bounding box center [461, 412] width 263 height 34
type input "Thinking..."
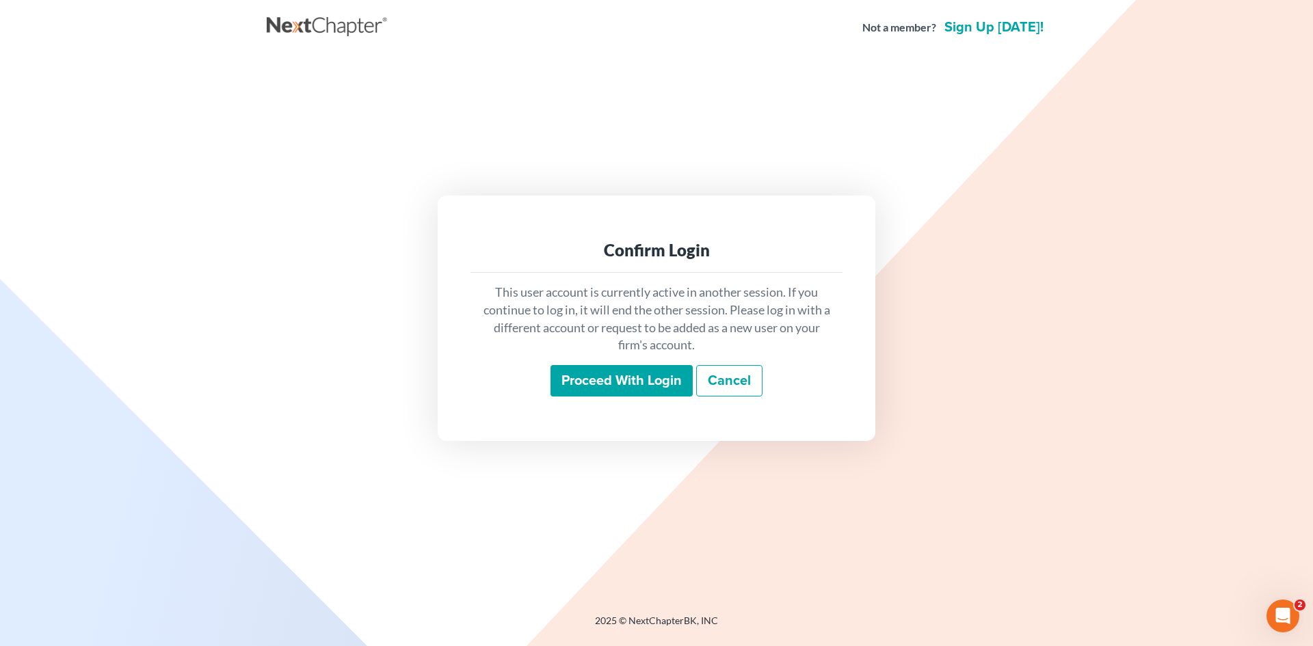
click at [622, 397] on div "This user account is currently active in another session. If you continue to lo…" at bounding box center [657, 340] width 372 height 135
click at [620, 382] on input "Proceed with login" at bounding box center [622, 380] width 142 height 31
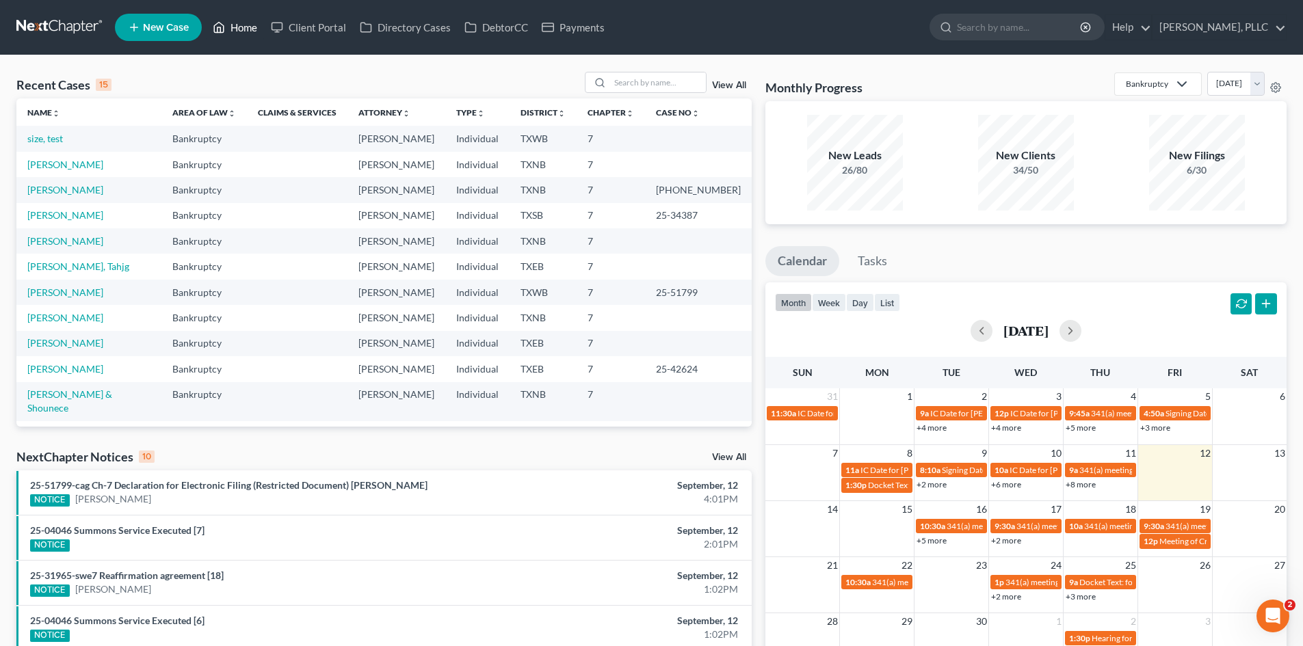
click at [224, 32] on icon at bounding box center [220, 28] width 10 height 10
click at [574, 31] on link "Payments" at bounding box center [573, 27] width 77 height 25
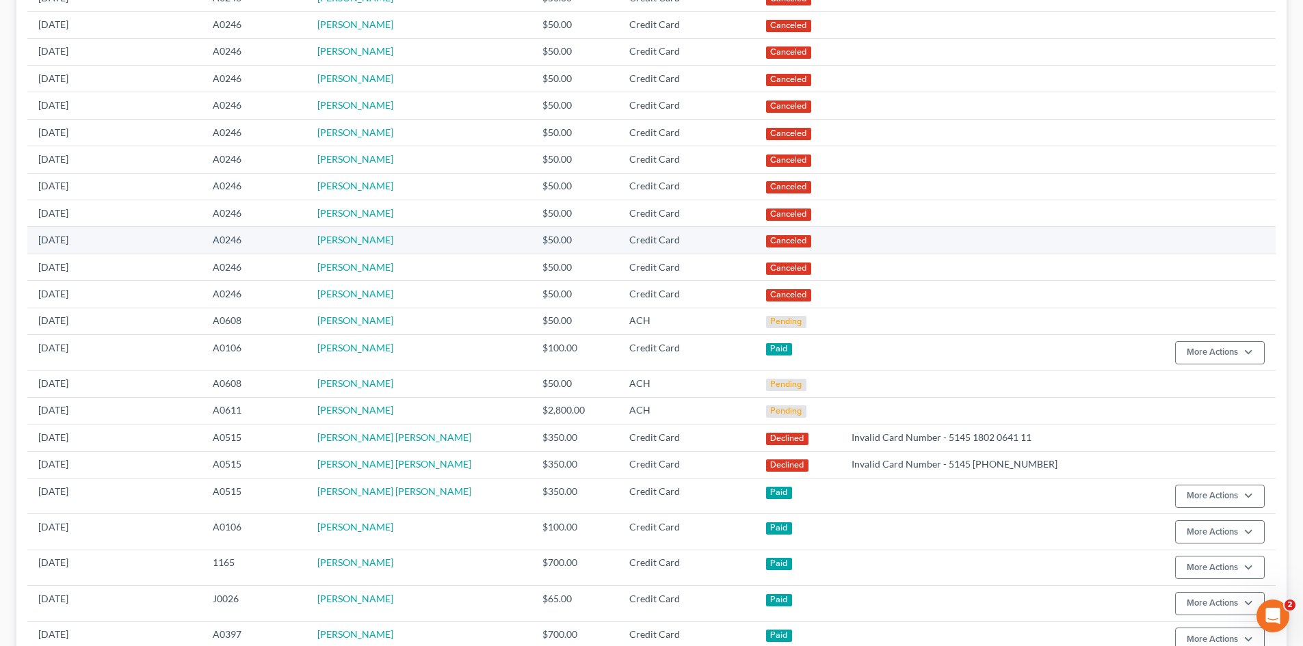
scroll to position [479, 0]
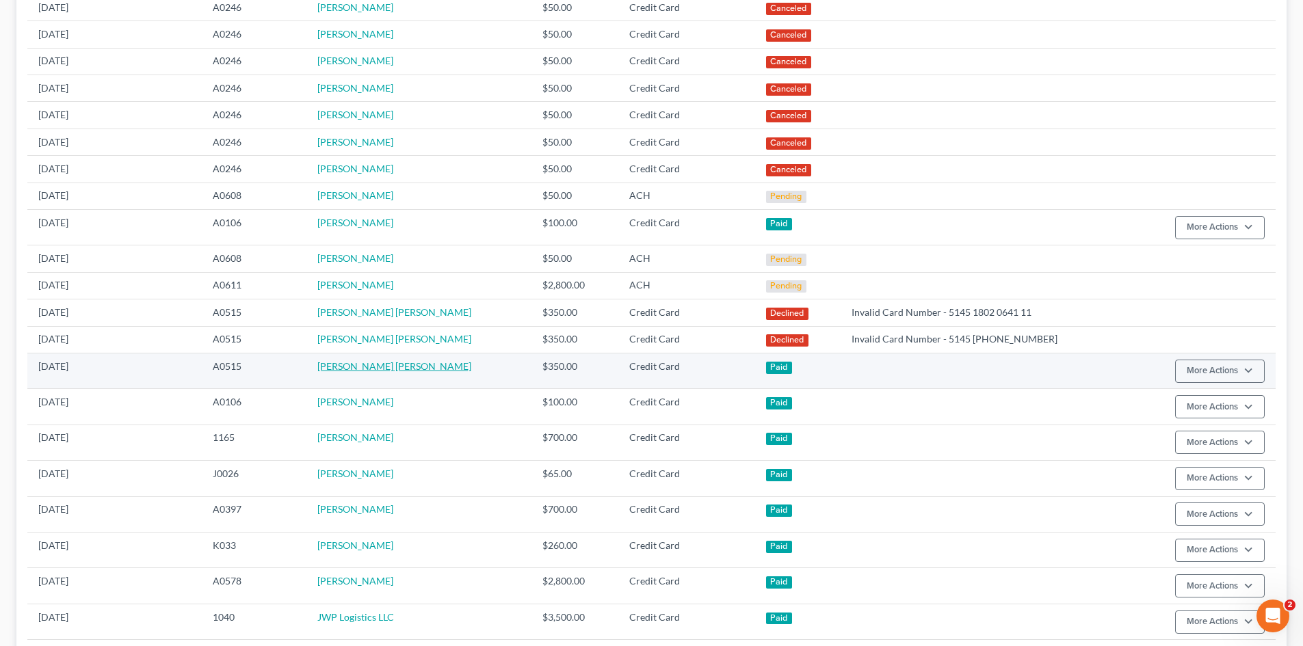
click at [395, 360] on link "[PERSON_NAME] [PERSON_NAME]" at bounding box center [394, 366] width 154 height 12
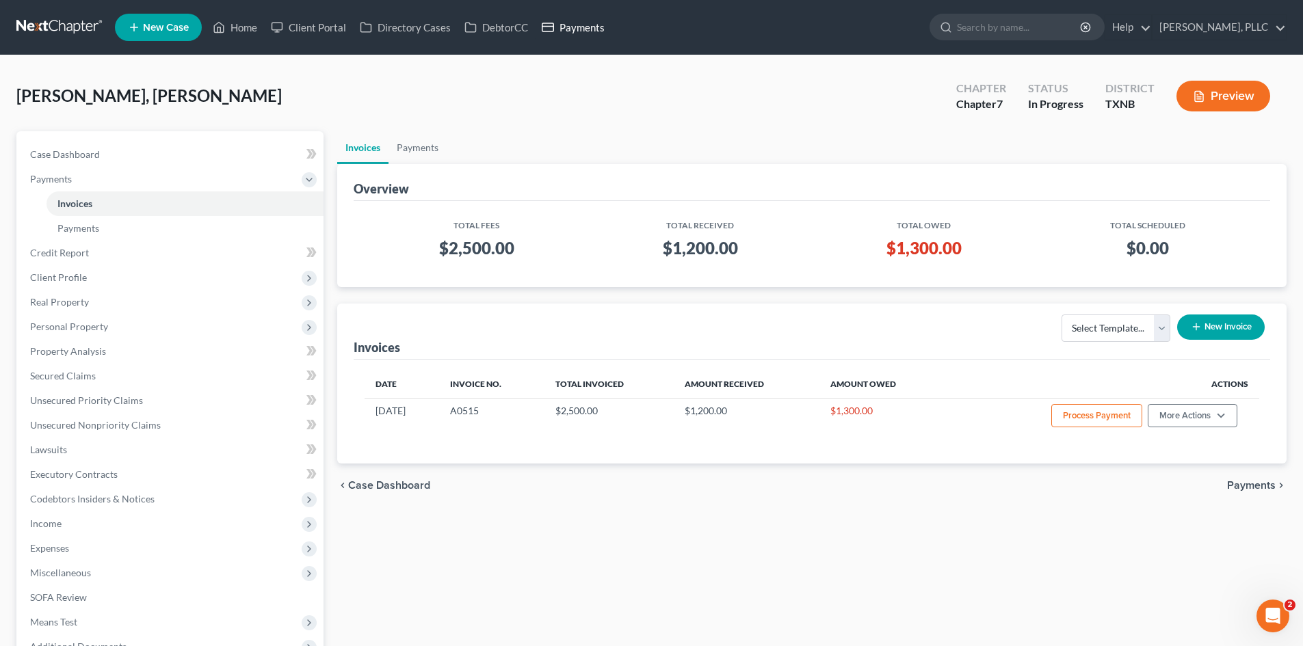
click at [600, 25] on link "Payments" at bounding box center [573, 27] width 77 height 25
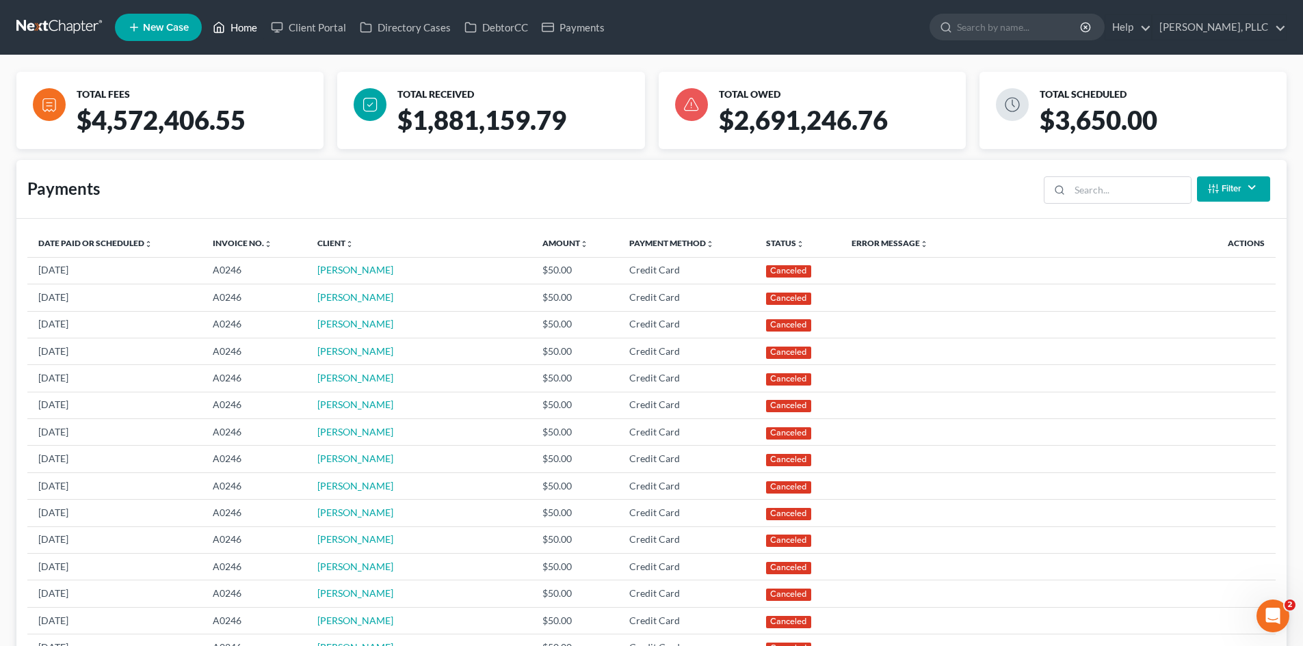
click at [245, 29] on link "Home" at bounding box center [235, 27] width 58 height 25
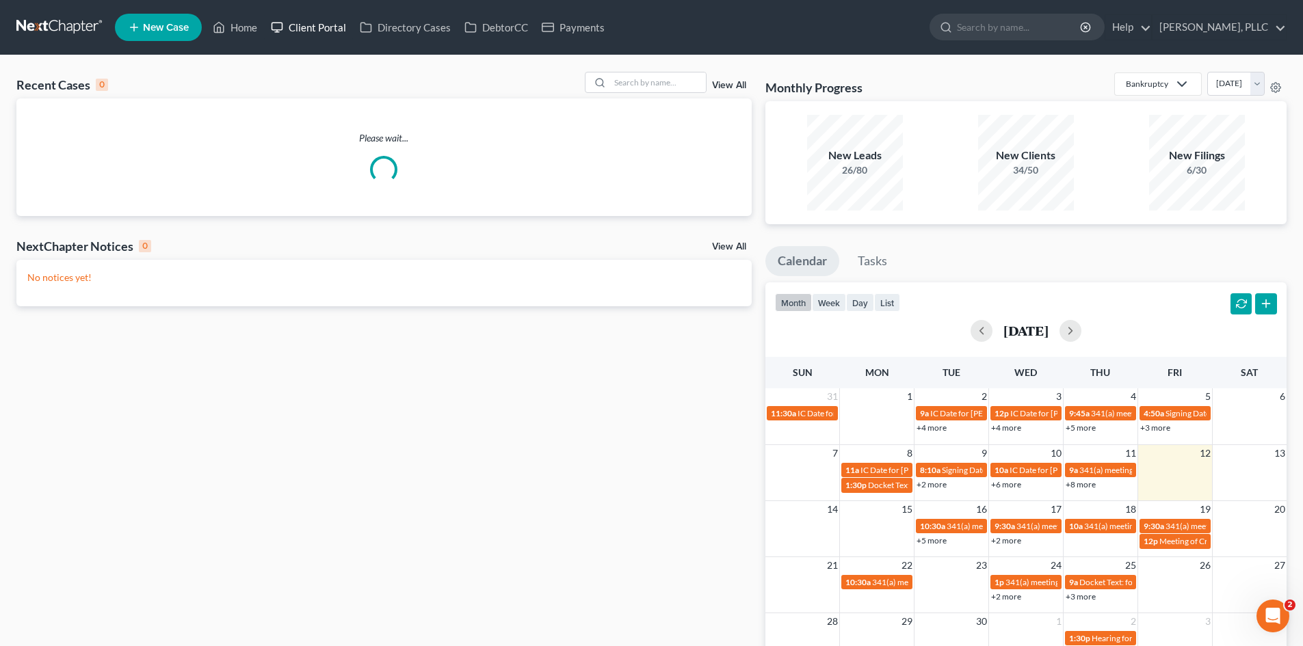
click at [321, 30] on link "Client Portal" at bounding box center [308, 27] width 89 height 25
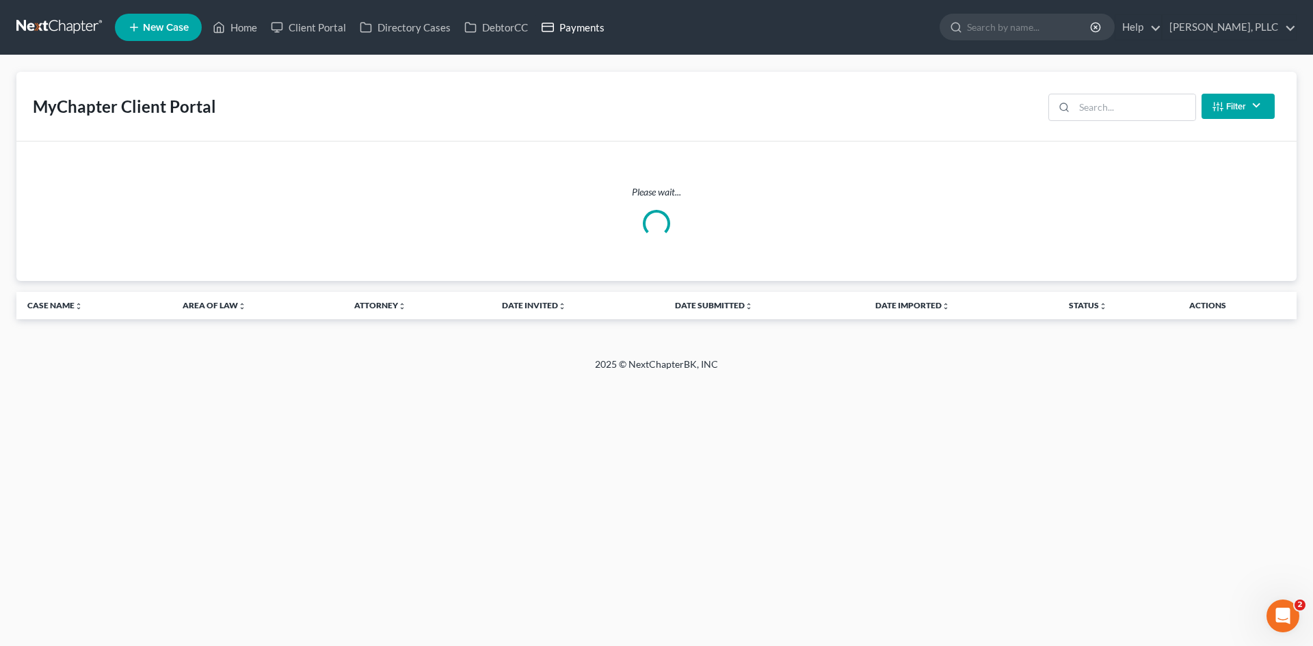
click at [606, 33] on link "Payments" at bounding box center [573, 27] width 77 height 25
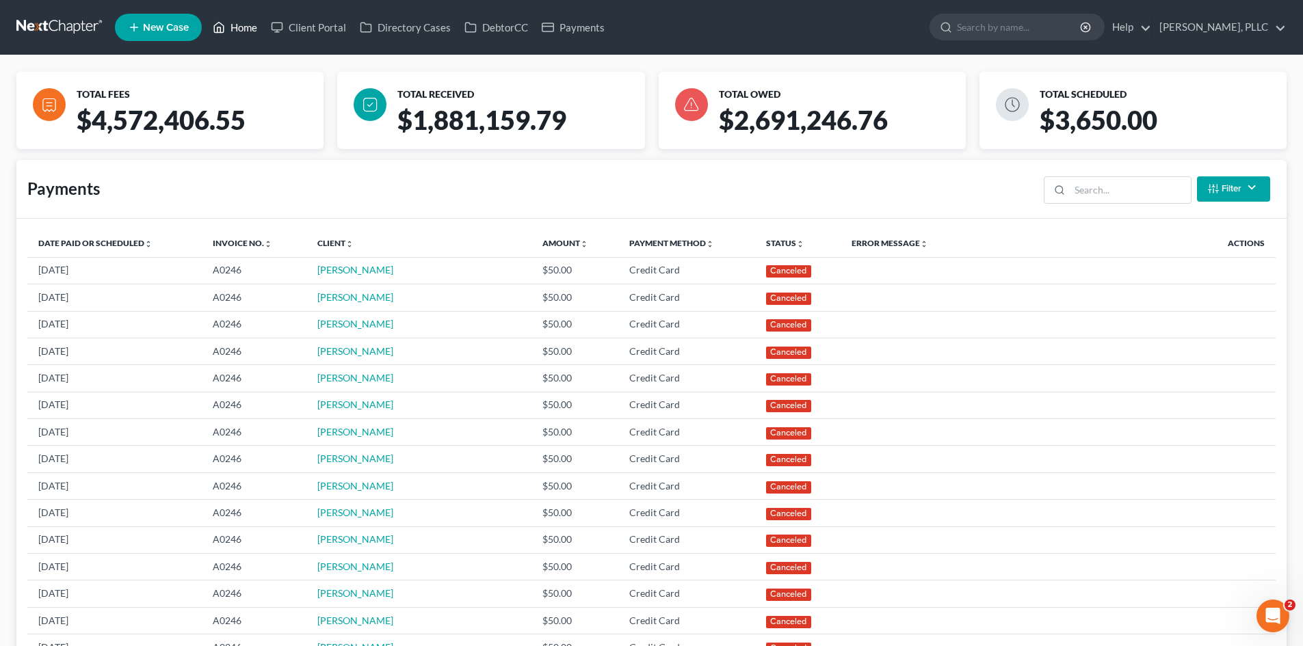
click at [215, 33] on icon at bounding box center [219, 27] width 12 height 16
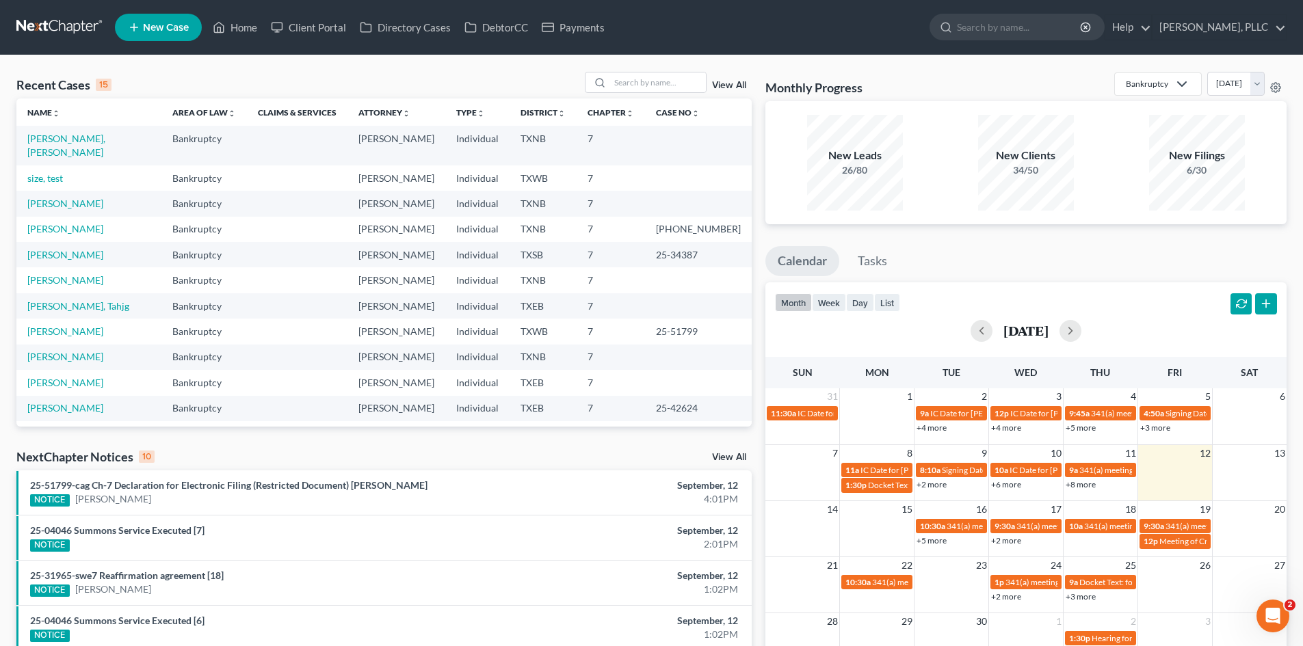
click at [142, 31] on link "New Case" at bounding box center [158, 27] width 87 height 27
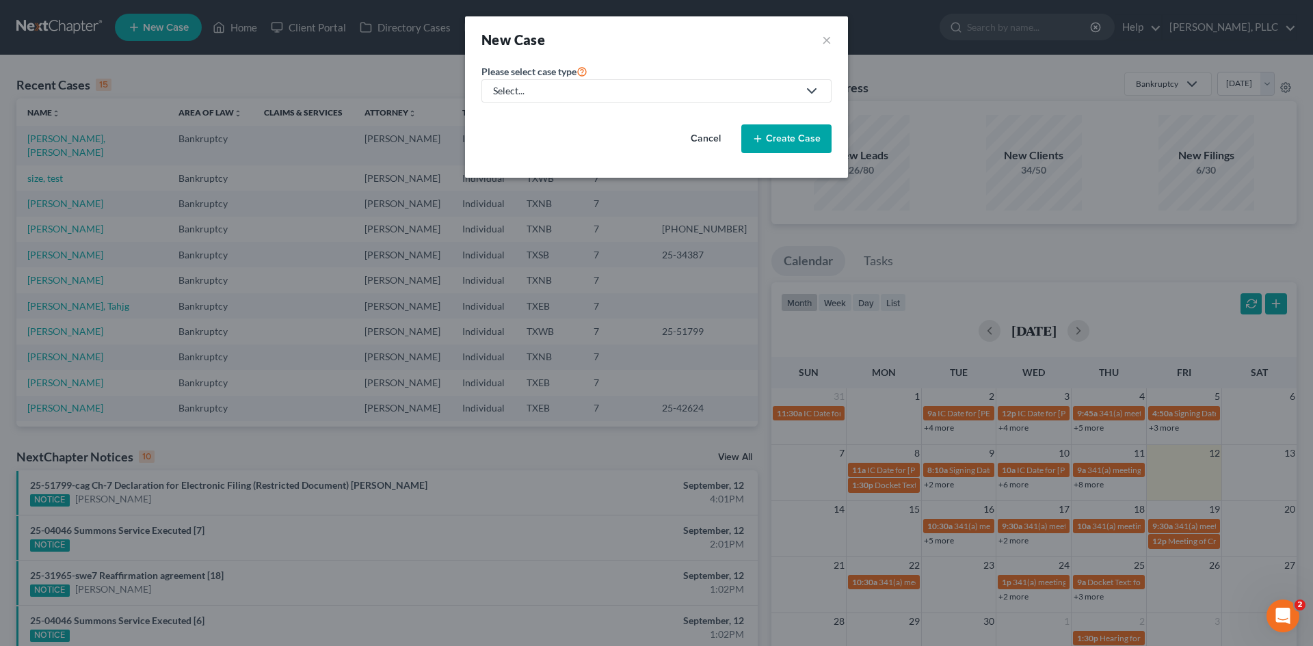
click at [631, 99] on link "Select..." at bounding box center [656, 90] width 350 height 23
click at [546, 116] on div "Bankruptcy" at bounding box center [549, 118] width 111 height 14
select select "78"
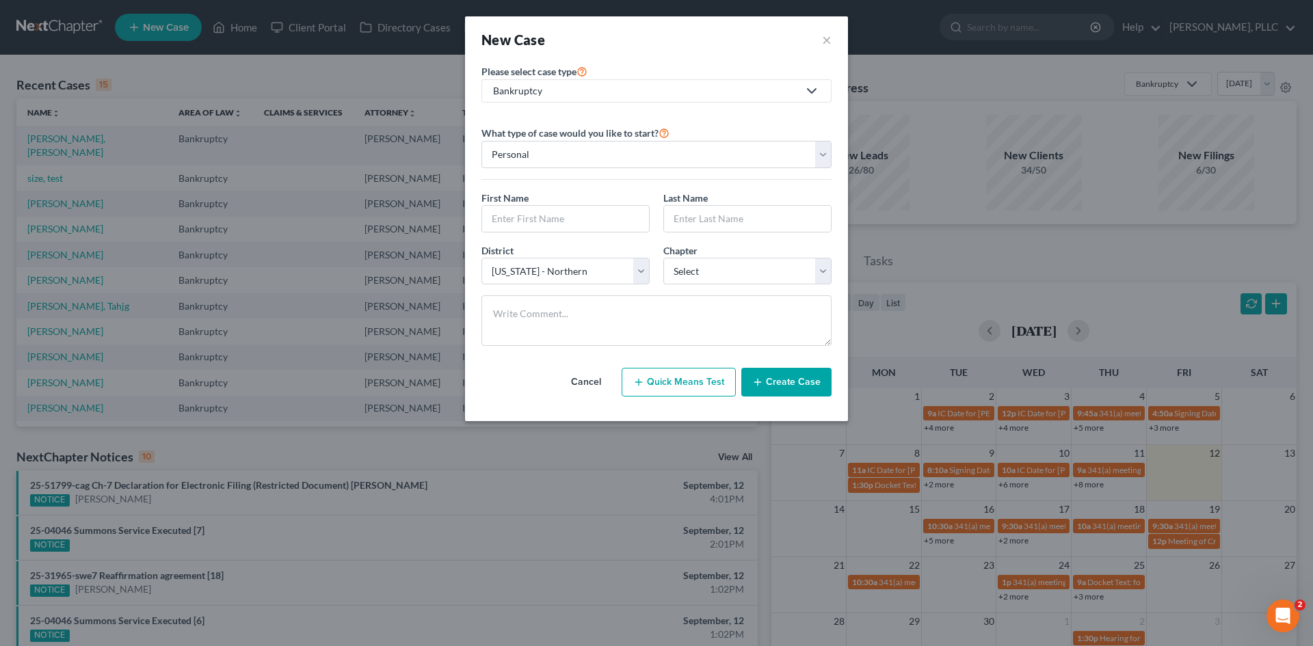
click at [548, 90] on div "Bankruptcy" at bounding box center [645, 91] width 305 height 14
click at [543, 129] on link "Consumer Protection Law" at bounding box center [549, 139] width 137 height 21
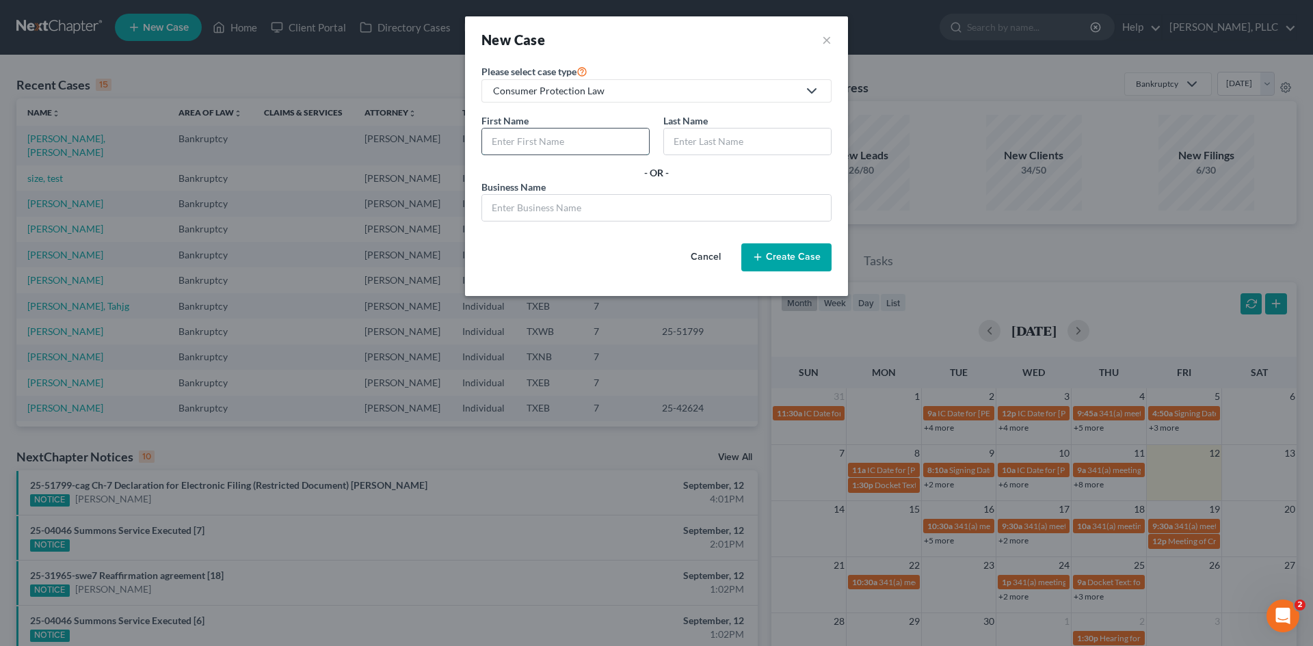
click at [541, 138] on input "text" at bounding box center [565, 142] width 167 height 26
click at [718, 192] on div "Business Name *" at bounding box center [656, 201] width 350 height 42
click at [828, 45] on button "×" at bounding box center [827, 39] width 10 height 19
